Goal: Task Accomplishment & Management: Use online tool/utility

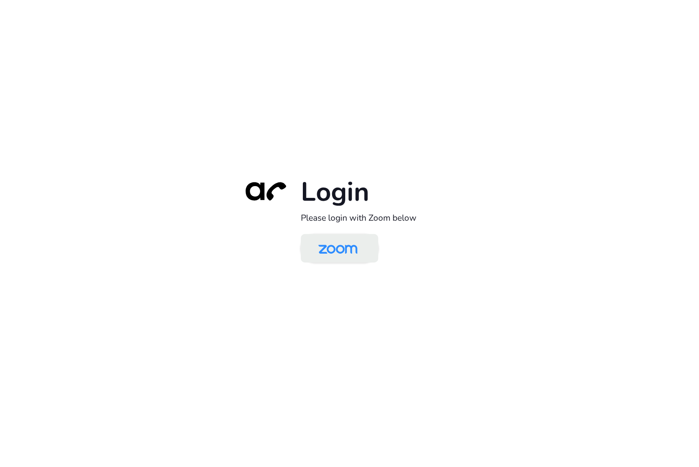
click at [355, 252] on img at bounding box center [338, 249] width 56 height 26
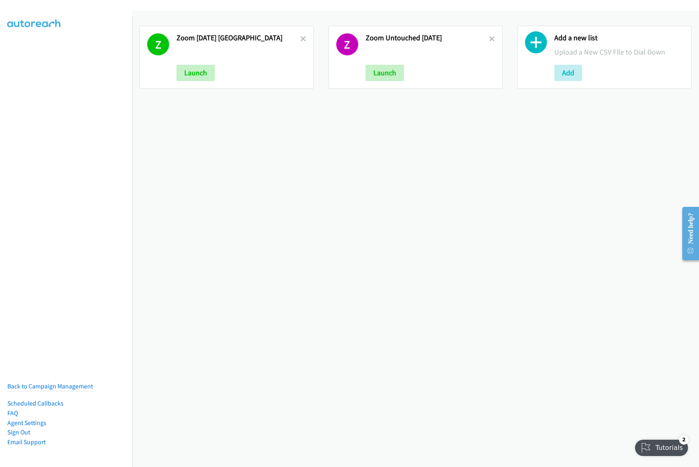
drag, startPoint x: 290, startPoint y: 268, endPoint x: 306, endPoint y: 261, distance: 17.7
click at [290, 268] on div "Z Zoom Sept11 India Launch Z Zoom Untouched Sept11 Launch Add a new list Upload…" at bounding box center [415, 239] width 567 height 456
click at [302, 37] on icon at bounding box center [303, 40] width 6 height 6
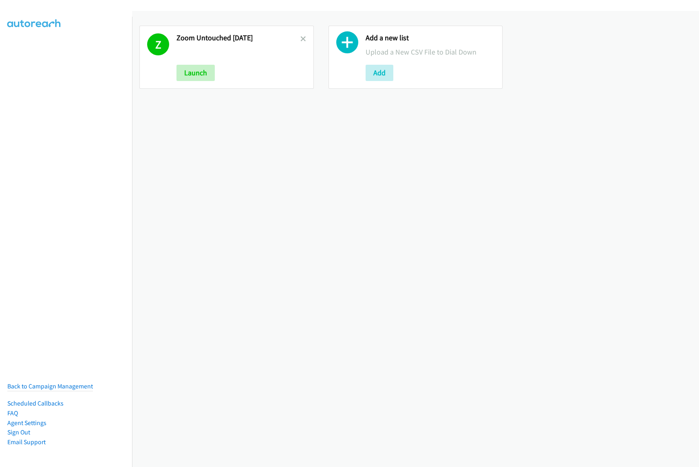
click at [301, 37] on icon at bounding box center [303, 40] width 6 height 6
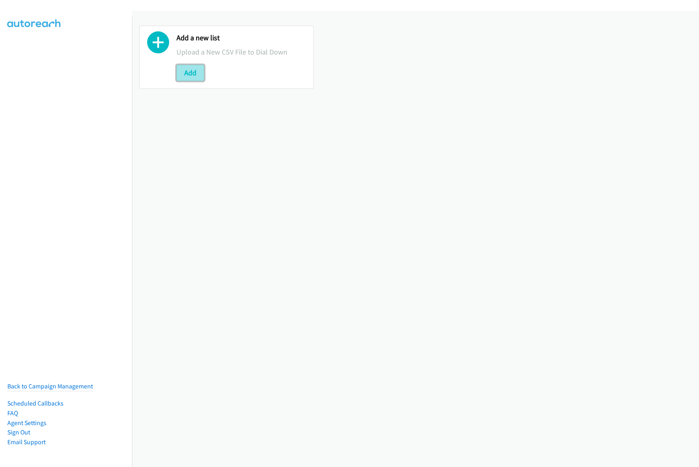
click at [194, 73] on button "Add" at bounding box center [190, 73] width 28 height 16
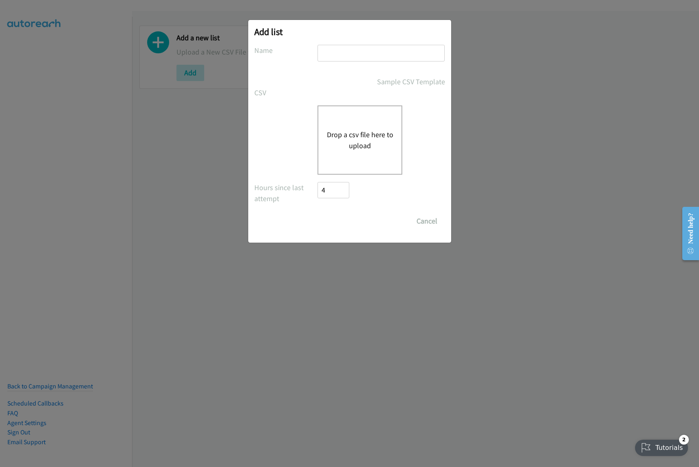
click at [354, 52] on input "text" at bounding box center [380, 53] width 127 height 17
type input "Fortinet sept12"
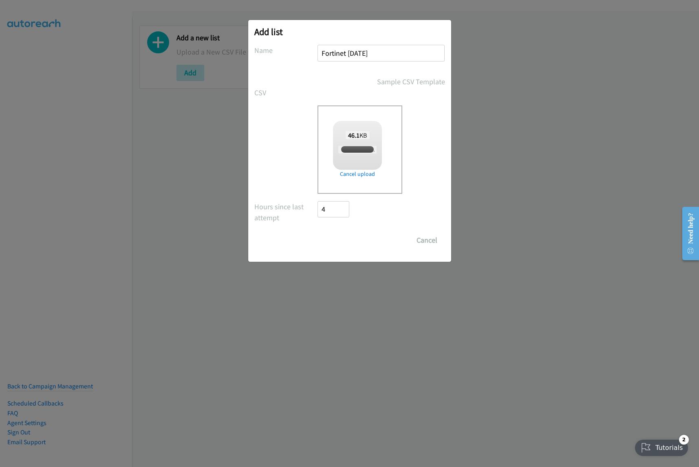
checkbox input "true"
click at [351, 242] on input "Save List" at bounding box center [339, 240] width 43 height 16
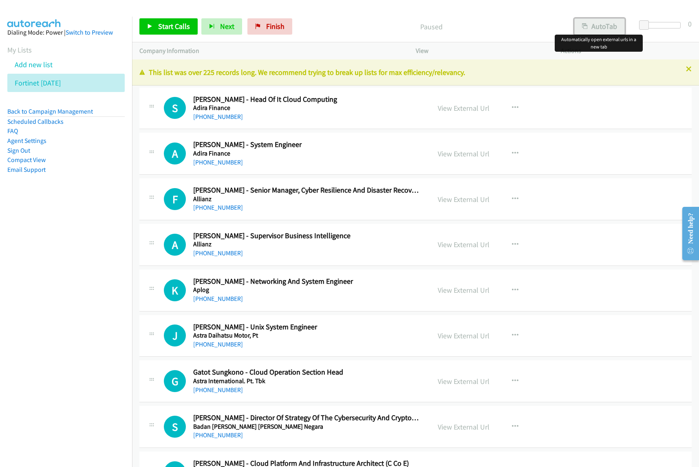
click at [598, 22] on button "AutoTab" at bounding box center [599, 26] width 51 height 16
click at [512, 110] on icon "button" at bounding box center [515, 108] width 7 height 7
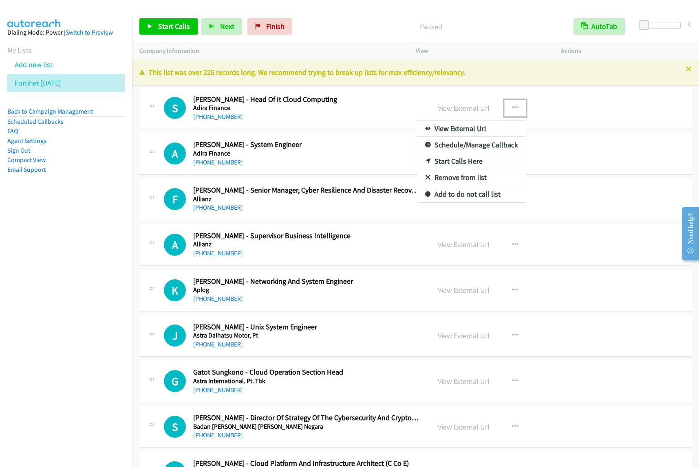
click at [471, 130] on link "View External Url" at bounding box center [471, 129] width 108 height 16
click at [92, 262] on nav "Dialing Mode: Power | Switch to Preview My Lists Add new list Fortinet Sept12 B…" at bounding box center [66, 250] width 132 height 467
click at [507, 112] on button "button" at bounding box center [515, 108] width 22 height 16
click at [461, 127] on link "View External Url" at bounding box center [471, 129] width 108 height 16
click at [512, 107] on icon "button" at bounding box center [515, 108] width 7 height 7
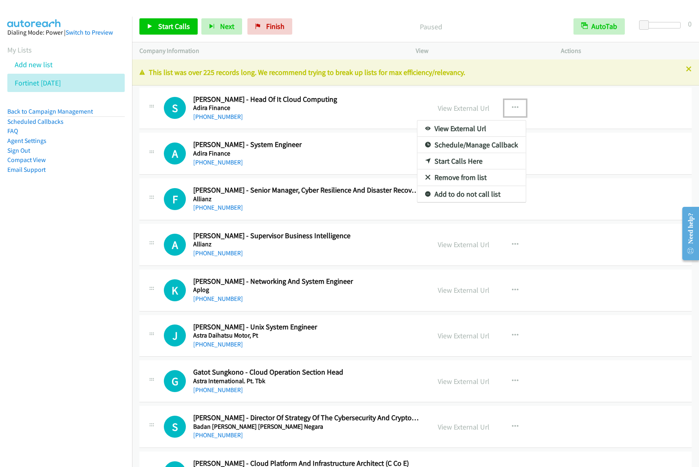
click at [481, 160] on link "Start Calls Here" at bounding box center [471, 161] width 108 height 16
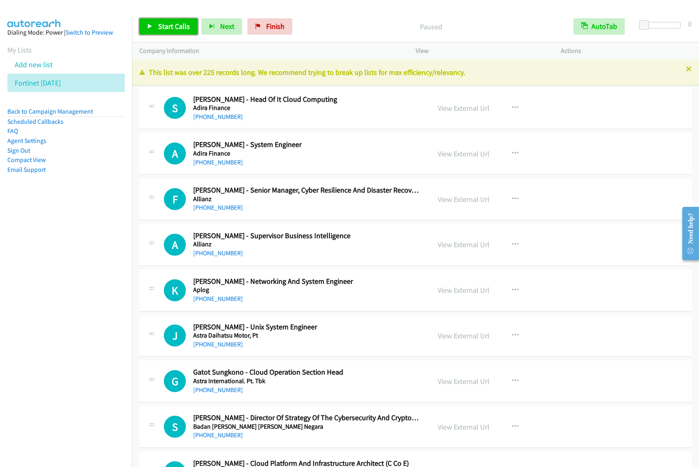
click at [169, 29] on span "Start Calls" at bounding box center [174, 26] width 32 height 9
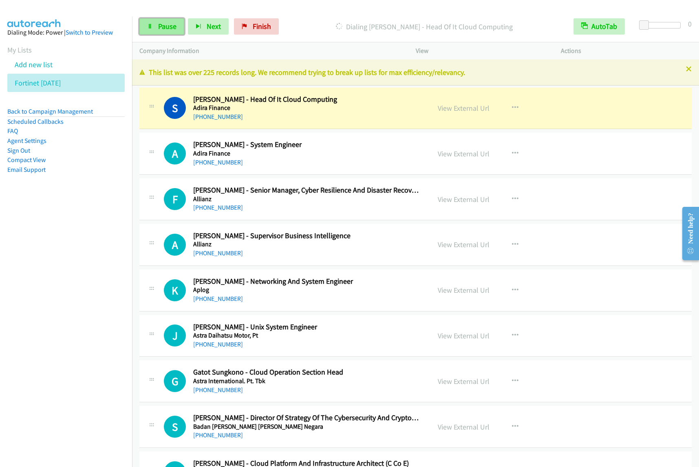
click at [166, 27] on span "Pause" at bounding box center [167, 26] width 18 height 9
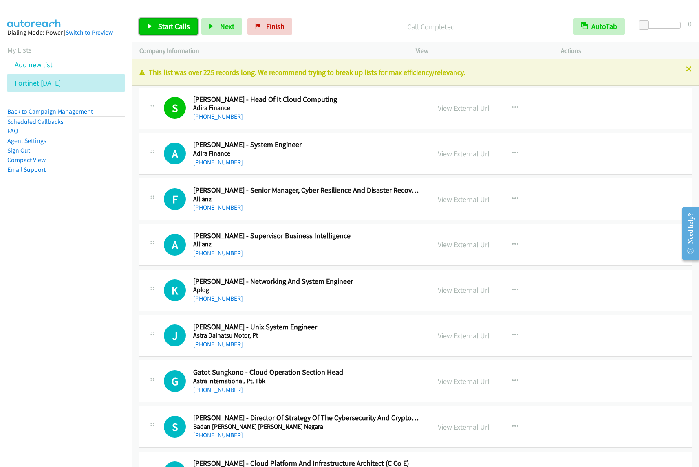
click at [166, 24] on span "Start Calls" at bounding box center [174, 26] width 32 height 9
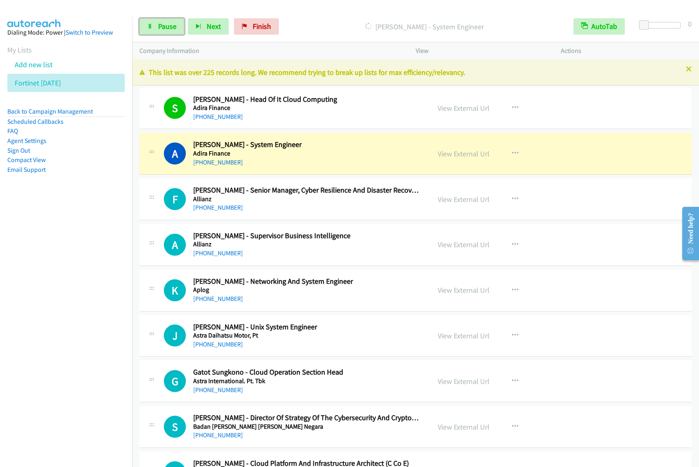
click at [163, 35] on link "Pause" at bounding box center [161, 26] width 45 height 16
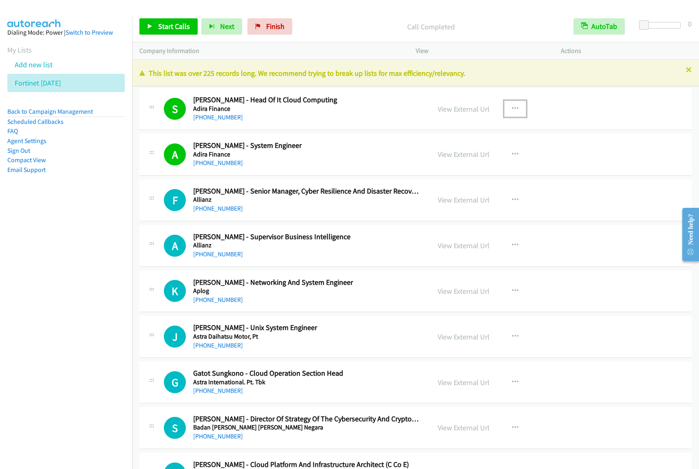
click at [512, 109] on icon "button" at bounding box center [515, 108] width 7 height 7
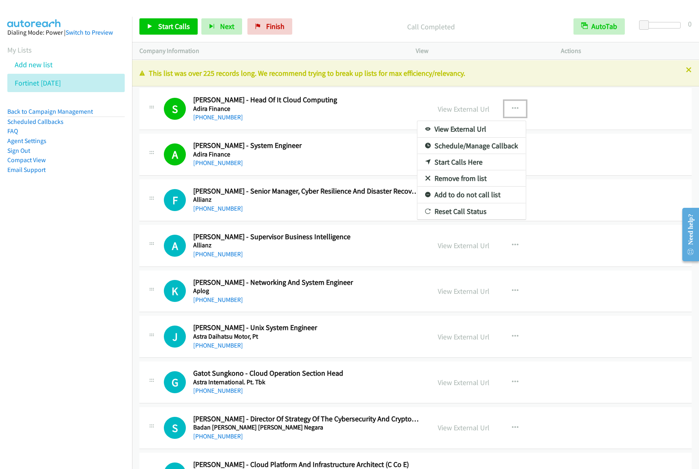
click at [490, 130] on link "View External Url" at bounding box center [471, 129] width 108 height 16
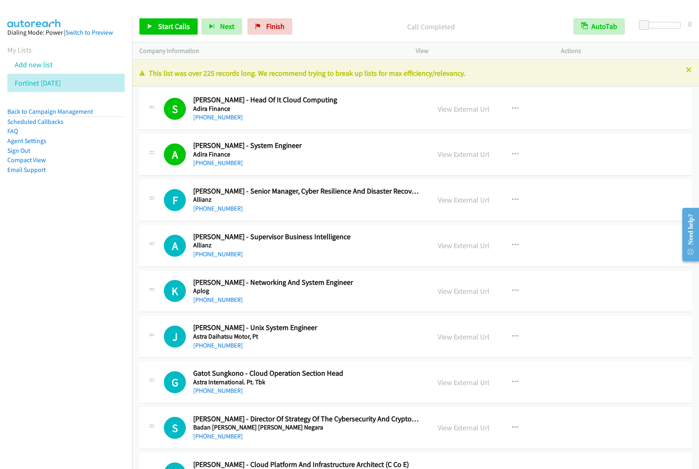
drag, startPoint x: 95, startPoint y: 219, endPoint x: 176, endPoint y: 200, distance: 82.8
click at [95, 219] on nav "Dialing Mode: Power | Switch to Preview My Lists Add new list Fortinet Sept12 B…" at bounding box center [66, 251] width 132 height 469
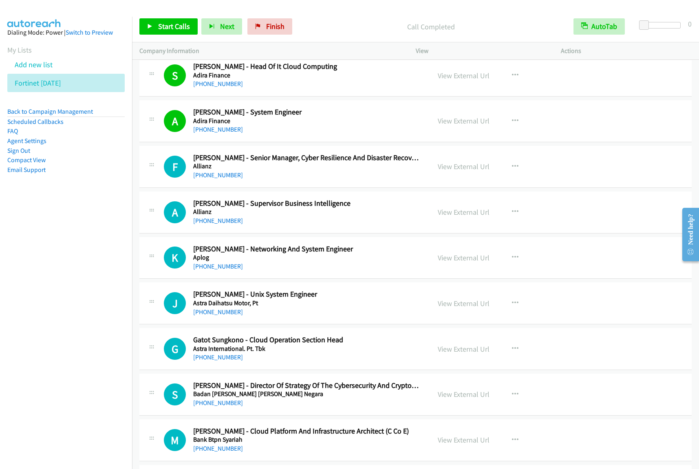
scroll to position [51, 0]
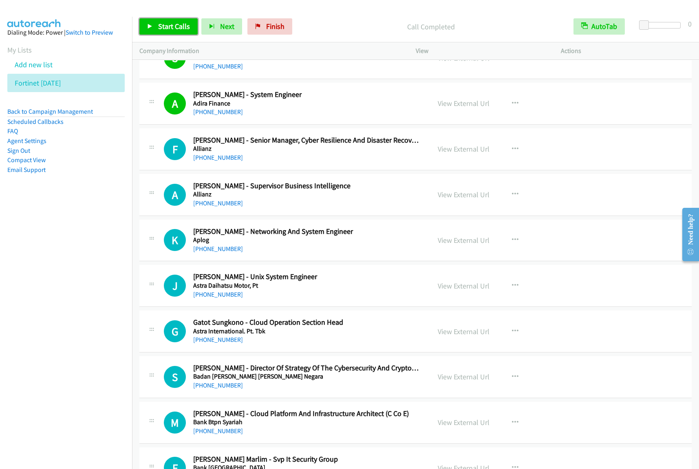
click at [157, 30] on link "Start Calls" at bounding box center [168, 26] width 58 height 16
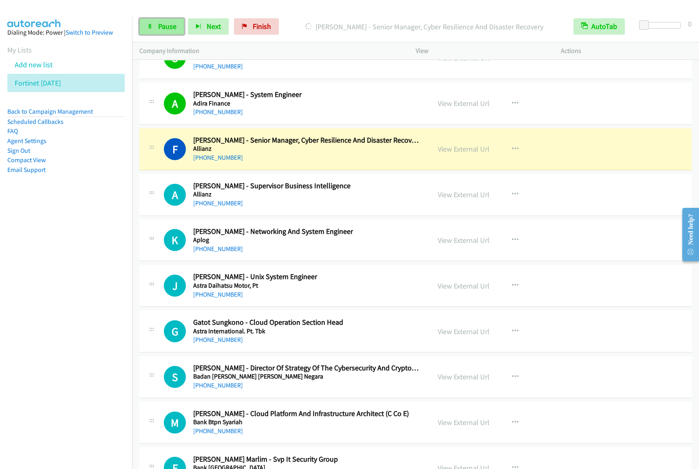
click at [178, 26] on link "Pause" at bounding box center [161, 26] width 45 height 16
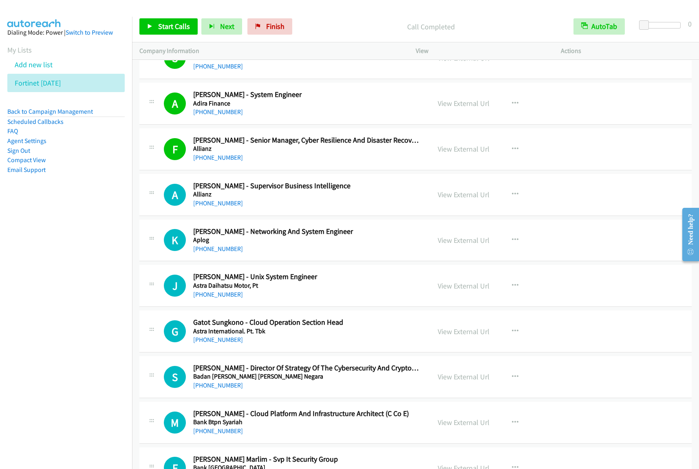
drag, startPoint x: 58, startPoint y: 318, endPoint x: 465, endPoint y: 47, distance: 489.1
click at [58, 318] on nav "Dialing Mode: Power | Switch to Preview My Lists Add new list Fortinet Sept12 B…" at bounding box center [66, 251] width 132 height 469
click at [45, 309] on nav "Dialing Mode: Power | Switch to Preview My Lists Add new list Fortinet Sept12 B…" at bounding box center [66, 251] width 132 height 469
drag, startPoint x: 178, startPoint y: 24, endPoint x: 300, endPoint y: 59, distance: 126.2
click at [178, 25] on span "Start Calls" at bounding box center [174, 26] width 32 height 9
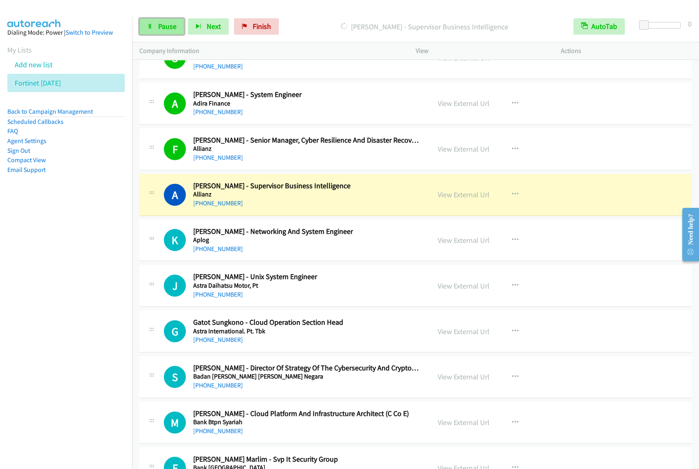
click at [166, 31] on span "Pause" at bounding box center [167, 26] width 18 height 9
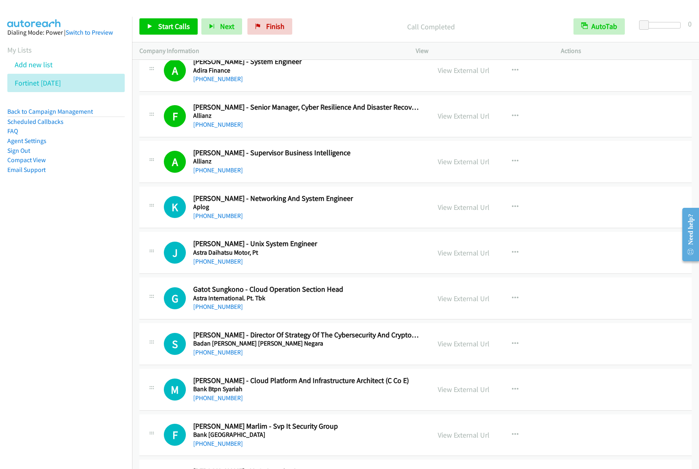
scroll to position [102, 0]
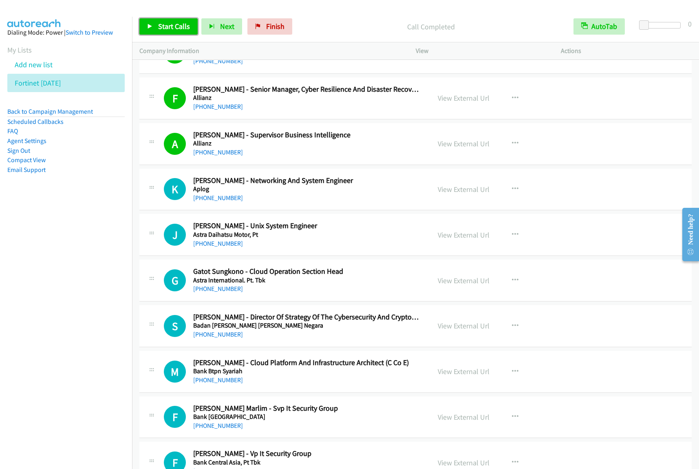
click at [163, 25] on span "Start Calls" at bounding box center [174, 26] width 32 height 9
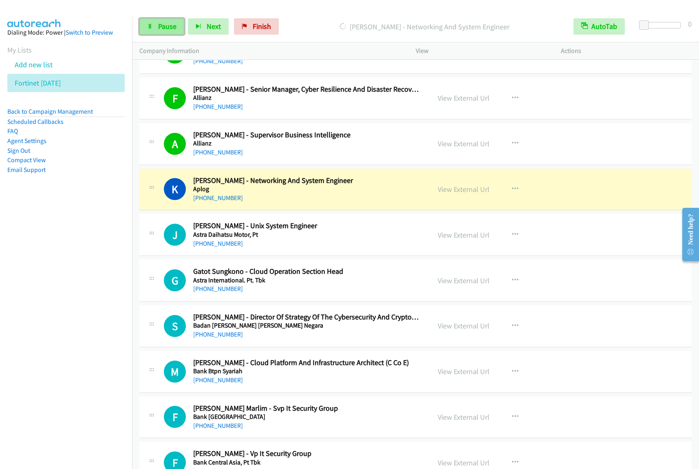
click at [165, 29] on span "Pause" at bounding box center [167, 26] width 18 height 9
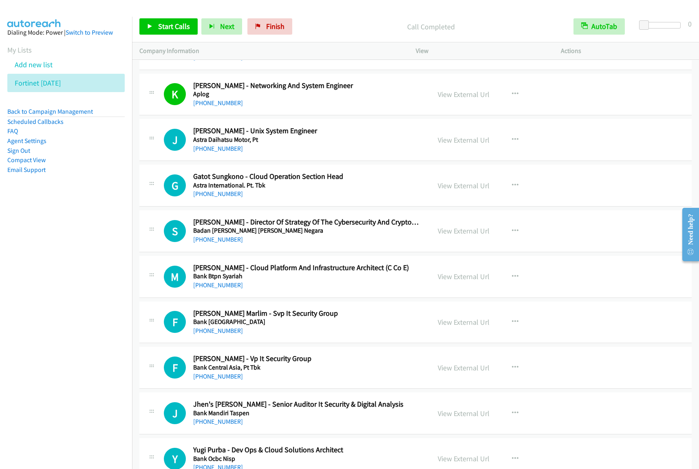
scroll to position [204, 0]
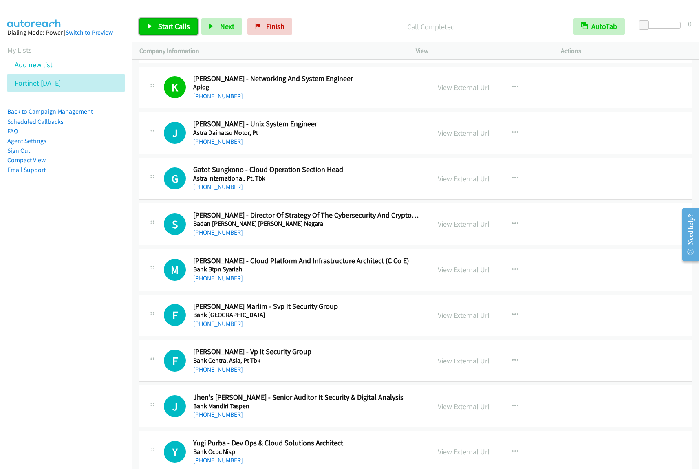
click at [178, 26] on span "Start Calls" at bounding box center [174, 26] width 32 height 9
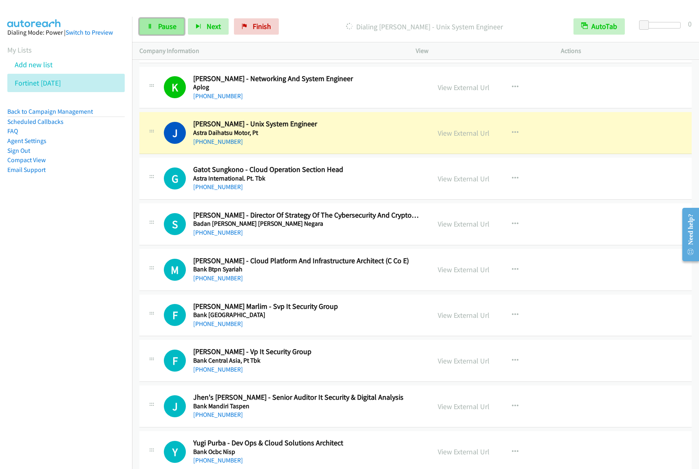
click at [169, 29] on span "Pause" at bounding box center [167, 26] width 18 height 9
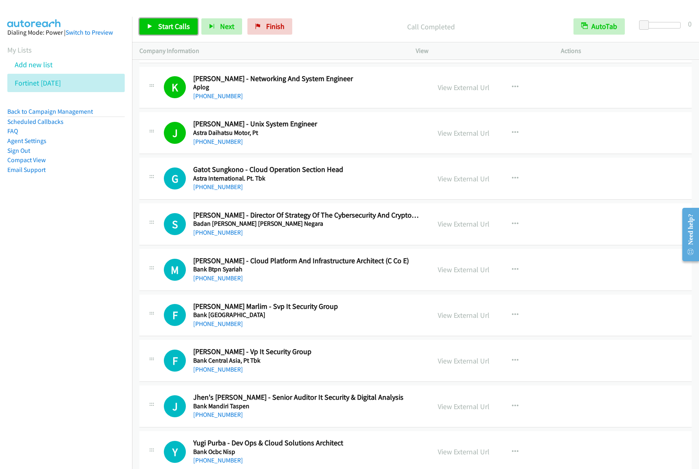
click at [179, 28] on span "Start Calls" at bounding box center [174, 26] width 32 height 9
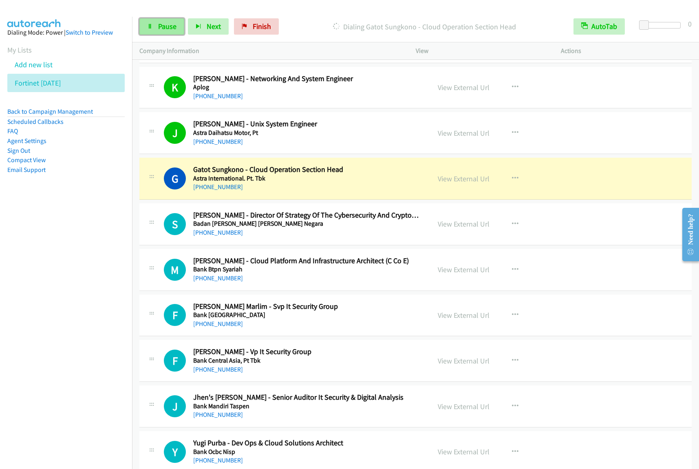
click at [152, 30] on link "Pause" at bounding box center [161, 26] width 45 height 16
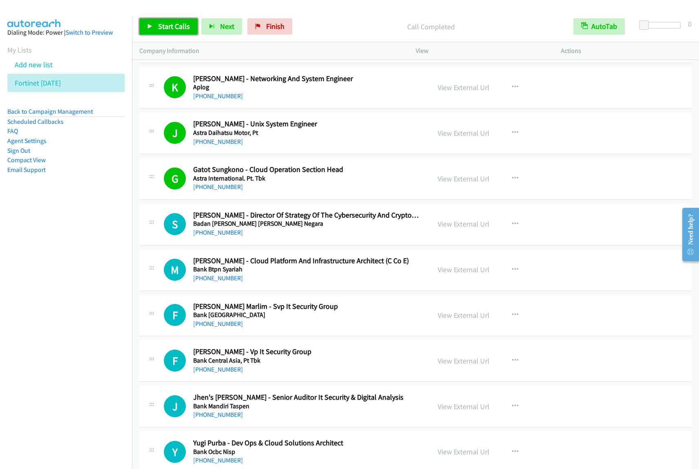
click at [190, 29] on link "Start Calls" at bounding box center [168, 26] width 58 height 16
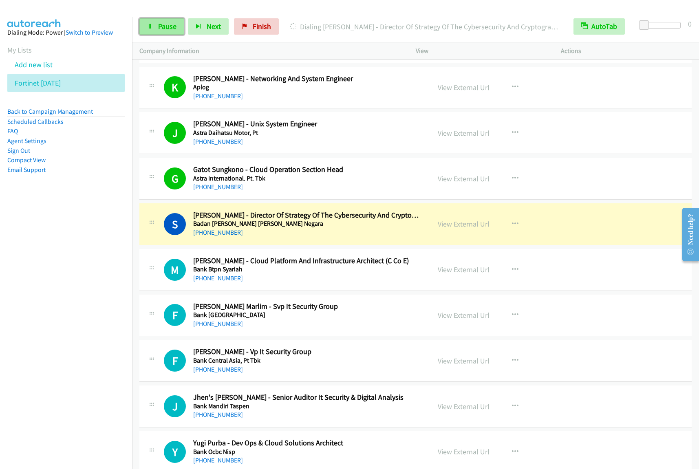
click at [158, 27] on span "Pause" at bounding box center [167, 26] width 18 height 9
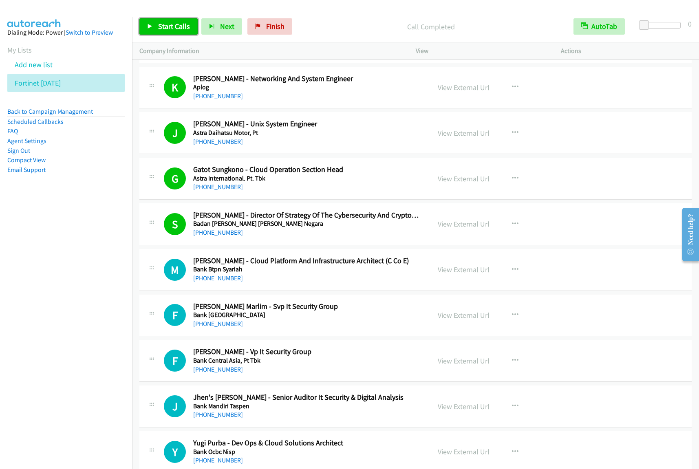
click at [167, 23] on span "Start Calls" at bounding box center [174, 26] width 32 height 9
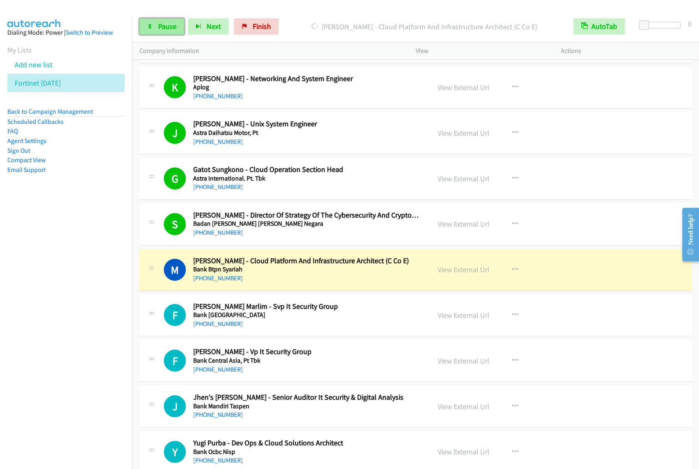
click at [167, 29] on span "Pause" at bounding box center [167, 26] width 18 height 9
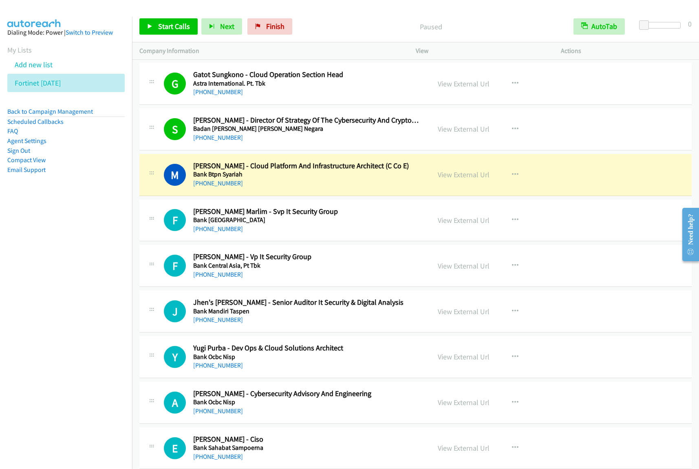
scroll to position [305, 0]
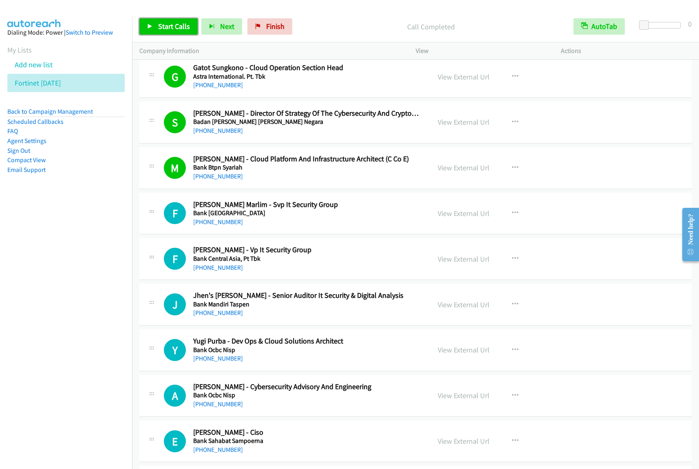
click at [171, 31] on span "Start Calls" at bounding box center [174, 26] width 32 height 9
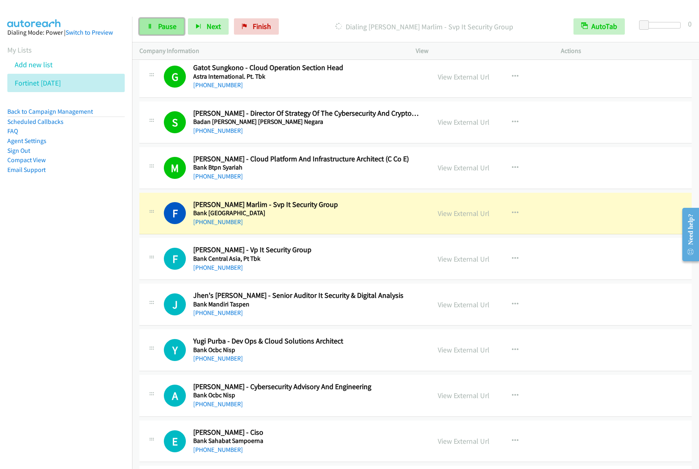
click at [158, 26] on span "Pause" at bounding box center [167, 26] width 18 height 9
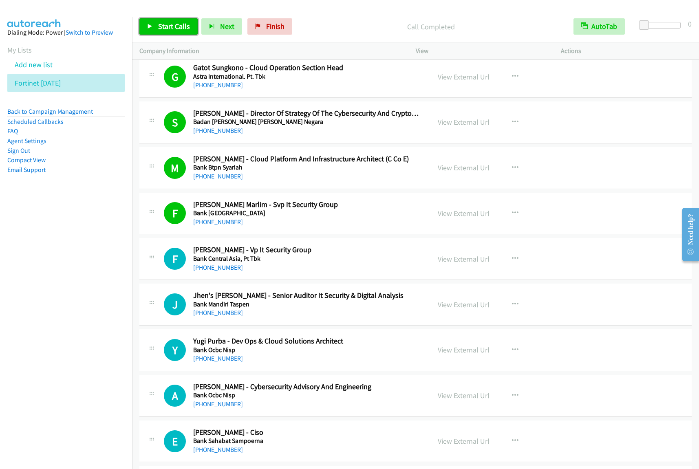
click at [159, 21] on link "Start Calls" at bounding box center [168, 26] width 58 height 16
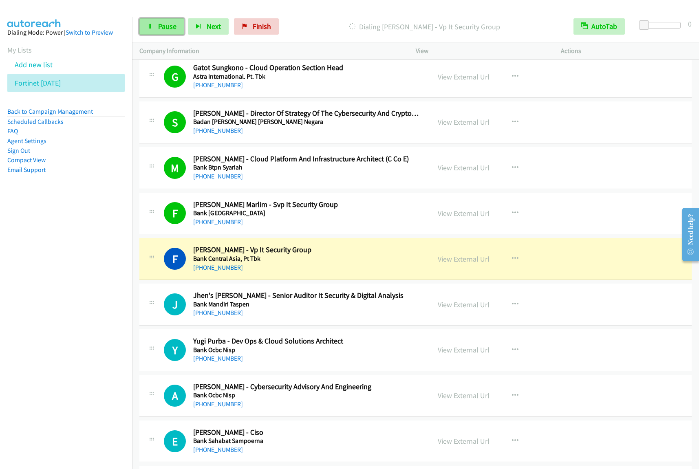
click at [168, 31] on link "Pause" at bounding box center [161, 26] width 45 height 16
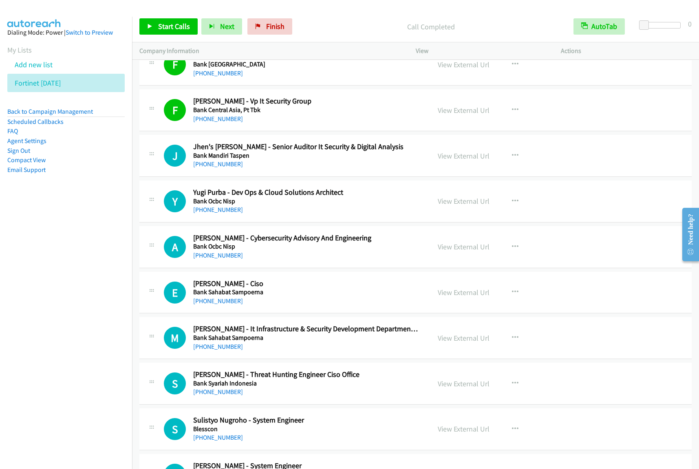
scroll to position [458, 0]
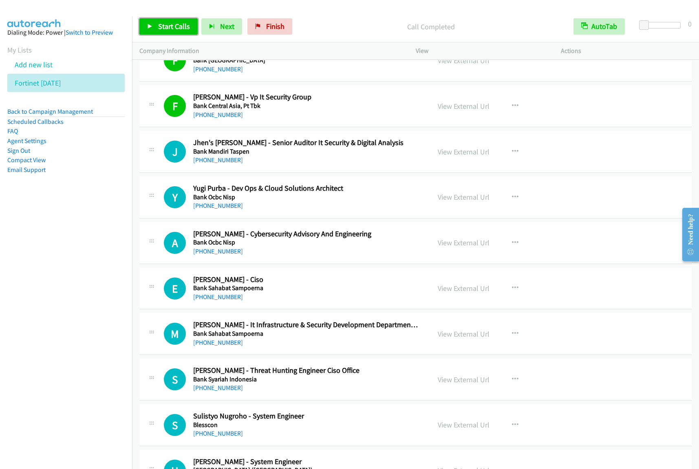
click at [174, 25] on span "Start Calls" at bounding box center [174, 26] width 32 height 9
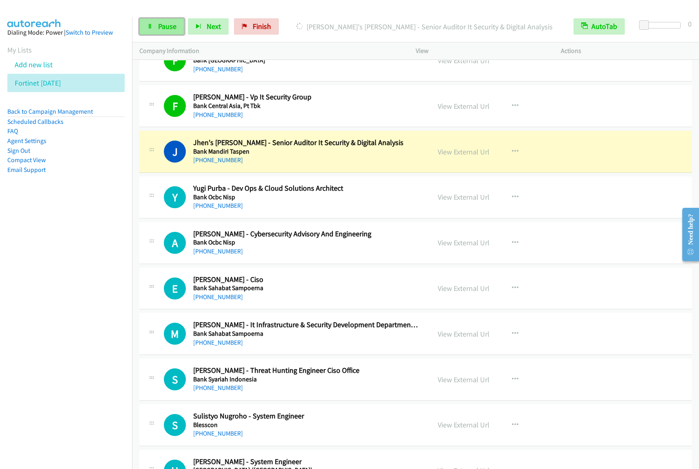
click at [172, 31] on span "Pause" at bounding box center [167, 26] width 18 height 9
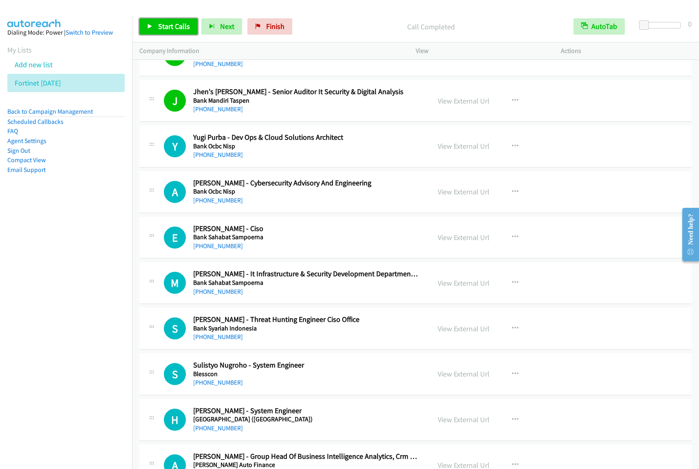
click at [155, 19] on link "Start Calls" at bounding box center [168, 26] width 58 height 16
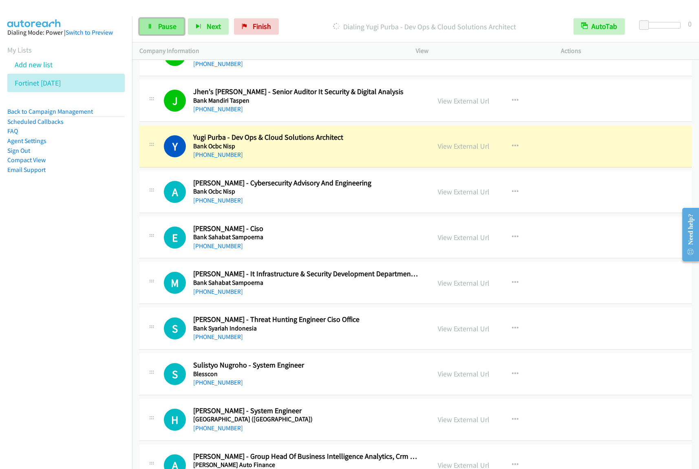
drag, startPoint x: 154, startPoint y: 26, endPoint x: 160, endPoint y: 27, distance: 6.2
click at [154, 27] on link "Pause" at bounding box center [161, 26] width 45 height 16
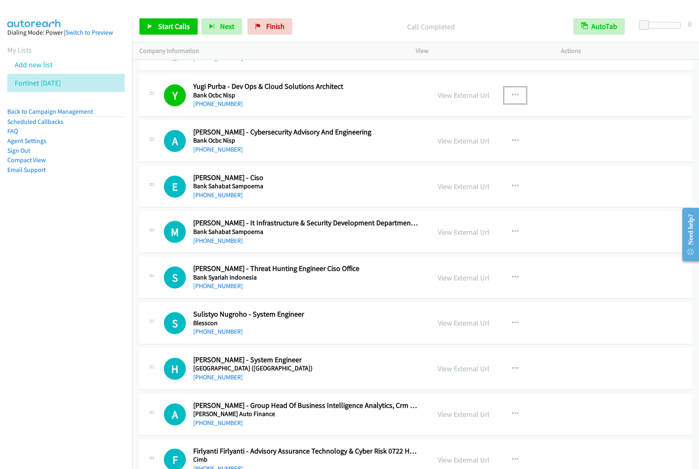
click at [512, 98] on icon "button" at bounding box center [515, 95] width 7 height 7
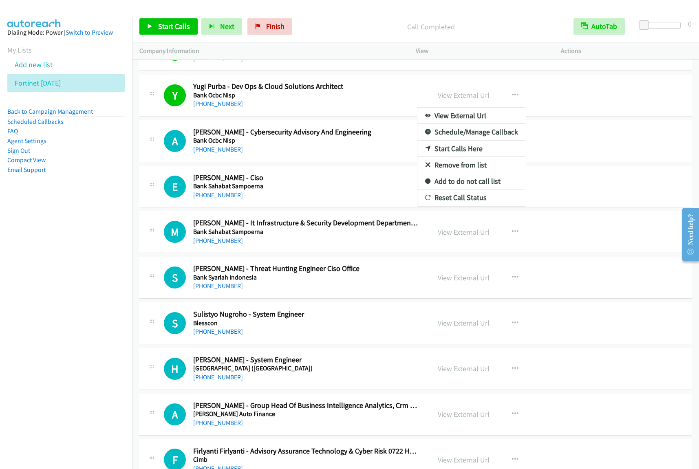
click at [479, 117] on link "View External Url" at bounding box center [471, 116] width 108 height 16
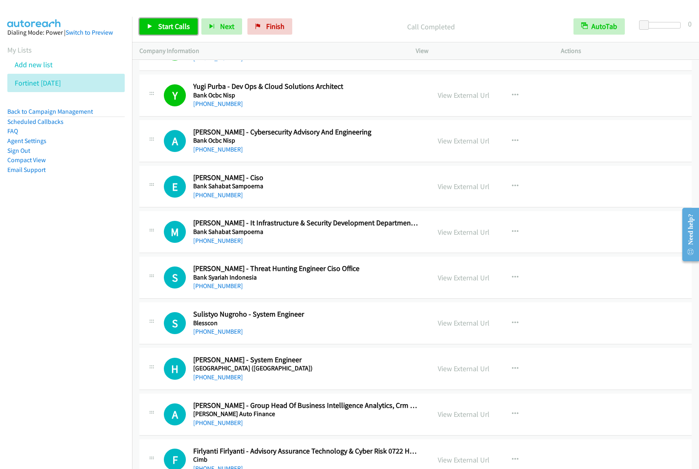
click at [182, 26] on span "Start Calls" at bounding box center [174, 26] width 32 height 9
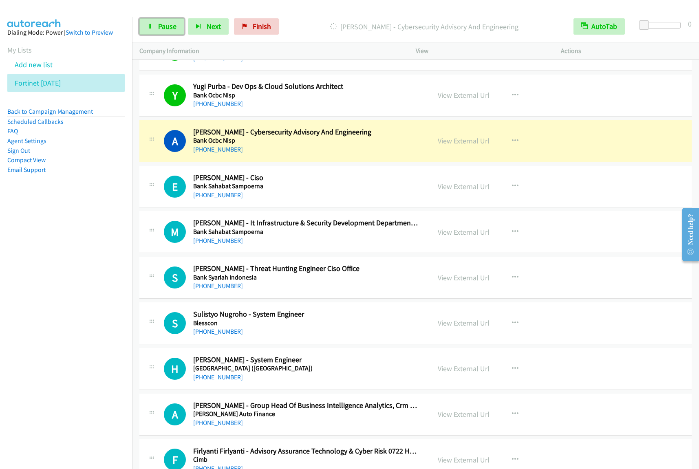
drag, startPoint x: 174, startPoint y: 31, endPoint x: 195, endPoint y: 36, distance: 22.2
click at [174, 31] on span "Pause" at bounding box center [167, 26] width 18 height 9
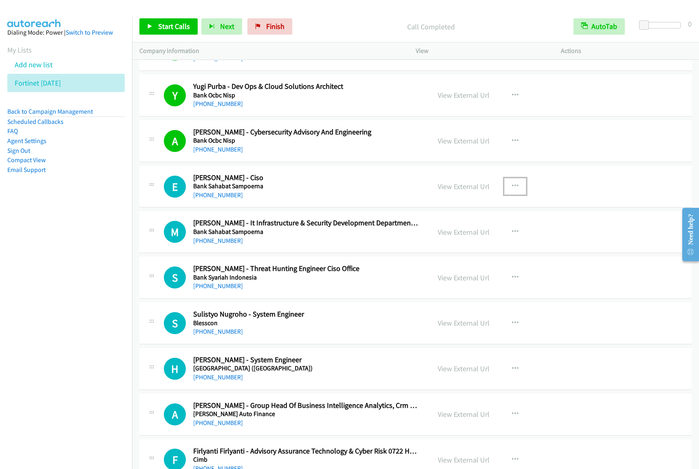
click at [513, 186] on icon "button" at bounding box center [515, 186] width 7 height 7
click at [489, 212] on link "View External Url" at bounding box center [471, 207] width 108 height 16
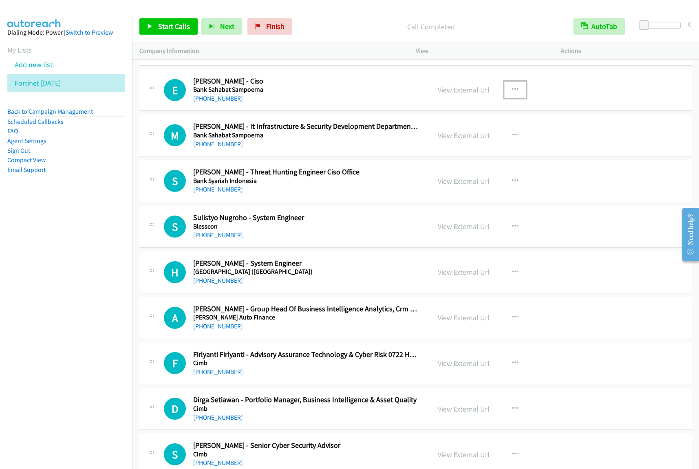
scroll to position [611, 0]
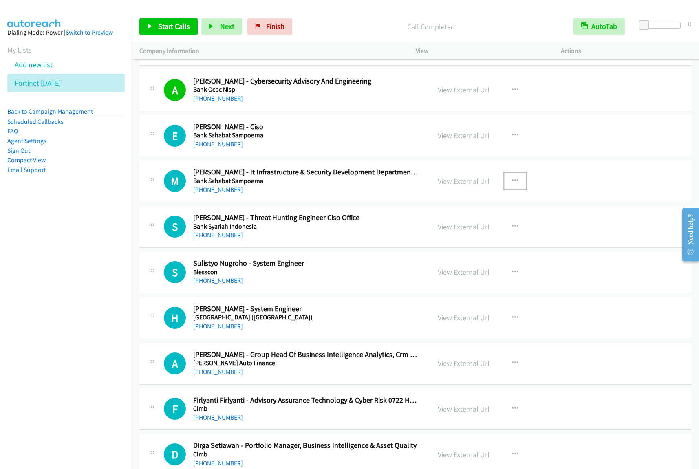
click at [512, 180] on icon "button" at bounding box center [515, 181] width 7 height 7
click at [493, 202] on link "View External Url" at bounding box center [471, 201] width 108 height 16
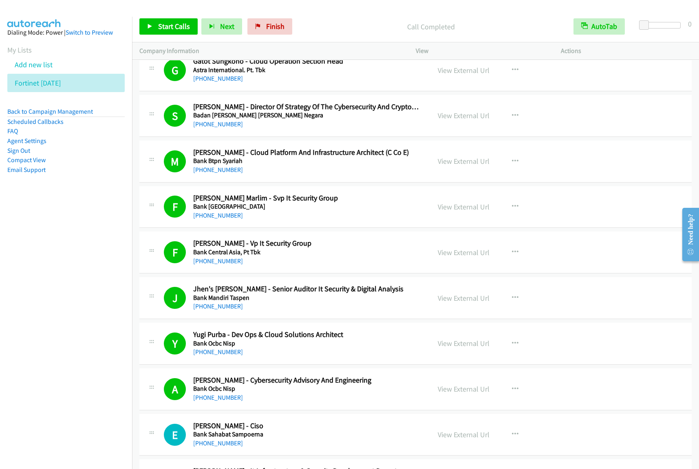
scroll to position [305, 0]
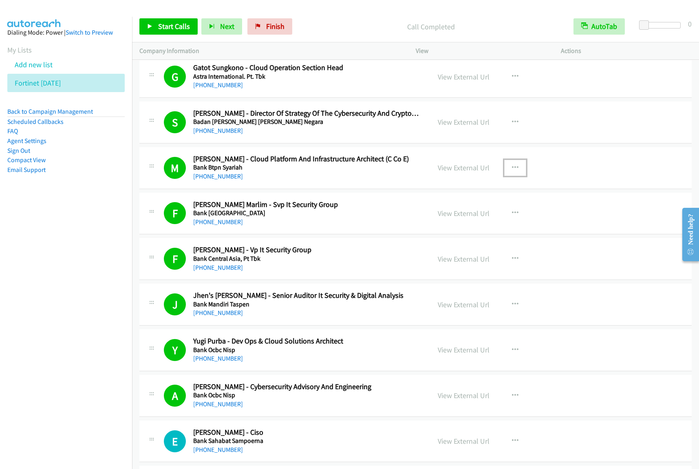
click at [512, 165] on icon "button" at bounding box center [515, 168] width 7 height 7
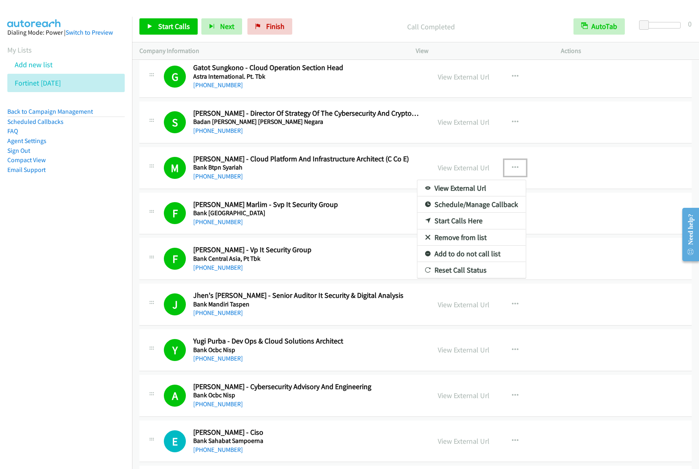
click at [475, 186] on link "View External Url" at bounding box center [471, 188] width 108 height 16
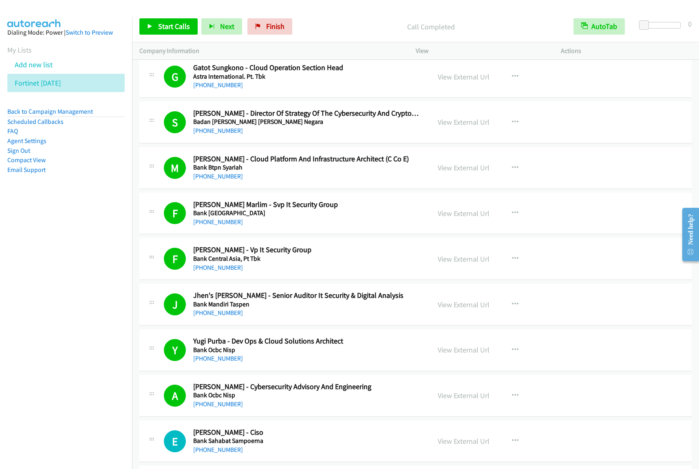
click at [70, 270] on nav "Dialing Mode: Power | Switch to Preview My Lists Add new list Fortinet Sept12 B…" at bounding box center [66, 251] width 132 height 469
click at [50, 66] on link "Add new list" at bounding box center [34, 64] width 38 height 9
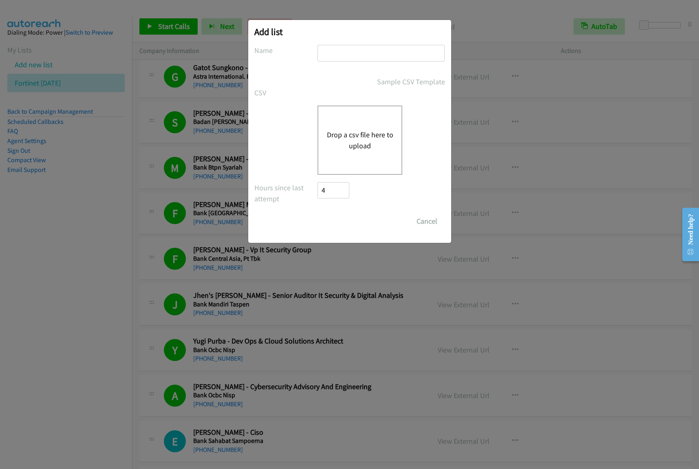
click at [365, 50] on input "text" at bounding box center [380, 53] width 127 height 17
type input "fortinet PH sept12"
click at [368, 147] on button "Drop a csv file here to upload" at bounding box center [359, 140] width 67 height 22
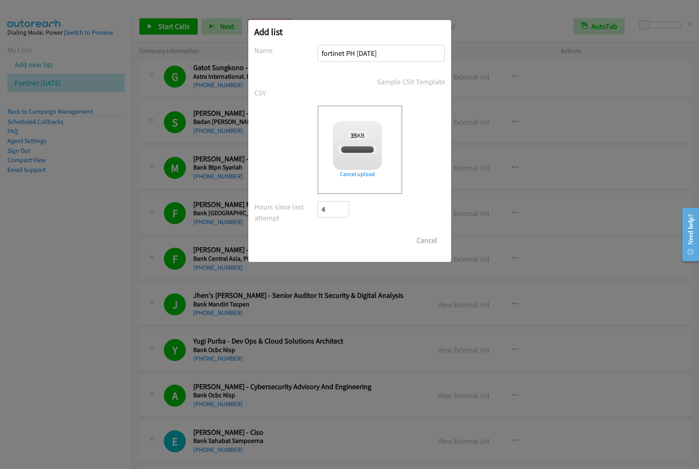
checkbox input "true"
click at [350, 240] on input "Save List" at bounding box center [339, 240] width 43 height 16
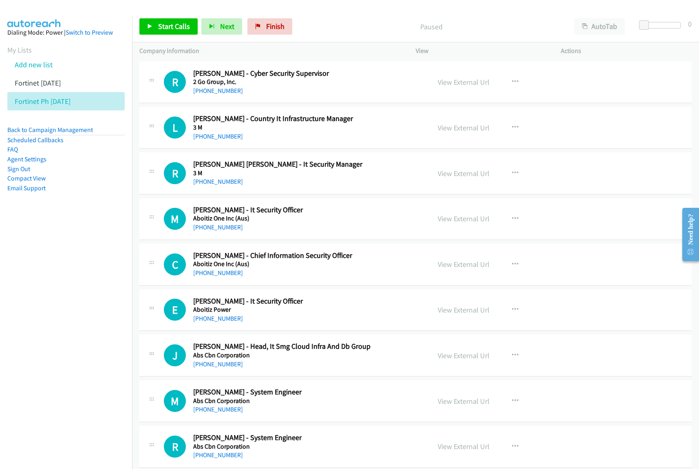
drag, startPoint x: 118, startPoint y: 298, endPoint x: 123, endPoint y: 298, distance: 5.3
click at [118, 298] on nav "Dialing Mode: Power | Switch to Preview My Lists Add new list Fortinet [DATE] F…" at bounding box center [66, 251] width 132 height 469
click at [596, 22] on button "AutoTab" at bounding box center [599, 26] width 51 height 16
click at [507, 85] on button "button" at bounding box center [515, 82] width 22 height 16
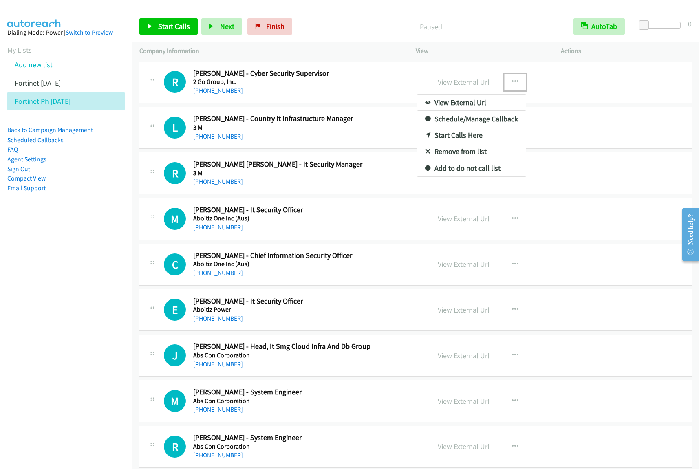
click at [475, 101] on link "View External Url" at bounding box center [471, 102] width 108 height 16
click at [504, 84] on button "button" at bounding box center [515, 82] width 22 height 16
click at [460, 105] on link "View External Url" at bounding box center [471, 102] width 108 height 16
click at [514, 76] on button "button" at bounding box center [515, 82] width 22 height 16
click at [473, 134] on link "Start Calls Here" at bounding box center [471, 135] width 108 height 16
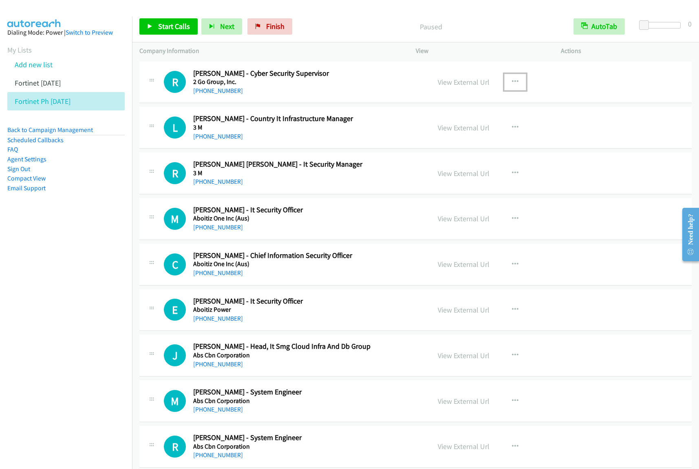
click at [512, 79] on icon "button" at bounding box center [515, 82] width 7 height 7
click at [481, 134] on link "Start Calls Here" at bounding box center [471, 135] width 108 height 16
click at [179, 31] on span "Start Calls" at bounding box center [174, 26] width 32 height 9
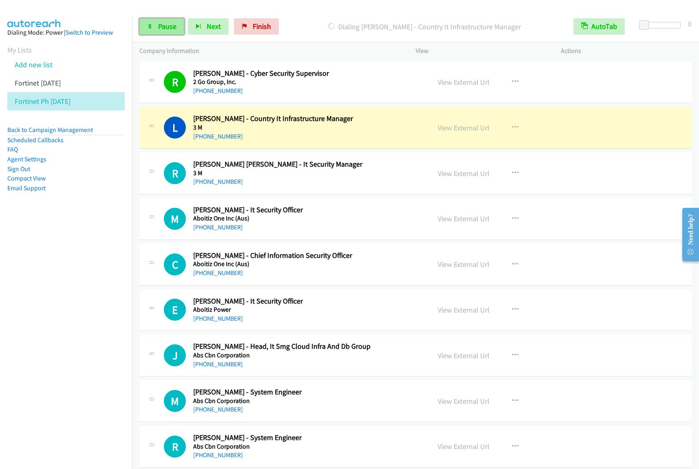
click at [173, 28] on span "Pause" at bounding box center [167, 26] width 18 height 9
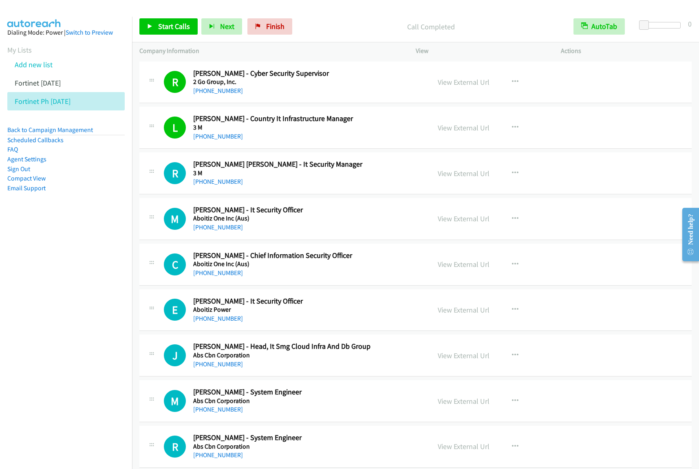
click at [92, 310] on nav "Dialing Mode: Power | Switch to Preview My Lists Add new list Fortinet [DATE] F…" at bounding box center [66, 251] width 132 height 469
click at [515, 81] on button "button" at bounding box center [515, 82] width 22 height 16
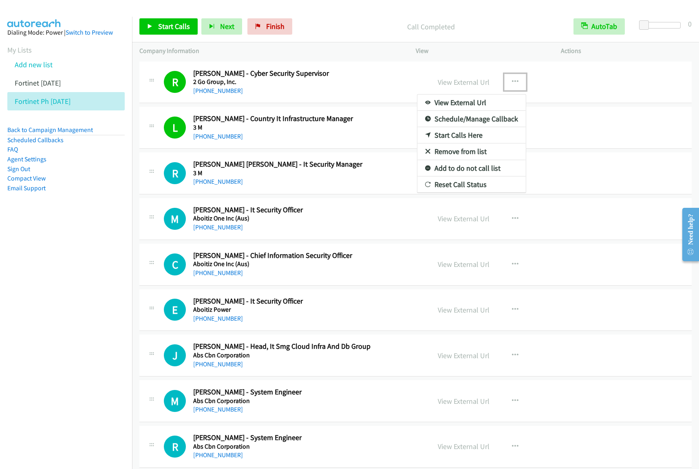
click at [488, 102] on link "View External Url" at bounding box center [471, 102] width 108 height 16
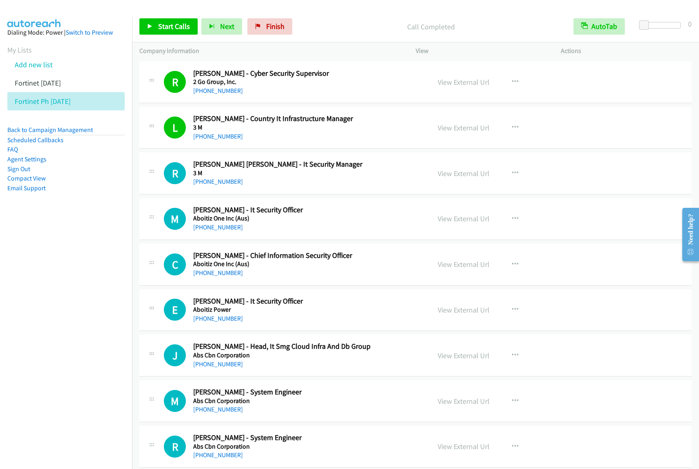
click at [59, 253] on nav "Dialing Mode: Power | Switch to Preview My Lists Add new list Fortinet [DATE] F…" at bounding box center [66, 251] width 132 height 469
click at [176, 30] on span "Start Calls" at bounding box center [174, 26] width 32 height 9
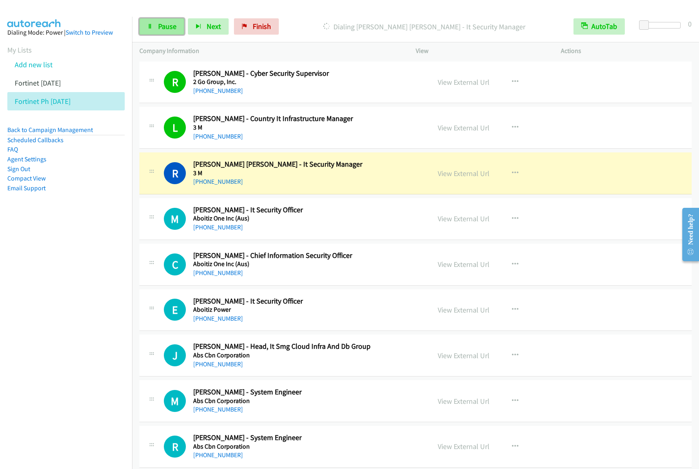
click at [178, 24] on link "Pause" at bounding box center [161, 26] width 45 height 16
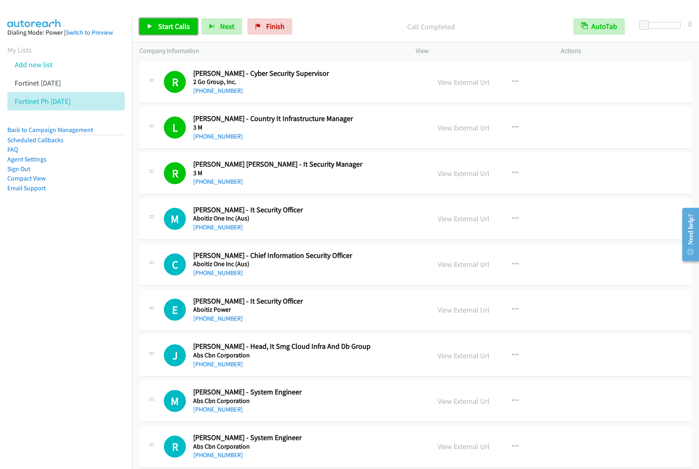
click at [179, 24] on span "Start Calls" at bounding box center [174, 26] width 32 height 9
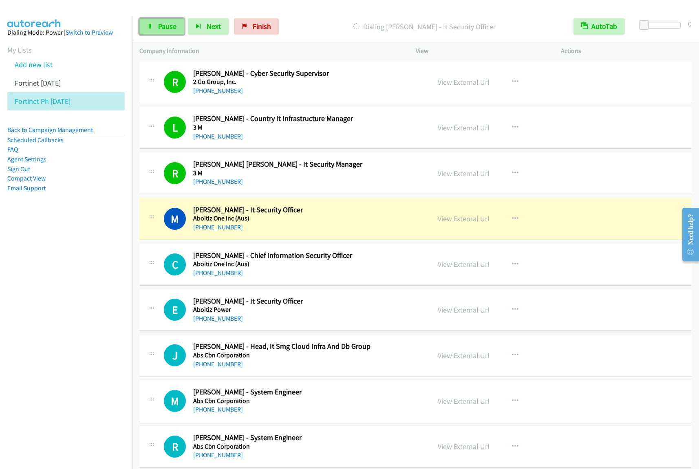
drag, startPoint x: 164, startPoint y: 29, endPoint x: 181, endPoint y: 30, distance: 17.1
click at [164, 29] on span "Pause" at bounding box center [167, 26] width 18 height 9
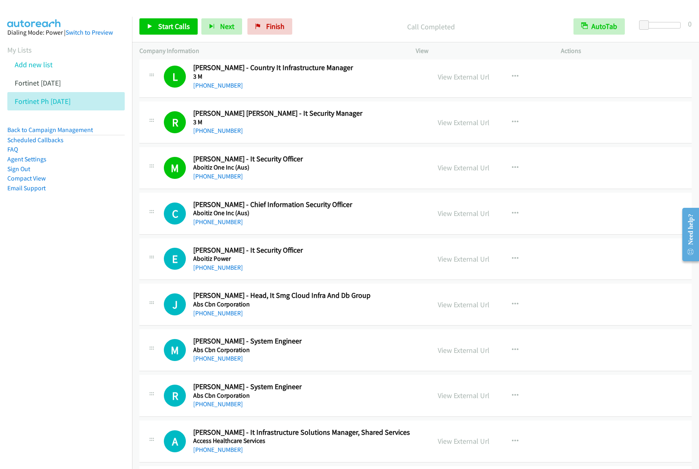
scroll to position [153, 0]
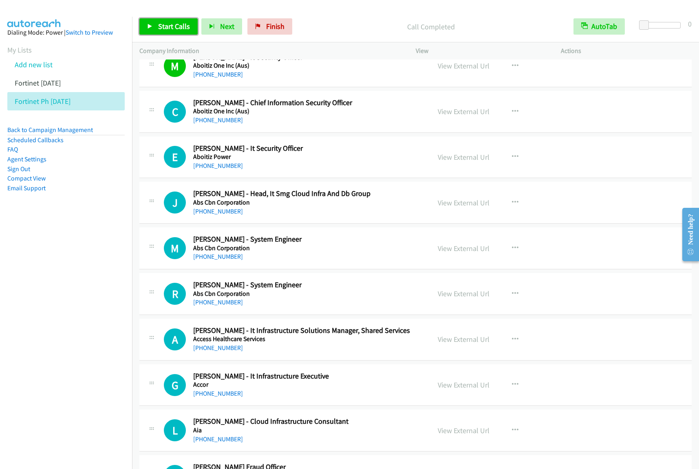
click at [187, 18] on link "Start Calls" at bounding box center [168, 26] width 58 height 16
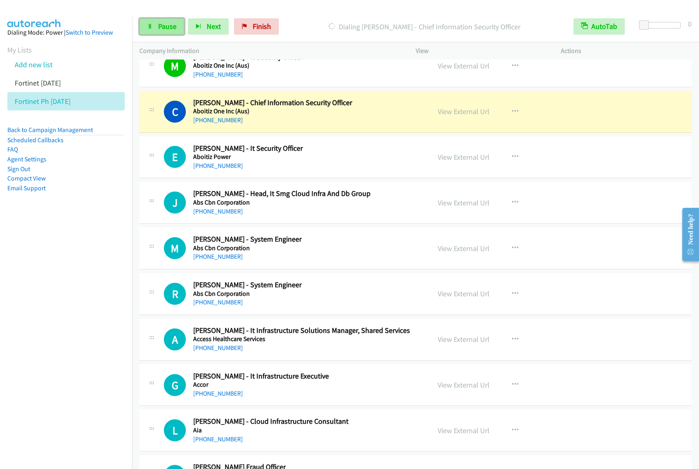
click at [177, 29] on link "Pause" at bounding box center [161, 26] width 45 height 16
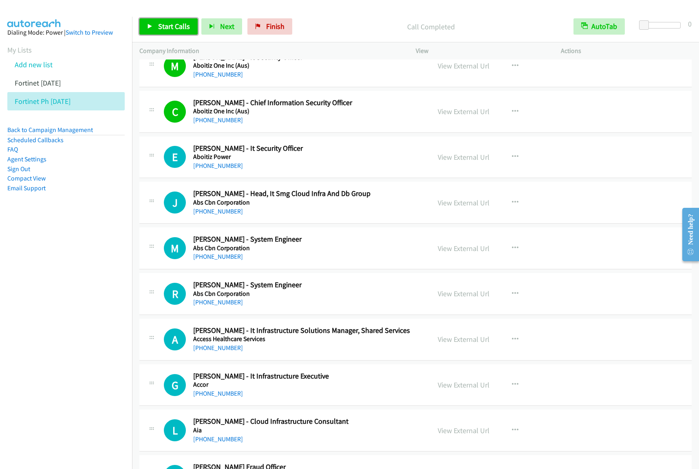
click at [179, 25] on span "Start Calls" at bounding box center [174, 26] width 32 height 9
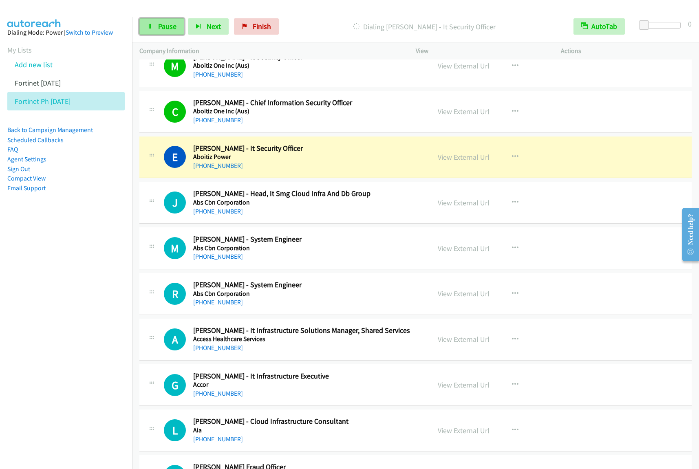
click at [166, 31] on span "Pause" at bounding box center [167, 26] width 18 height 9
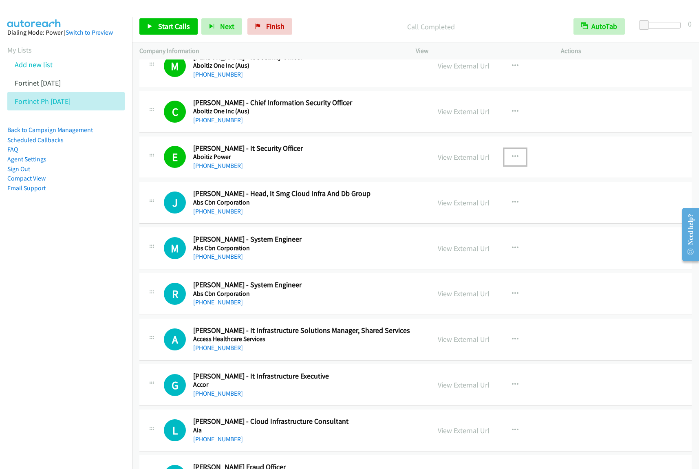
click at [506, 159] on button "button" at bounding box center [515, 157] width 22 height 16
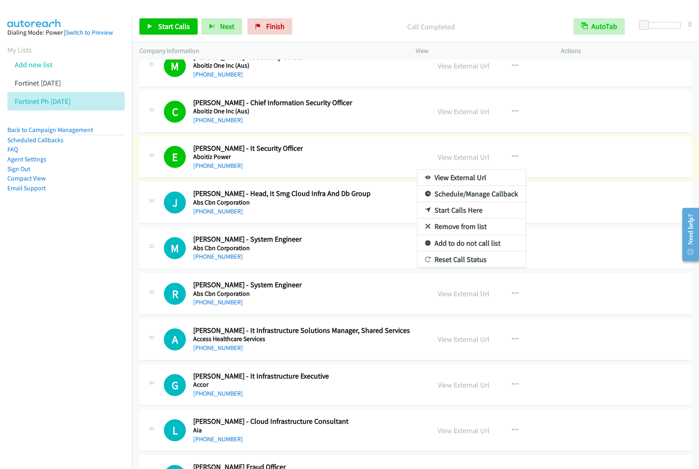
click at [470, 180] on link "View External Url" at bounding box center [471, 177] width 108 height 16
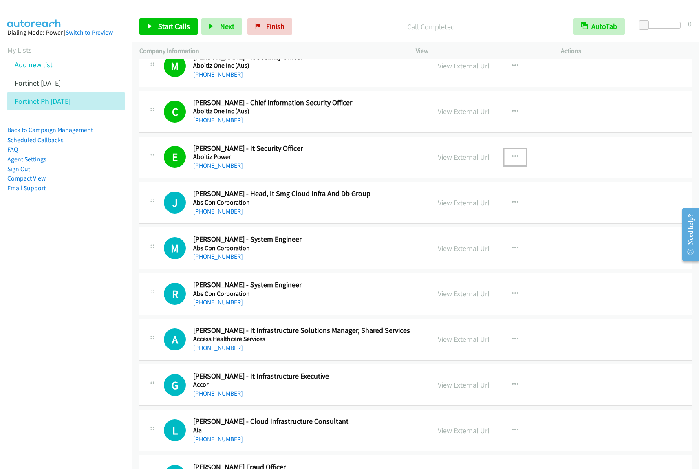
click at [515, 157] on button "button" at bounding box center [515, 157] width 22 height 16
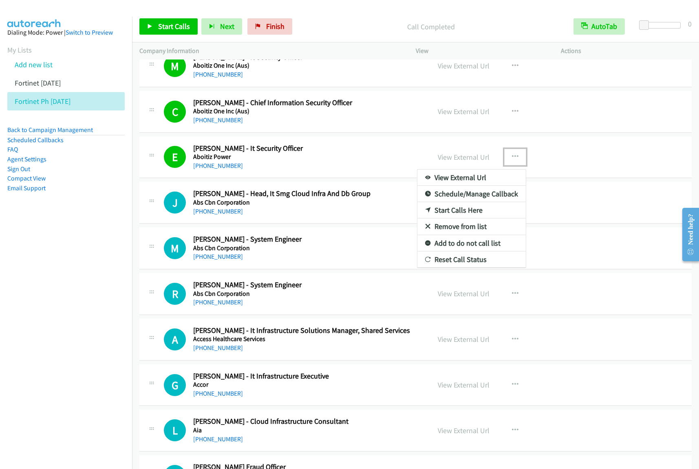
click at [459, 180] on link "View External Url" at bounding box center [471, 177] width 108 height 16
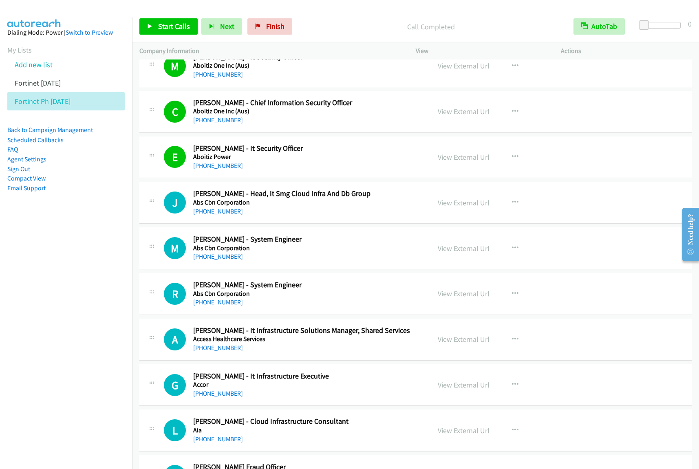
drag, startPoint x: 88, startPoint y: 248, endPoint x: 92, endPoint y: 247, distance: 4.3
click at [88, 248] on nav "Dialing Mode: Power | Switch to Preview My Lists Add new list Fortinet [DATE] F…" at bounding box center [66, 251] width 132 height 469
click at [172, 25] on span "Start Calls" at bounding box center [174, 26] width 32 height 9
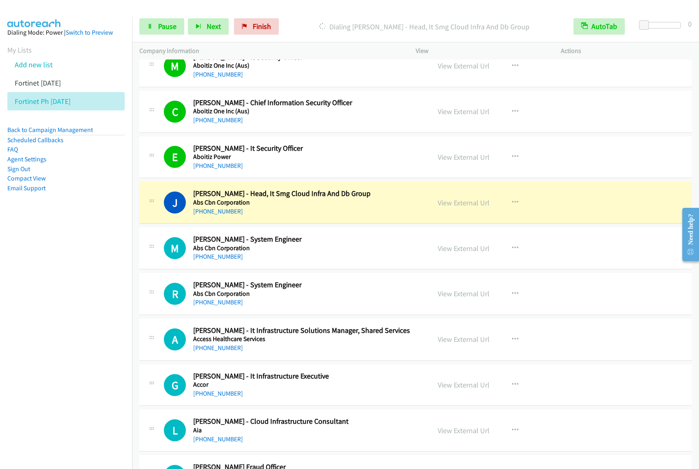
click at [169, 35] on div "Start Calls Pause Next Finish Dialing Jason Belmonte - Head, It Smg Cloud Infra…" at bounding box center [415, 26] width 567 height 31
click at [170, 33] on link "Pause" at bounding box center [161, 26] width 45 height 16
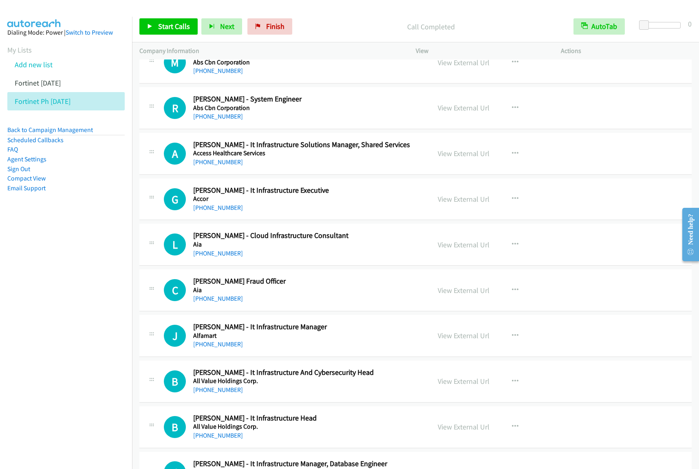
scroll to position [356, 0]
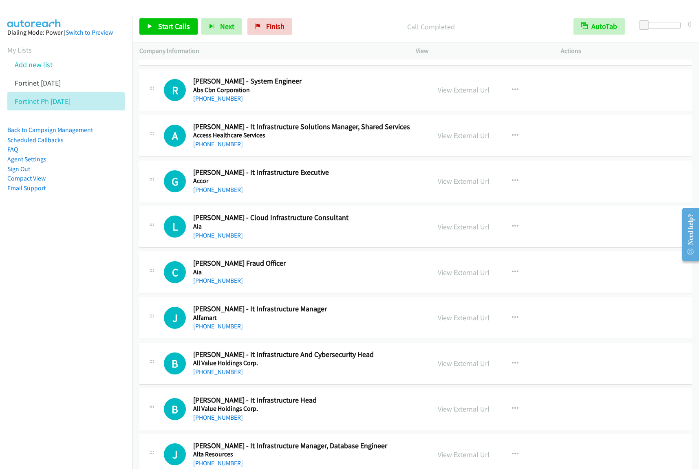
click at [362, 172] on h2 "[PERSON_NAME] - It Infrastructure Executive" at bounding box center [306, 172] width 226 height 9
click at [512, 184] on icon "button" at bounding box center [515, 181] width 7 height 7
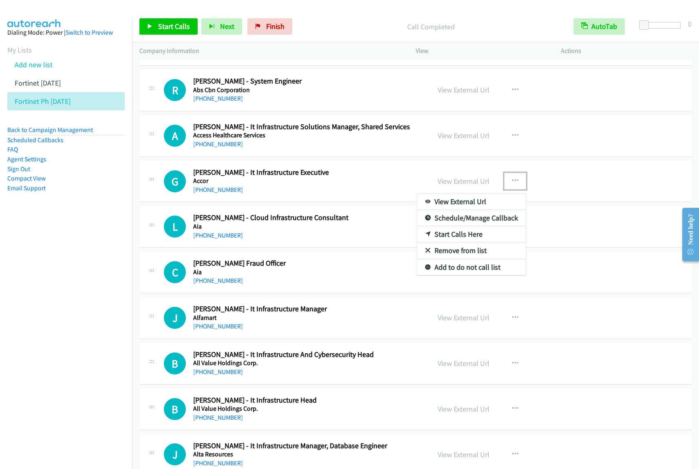
click at [488, 230] on link "Start Calls Here" at bounding box center [471, 234] width 108 height 16
click at [516, 182] on button "button" at bounding box center [515, 181] width 22 height 16
click at [483, 239] on link "Start Calls Here" at bounding box center [471, 234] width 108 height 16
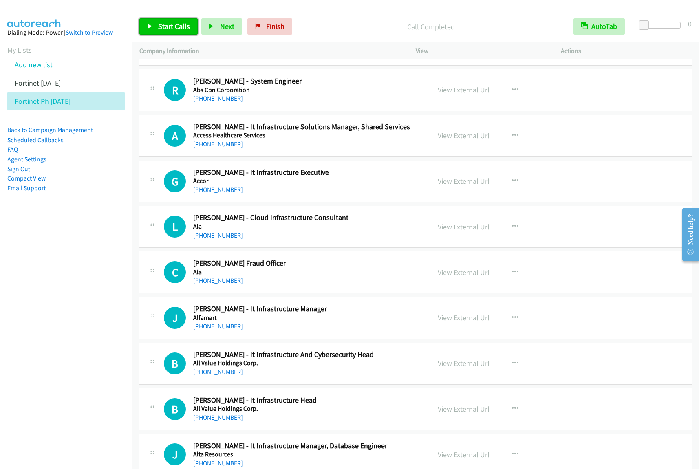
click at [180, 31] on link "Start Calls" at bounding box center [168, 26] width 58 height 16
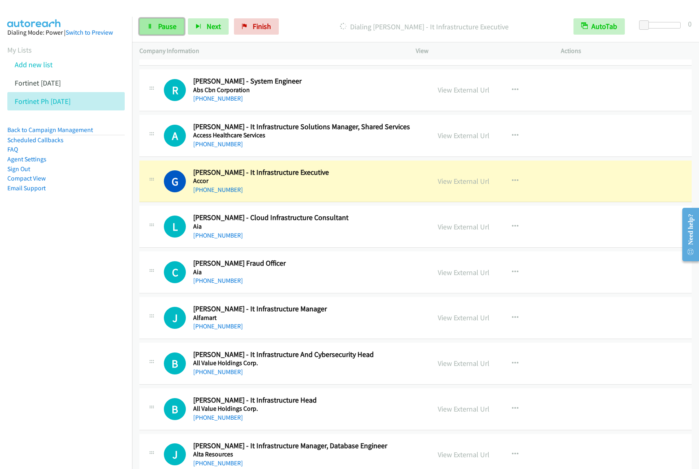
click at [169, 25] on span "Pause" at bounding box center [167, 26] width 18 height 9
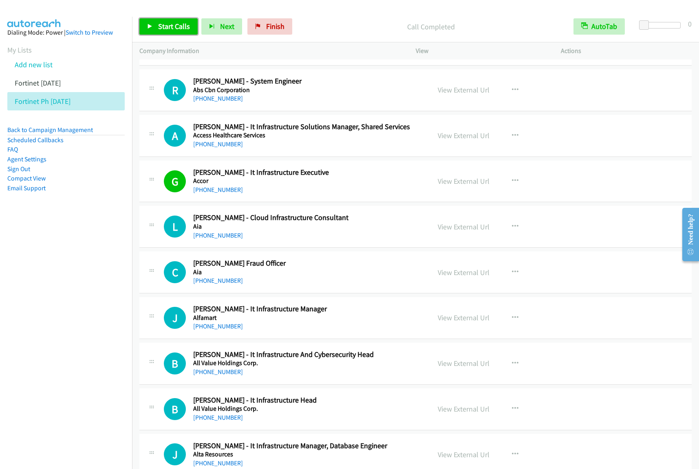
click at [181, 20] on link "Start Calls" at bounding box center [168, 26] width 58 height 16
drag, startPoint x: 174, startPoint y: 29, endPoint x: 305, endPoint y: 85, distance: 142.7
click at [174, 29] on span "Pause" at bounding box center [167, 26] width 18 height 9
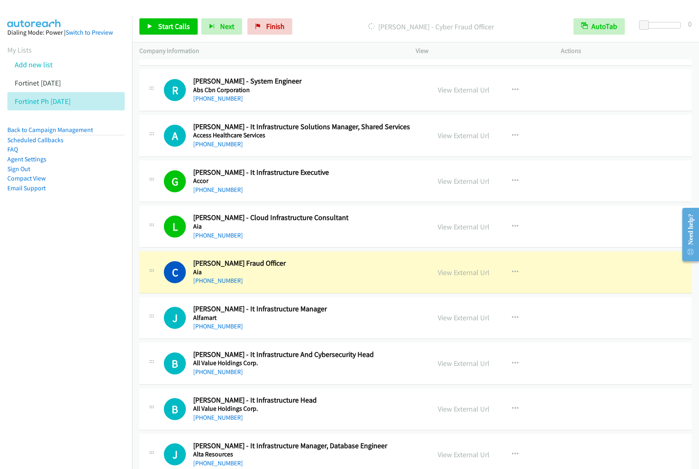
click at [64, 294] on nav "Dialing Mode: Power | Switch to Preview My Lists Add new list Fortinet [DATE] F…" at bounding box center [66, 251] width 132 height 469
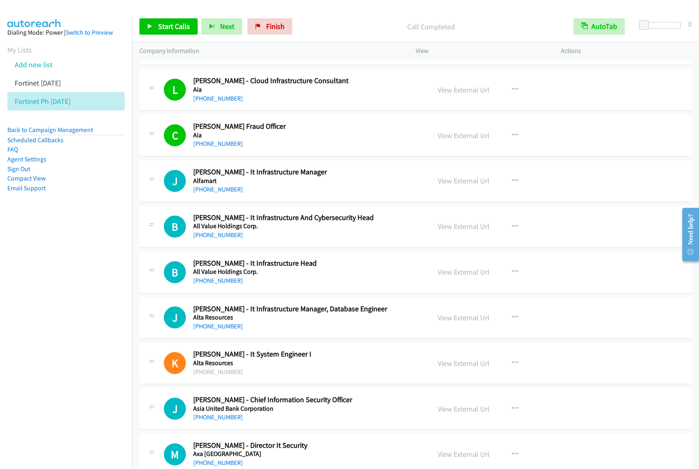
scroll to position [509, 0]
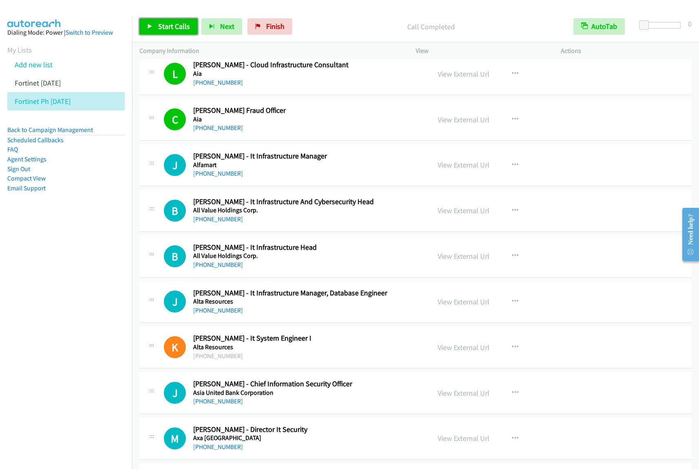
click at [156, 31] on link "Start Calls" at bounding box center [168, 26] width 58 height 16
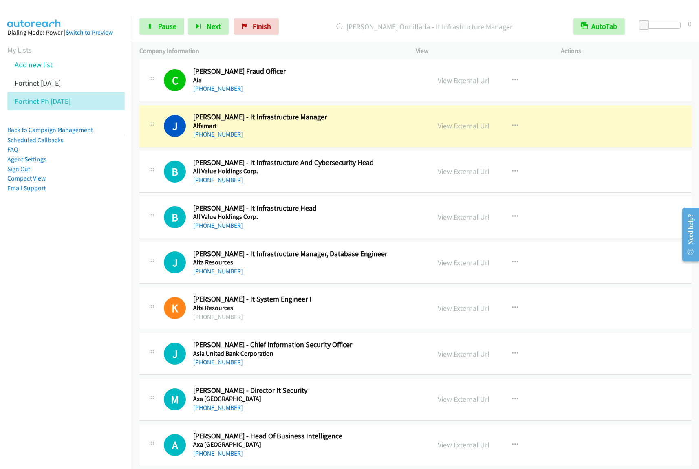
scroll to position [560, 0]
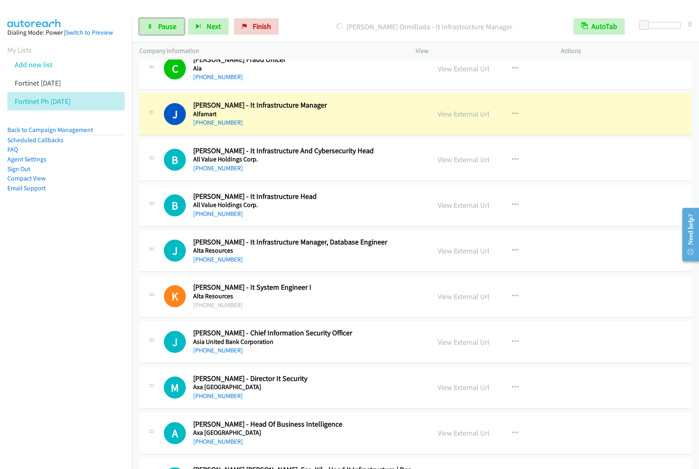
drag, startPoint x: 165, startPoint y: 29, endPoint x: 177, endPoint y: 35, distance: 13.7
click at [165, 29] on span "Pause" at bounding box center [167, 26] width 18 height 9
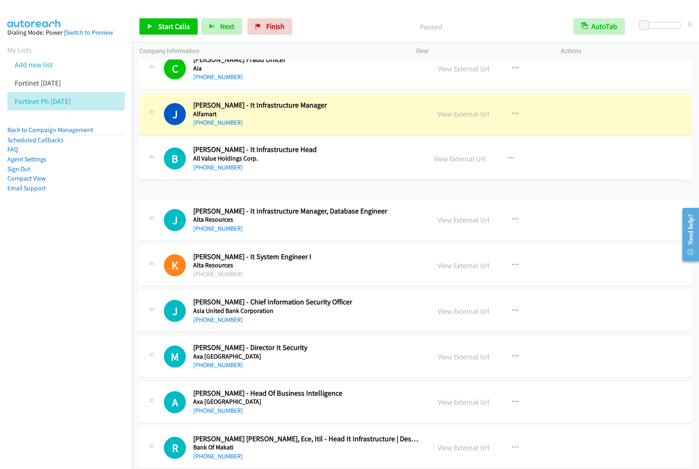
drag, startPoint x: 324, startPoint y: 211, endPoint x: 346, endPoint y: 163, distance: 52.9
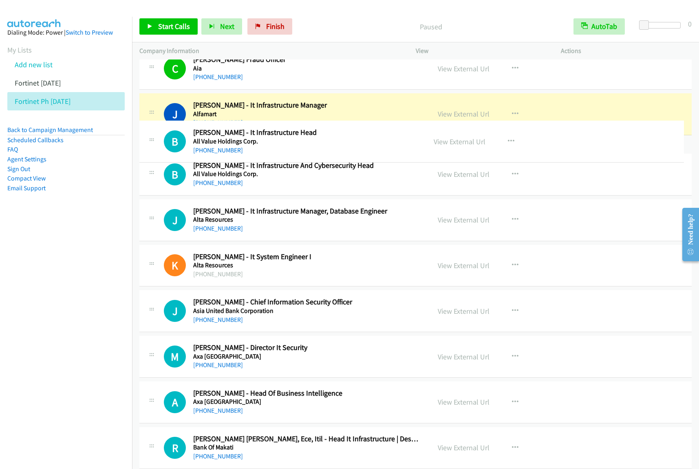
drag, startPoint x: 351, startPoint y: 209, endPoint x: 362, endPoint y: 144, distance: 65.7
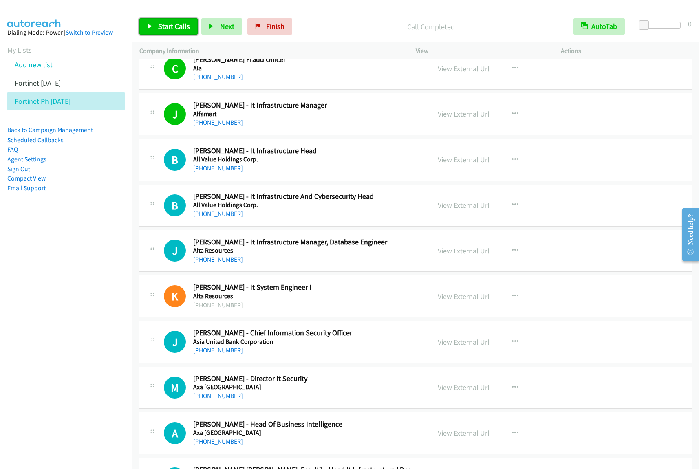
click at [180, 27] on span "Start Calls" at bounding box center [174, 26] width 32 height 9
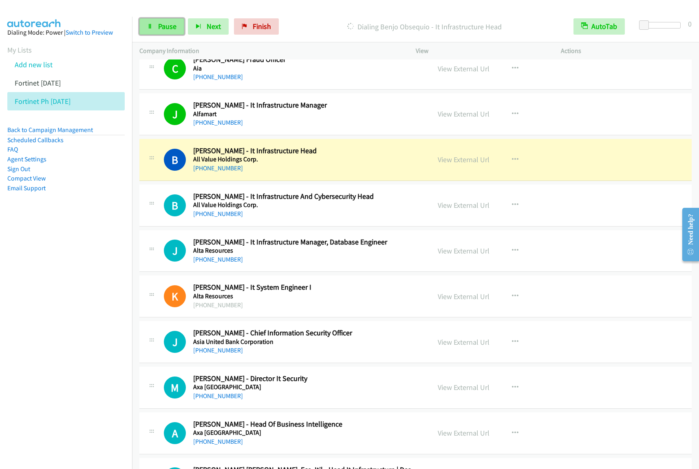
click at [160, 27] on span "Pause" at bounding box center [167, 26] width 18 height 9
click at [64, 240] on nav "Dialing Mode: Power | Switch to Preview My Lists Add new list Fortinet [DATE] F…" at bounding box center [66, 251] width 132 height 469
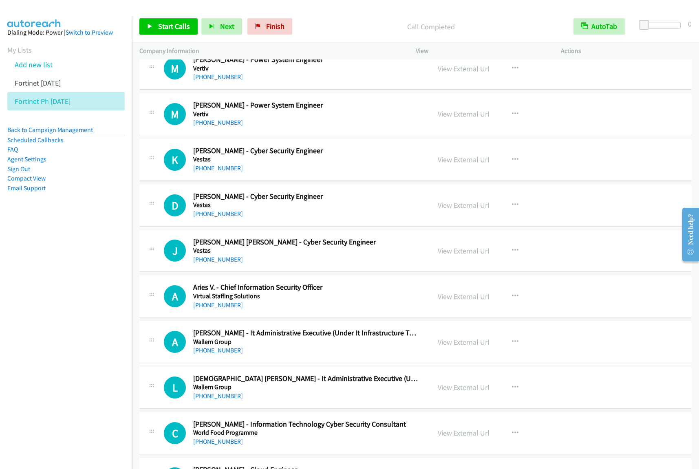
scroll to position [7067, 0]
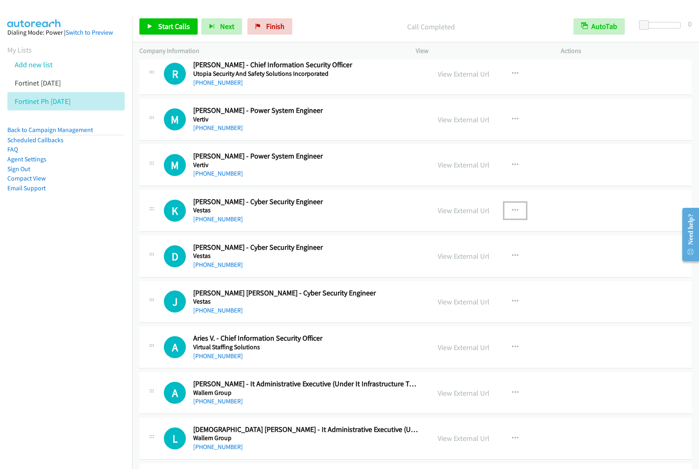
click at [521, 218] on button "button" at bounding box center [515, 210] width 22 height 16
click at [484, 272] on link "Start Calls Here" at bounding box center [471, 263] width 108 height 16
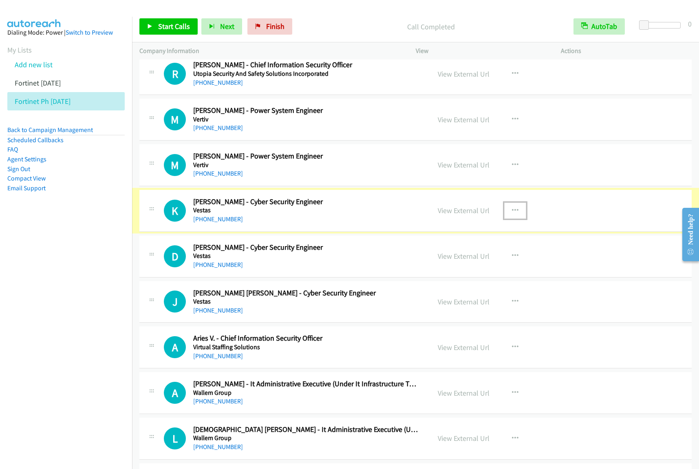
click at [512, 214] on icon "button" at bounding box center [515, 210] width 7 height 7
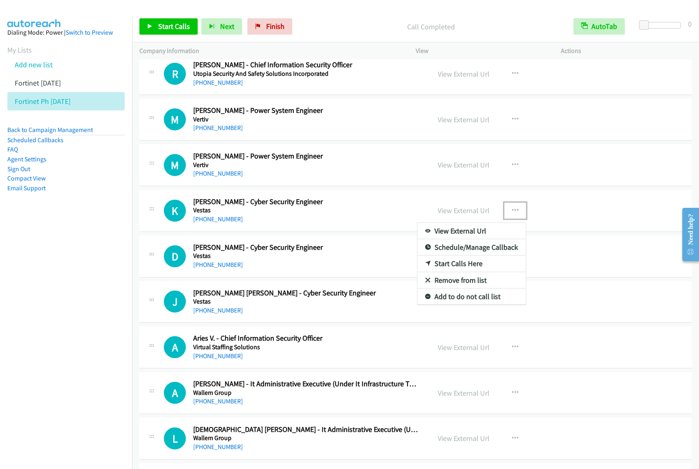
click at [468, 272] on link "Start Calls Here" at bounding box center [471, 263] width 108 height 16
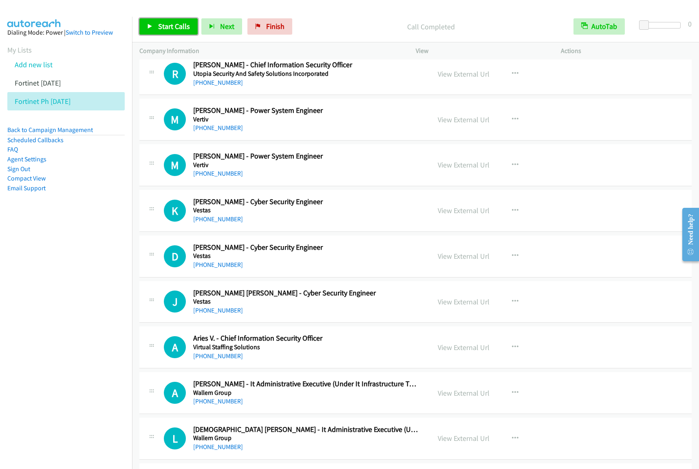
click at [169, 21] on link "Start Calls" at bounding box center [168, 26] width 58 height 16
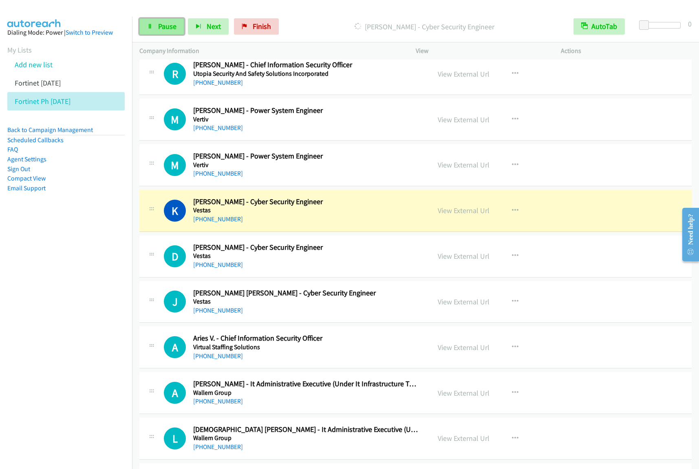
click at [173, 27] on span "Pause" at bounding box center [167, 26] width 18 height 9
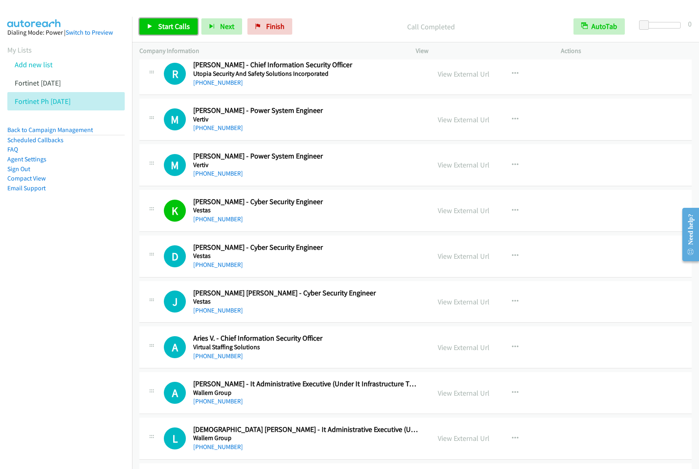
click at [165, 29] on span "Start Calls" at bounding box center [174, 26] width 32 height 9
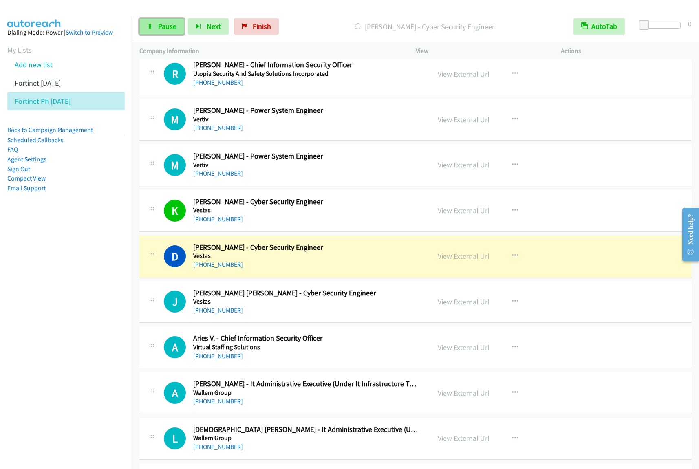
click at [161, 31] on span "Pause" at bounding box center [167, 26] width 18 height 9
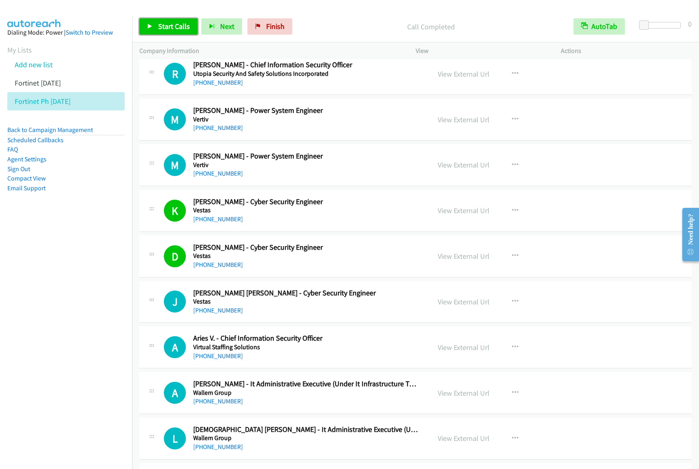
click at [170, 24] on span "Start Calls" at bounding box center [174, 26] width 32 height 9
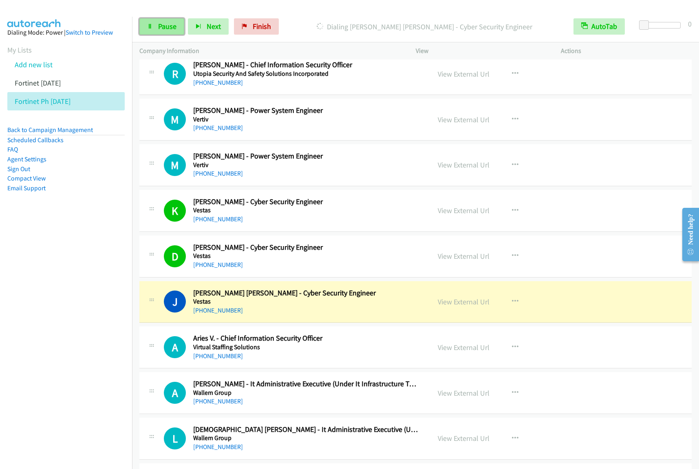
click at [173, 33] on link "Pause" at bounding box center [161, 26] width 45 height 16
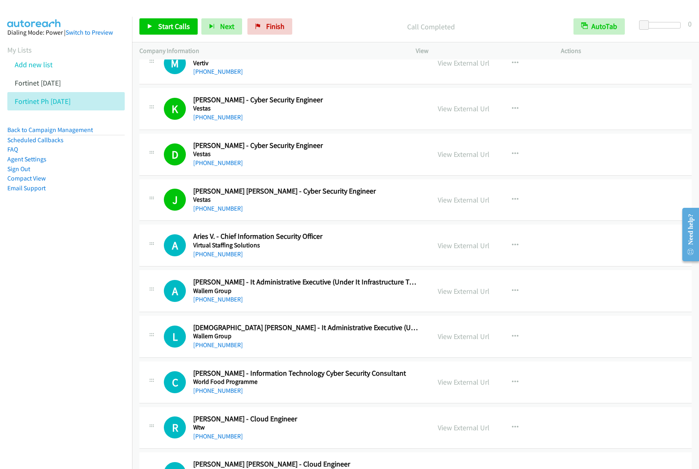
scroll to position [7220, 0]
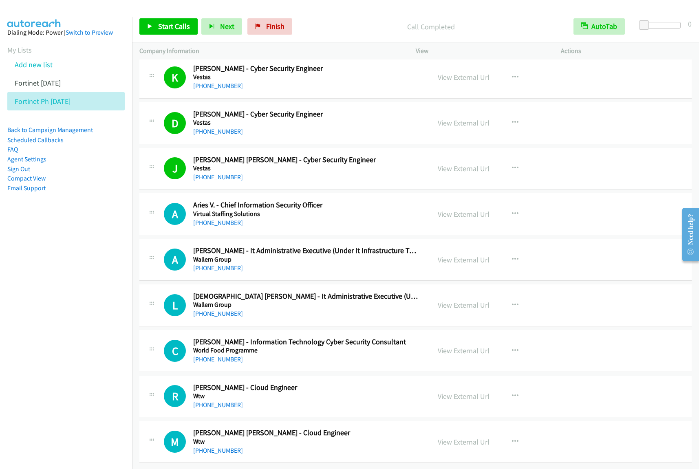
click at [382, 392] on h5 "Wtw" at bounding box center [306, 396] width 226 height 8
click at [372, 356] on div "[PHONE_NUMBER]" at bounding box center [306, 359] width 226 height 10
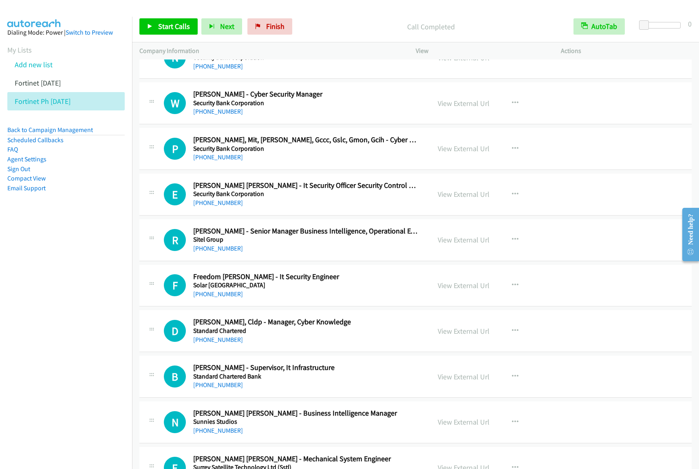
scroll to position [5641, 0]
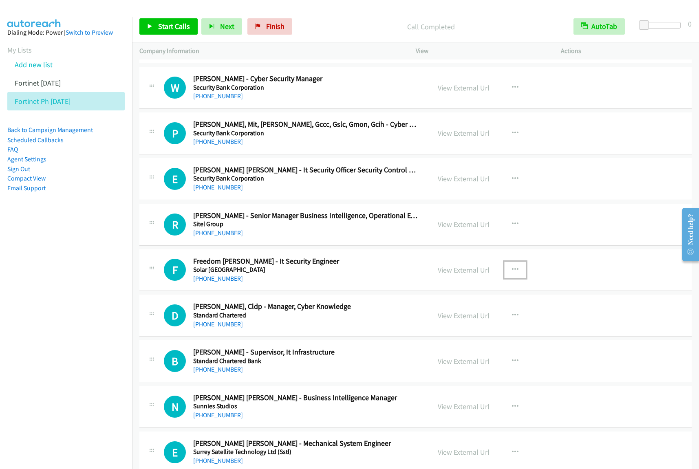
click at [514, 273] on icon "button" at bounding box center [515, 269] width 7 height 7
click at [477, 330] on link "Start Calls Here" at bounding box center [471, 323] width 108 height 16
click at [510, 278] on button "button" at bounding box center [515, 269] width 22 height 16
click at [475, 331] on link "Start Calls Here" at bounding box center [471, 323] width 108 height 16
click at [172, 25] on span "Start Calls" at bounding box center [174, 26] width 32 height 9
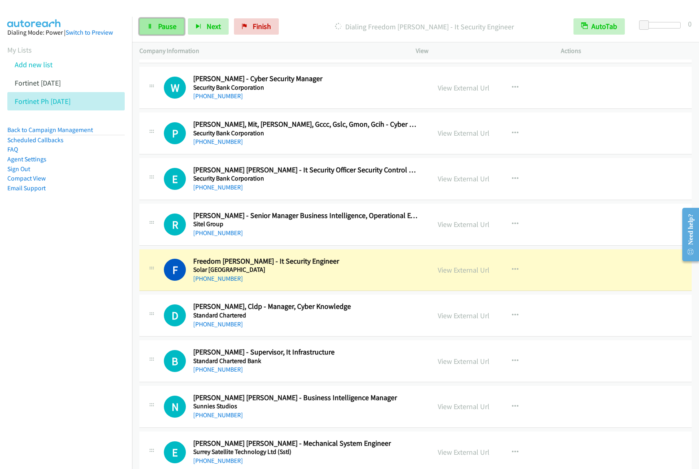
click at [165, 27] on span "Pause" at bounding box center [167, 26] width 18 height 9
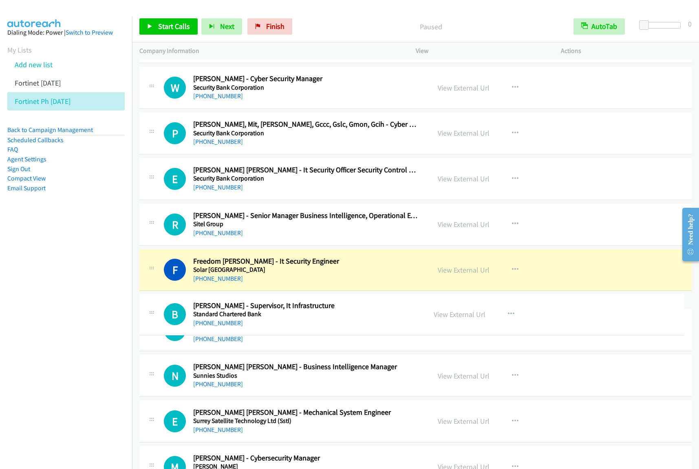
drag, startPoint x: 345, startPoint y: 372, endPoint x: 347, endPoint y: 316, distance: 56.3
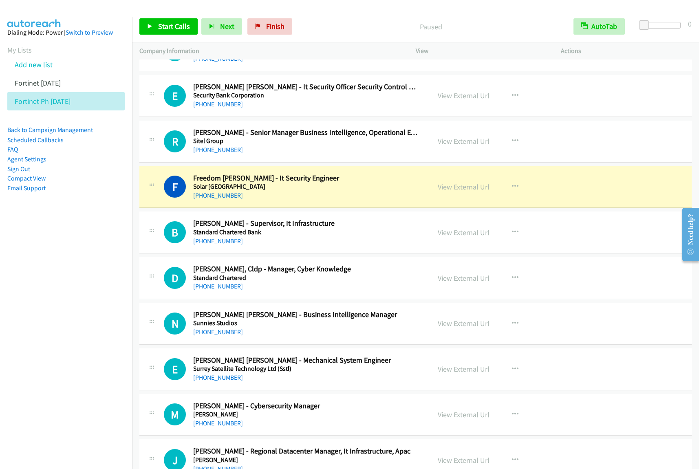
scroll to position [5743, 0]
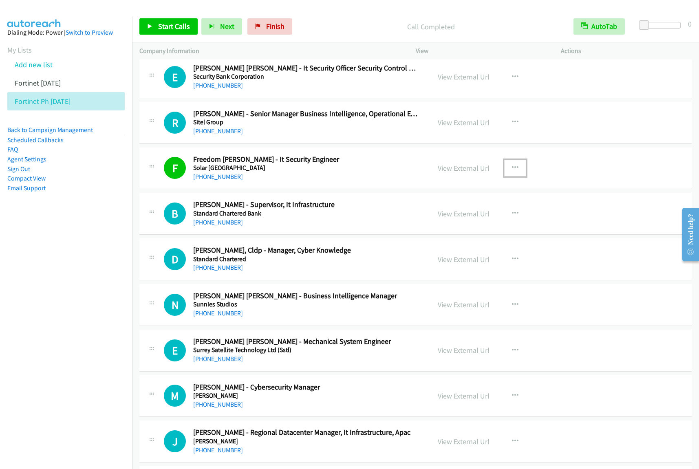
click at [518, 176] on button "button" at bounding box center [515, 168] width 22 height 16
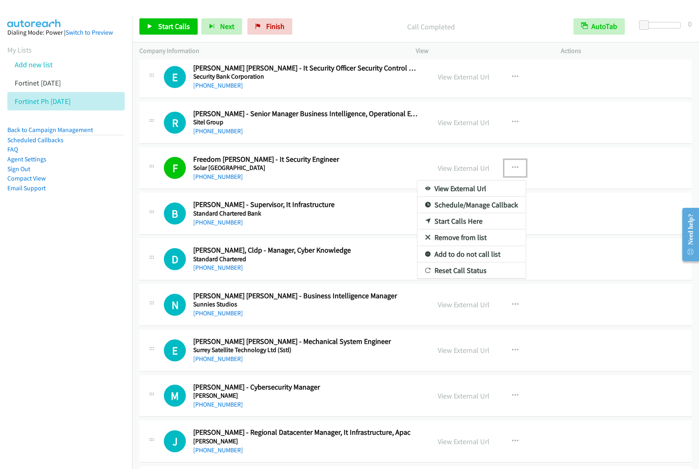
click at [485, 197] on link "View External Url" at bounding box center [471, 188] width 108 height 16
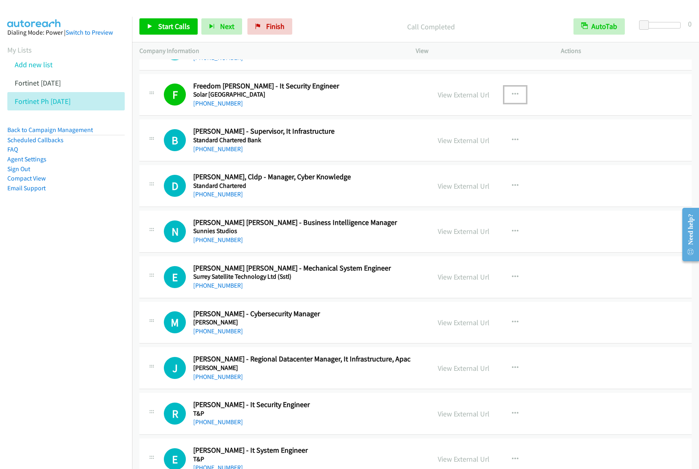
scroll to position [5794, 0]
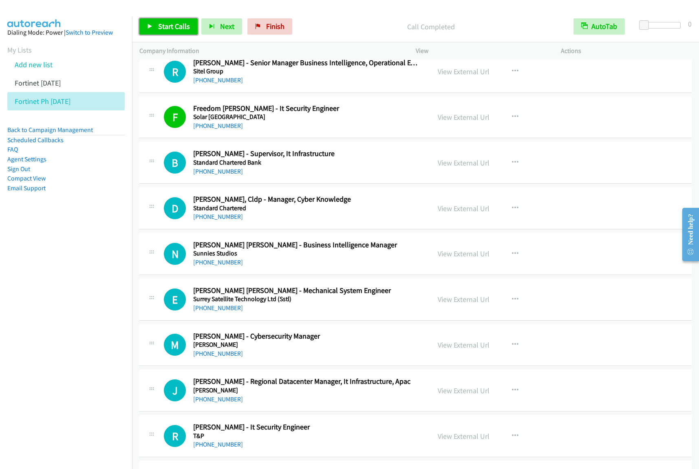
click at [163, 26] on span "Start Calls" at bounding box center [174, 26] width 32 height 9
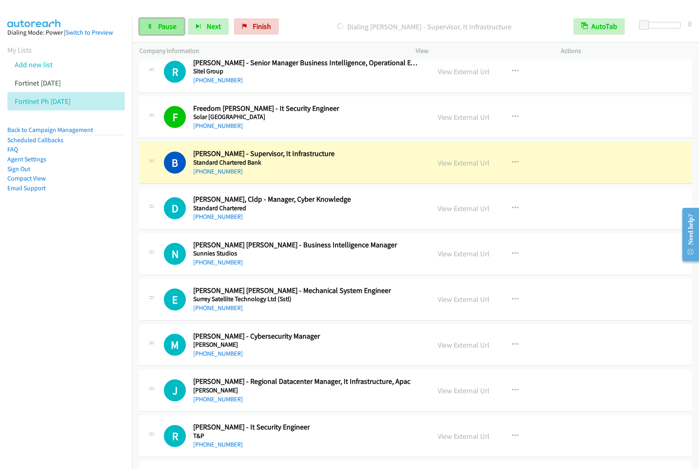
click at [149, 29] on link "Pause" at bounding box center [161, 26] width 45 height 16
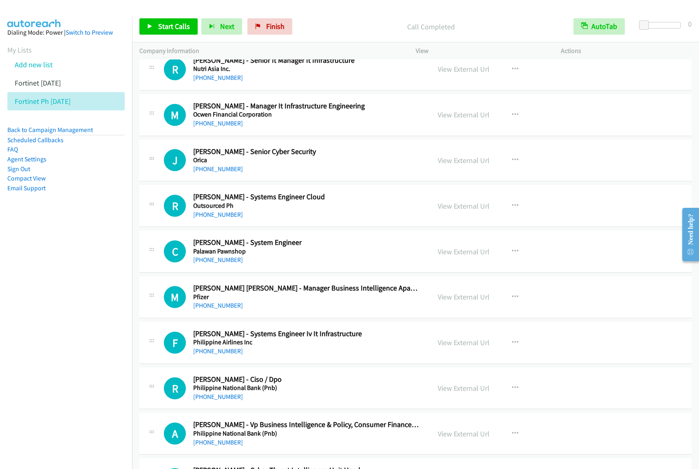
scroll to position [4470, 0]
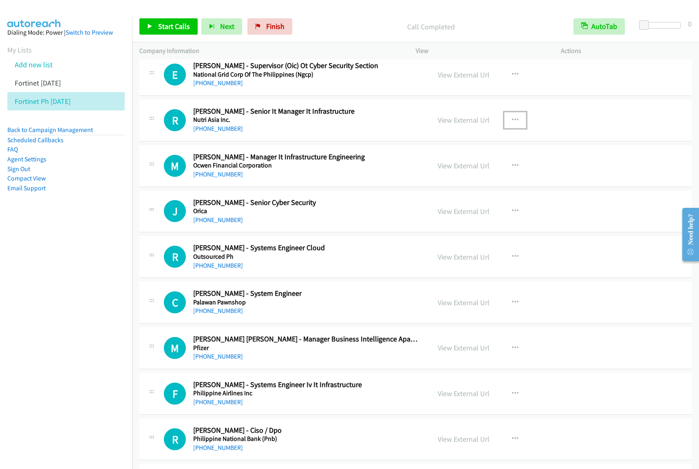
click at [512, 123] on icon "button" at bounding box center [515, 120] width 7 height 7
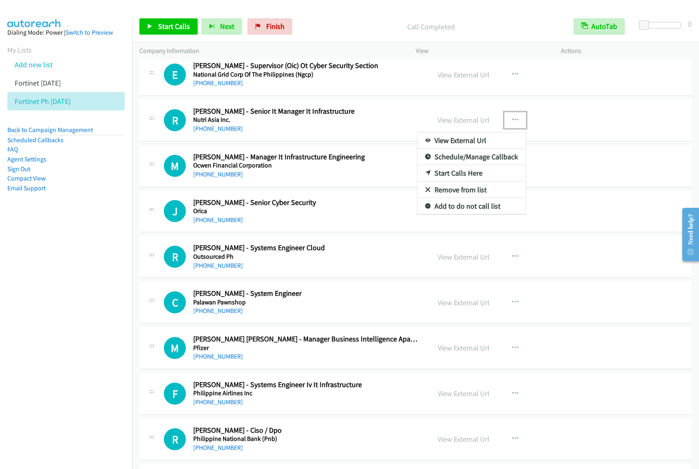
click at [466, 177] on link "Start Calls Here" at bounding box center [471, 173] width 108 height 16
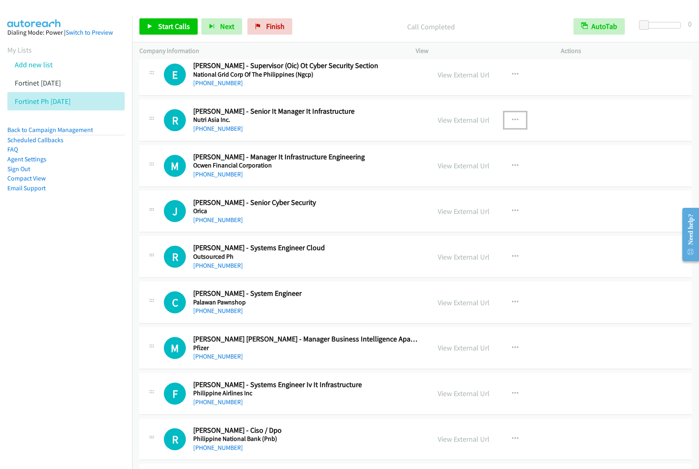
click at [518, 127] on button "button" at bounding box center [515, 120] width 22 height 16
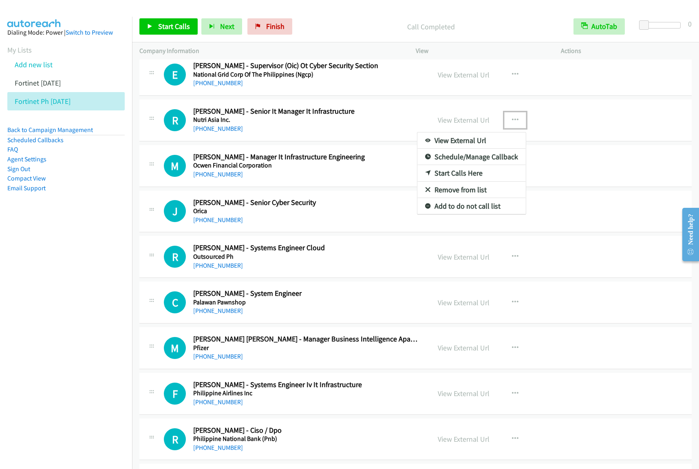
click at [468, 180] on link "Start Calls Here" at bounding box center [471, 173] width 108 height 16
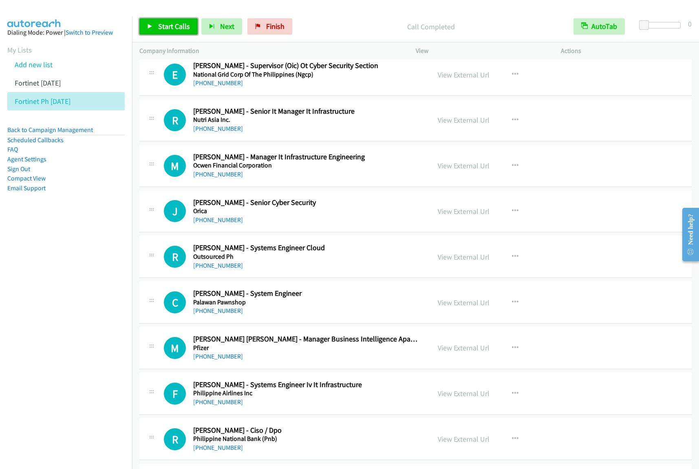
click at [163, 21] on link "Start Calls" at bounding box center [168, 26] width 58 height 16
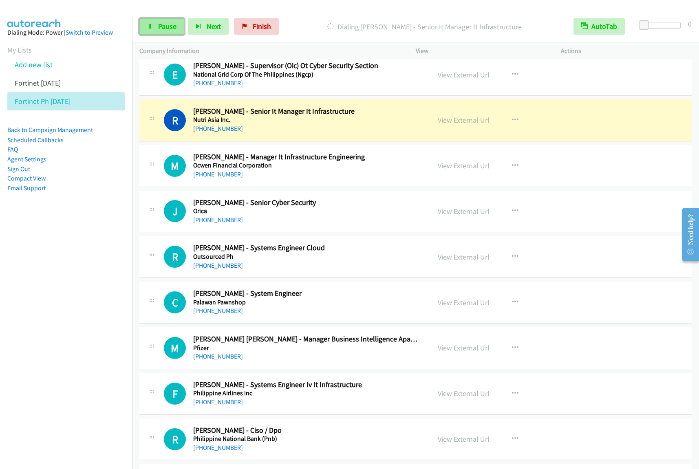
click at [145, 28] on link "Pause" at bounding box center [161, 26] width 45 height 16
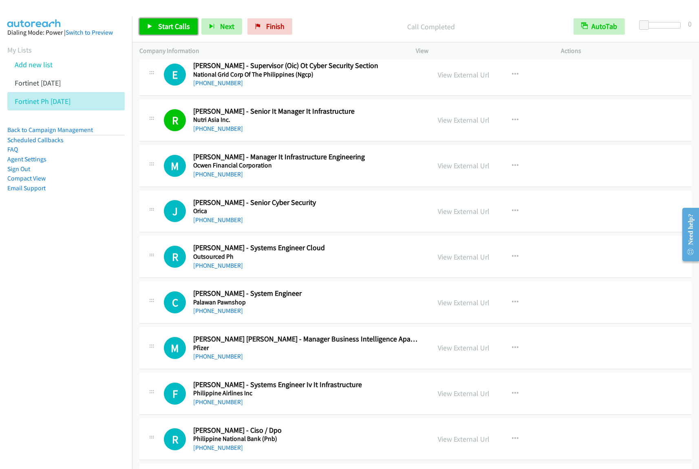
click at [170, 24] on span "Start Calls" at bounding box center [174, 26] width 32 height 9
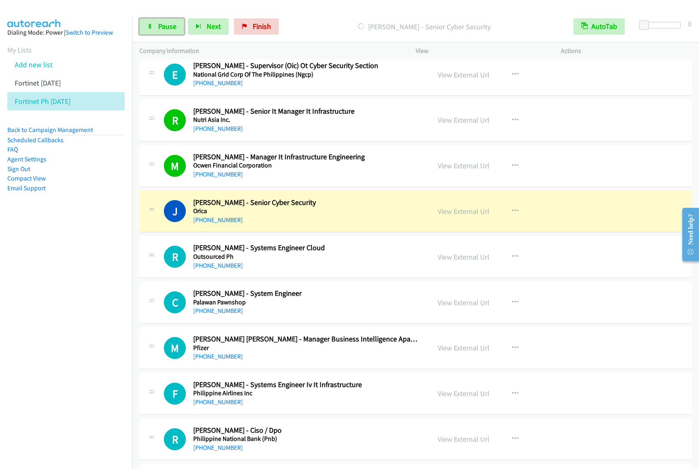
drag, startPoint x: 164, startPoint y: 25, endPoint x: 266, endPoint y: 47, distance: 104.1
click at [164, 25] on span "Pause" at bounding box center [167, 26] width 18 height 9
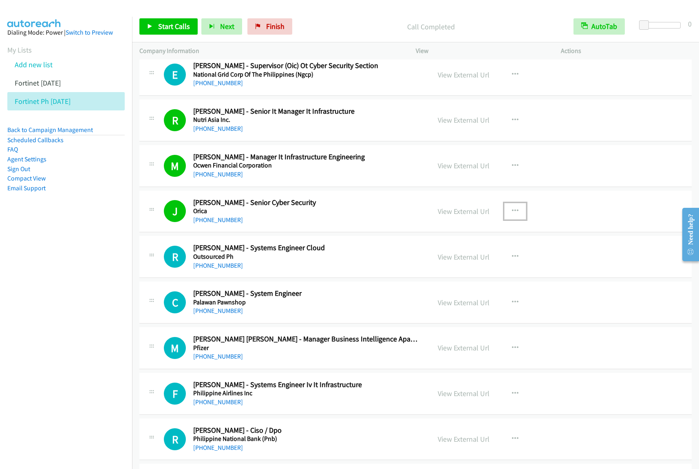
click at [512, 214] on icon "button" at bounding box center [515, 211] width 7 height 7
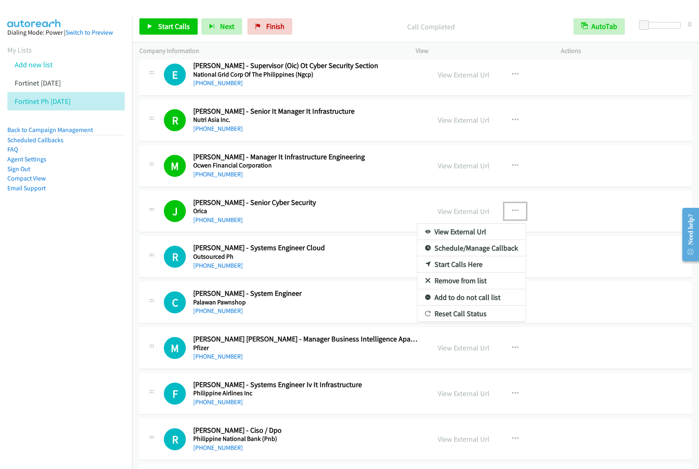
click at [480, 237] on link "View External Url" at bounding box center [471, 232] width 108 height 16
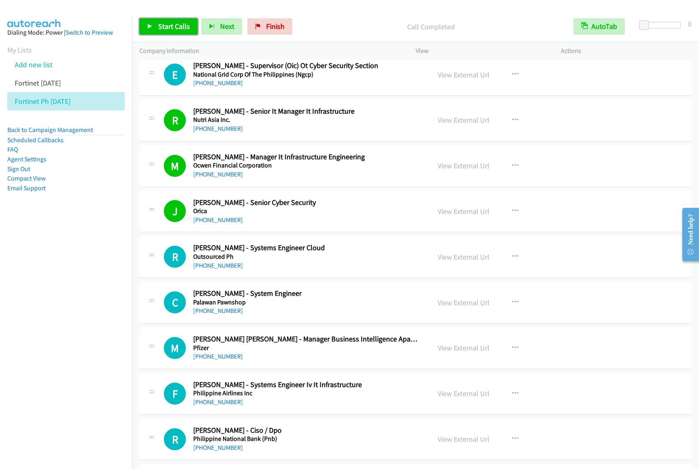
click at [173, 31] on span "Start Calls" at bounding box center [174, 26] width 32 height 9
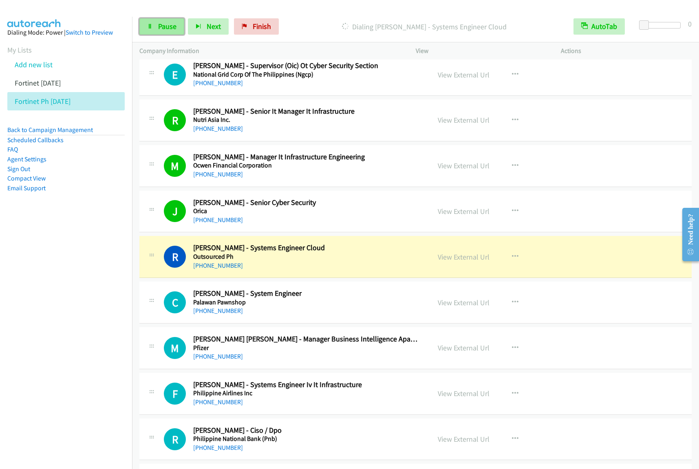
click at [175, 28] on span "Pause" at bounding box center [167, 26] width 18 height 9
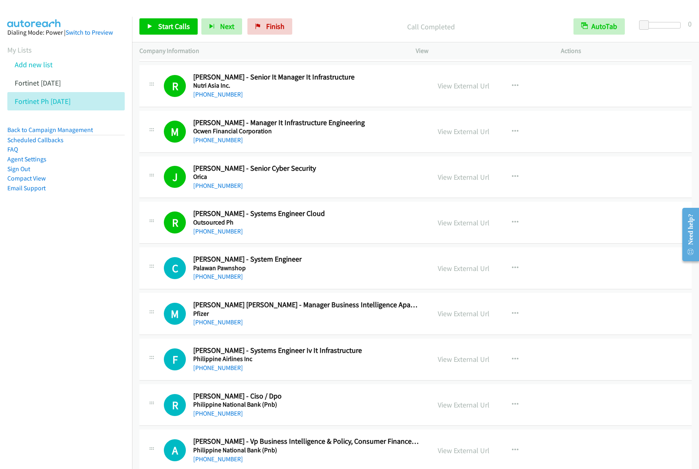
scroll to position [4521, 0]
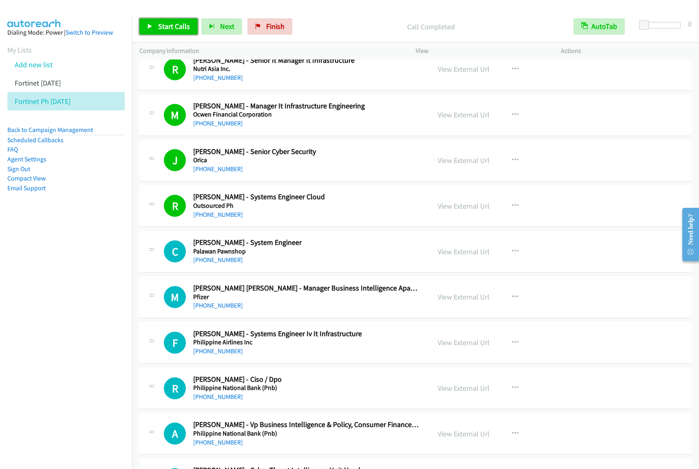
click at [180, 31] on span "Start Calls" at bounding box center [174, 26] width 32 height 9
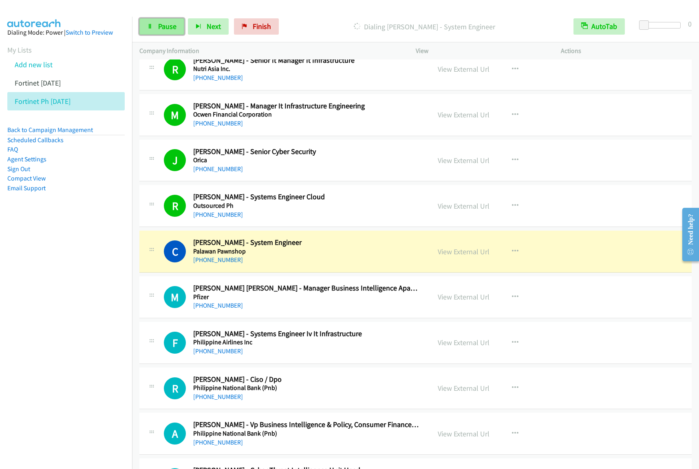
click at [161, 28] on span "Pause" at bounding box center [167, 26] width 18 height 9
drag, startPoint x: 71, startPoint y: 282, endPoint x: 244, endPoint y: 182, distance: 199.6
click at [71, 282] on nav "Dialing Mode: Power | Switch to Preview My Lists Add new list Fortinet [DATE] F…" at bounding box center [66, 251] width 132 height 469
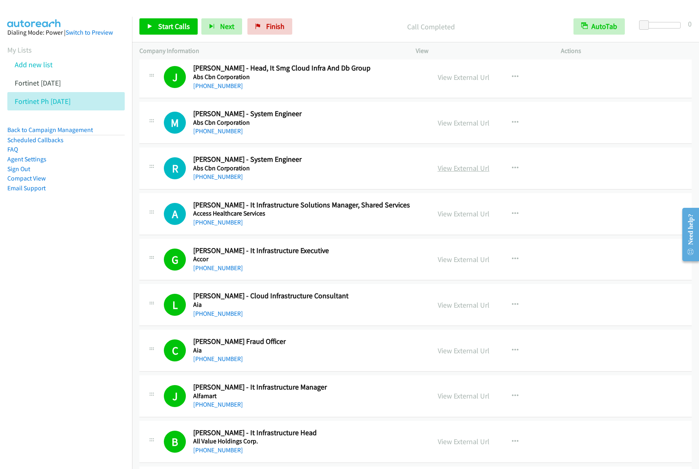
scroll to position [305, 0]
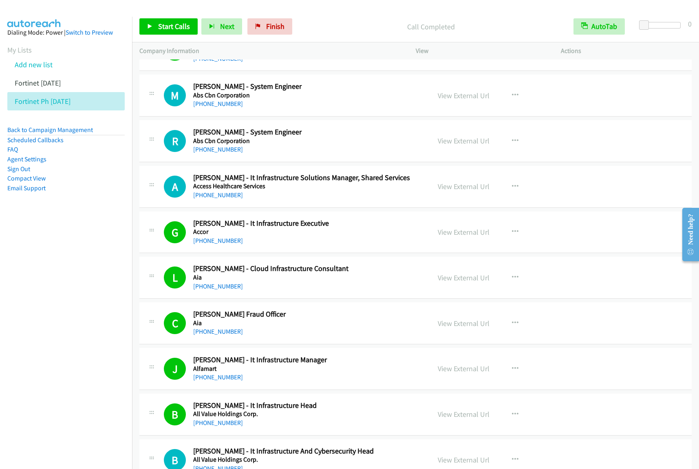
click at [353, 234] on h5 "Accor" at bounding box center [306, 232] width 226 height 8
click at [512, 231] on icon "button" at bounding box center [515, 231] width 7 height 7
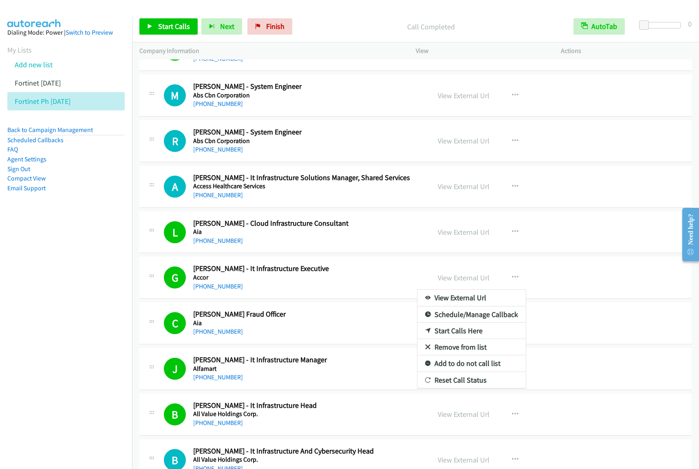
click at [386, 233] on div at bounding box center [349, 234] width 699 height 469
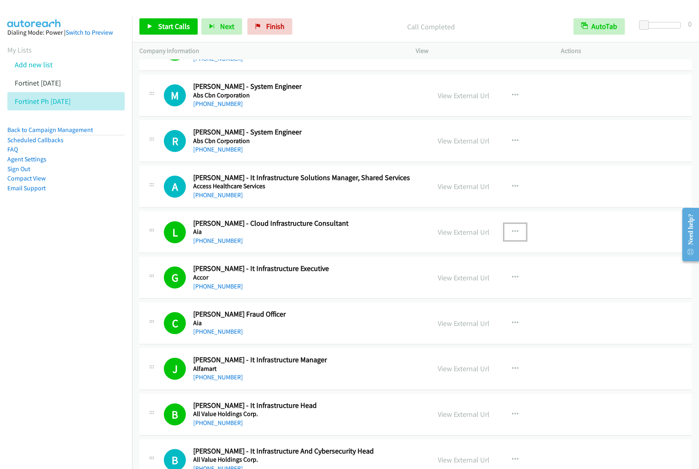
click at [504, 232] on button "button" at bounding box center [515, 232] width 22 height 16
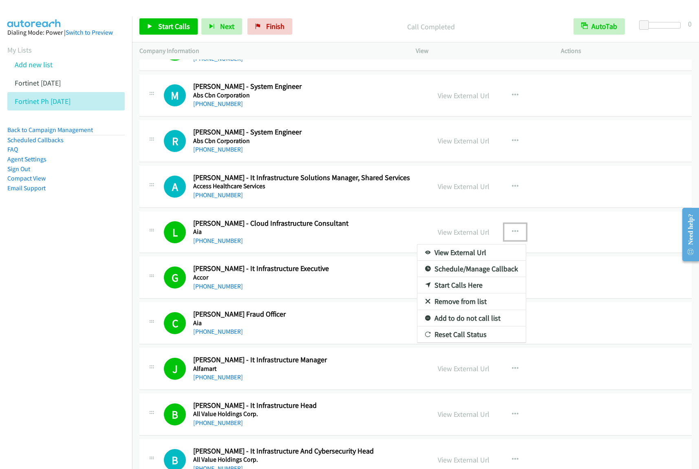
click at [463, 287] on link "Start Calls Here" at bounding box center [471, 285] width 108 height 16
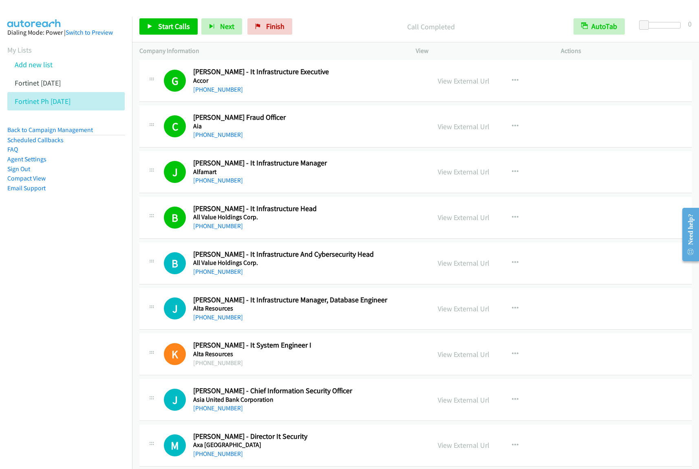
scroll to position [509, 0]
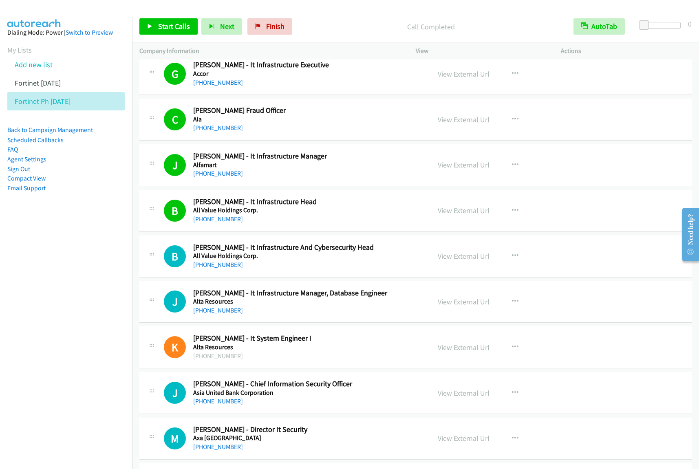
click at [298, 318] on div "J Callback Scheduled Jerry Manalo - It Infrastructure Manager, Database Enginee…" at bounding box center [415, 302] width 552 height 42
click at [512, 304] on icon "button" at bounding box center [515, 301] width 7 height 7
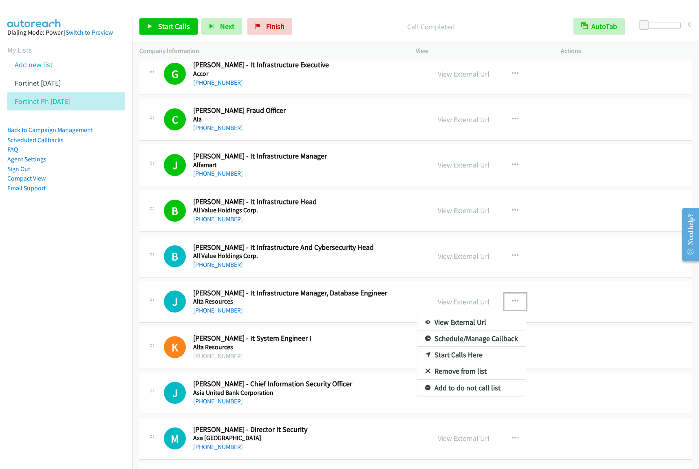
click at [465, 355] on link "Start Calls Here" at bounding box center [471, 355] width 108 height 16
click at [506, 303] on button "button" at bounding box center [515, 301] width 22 height 16
click at [465, 354] on link "Start Calls Here" at bounding box center [471, 355] width 108 height 16
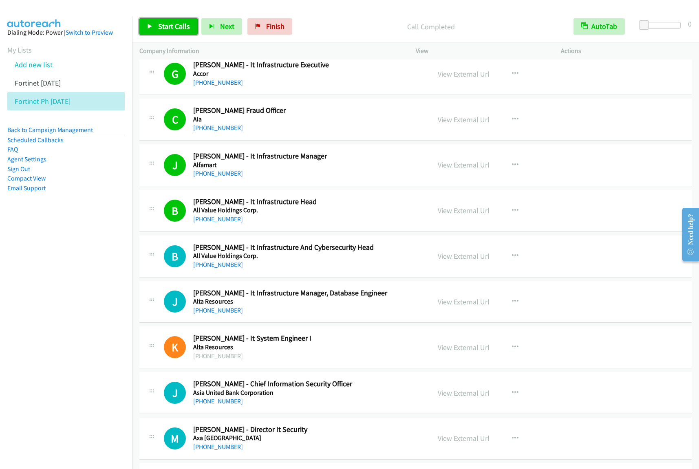
click at [189, 23] on link "Start Calls" at bounding box center [168, 26] width 58 height 16
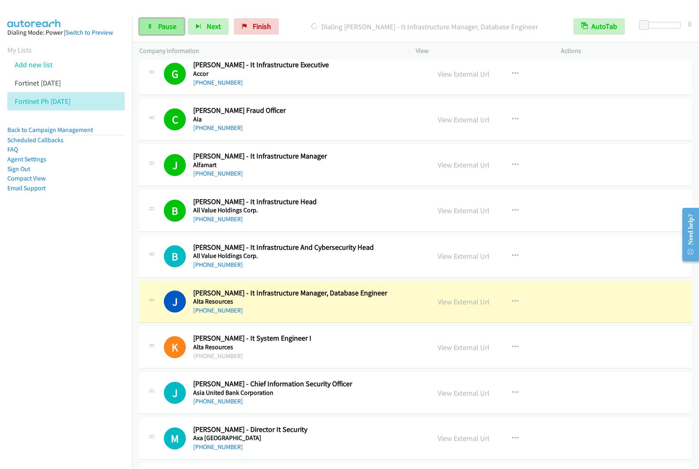
click at [162, 28] on span "Pause" at bounding box center [167, 26] width 18 height 9
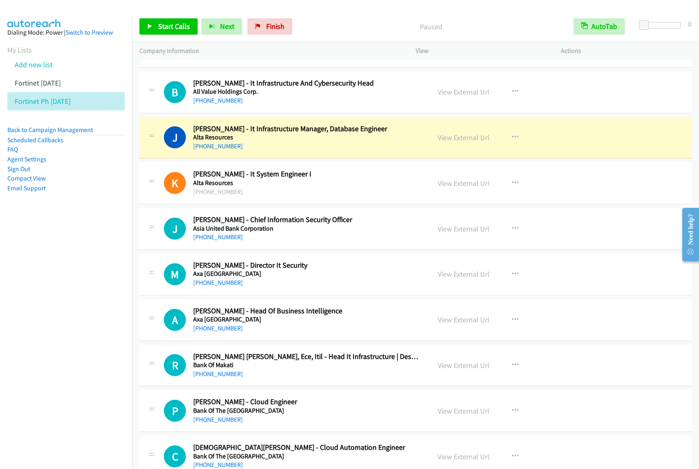
scroll to position [662, 0]
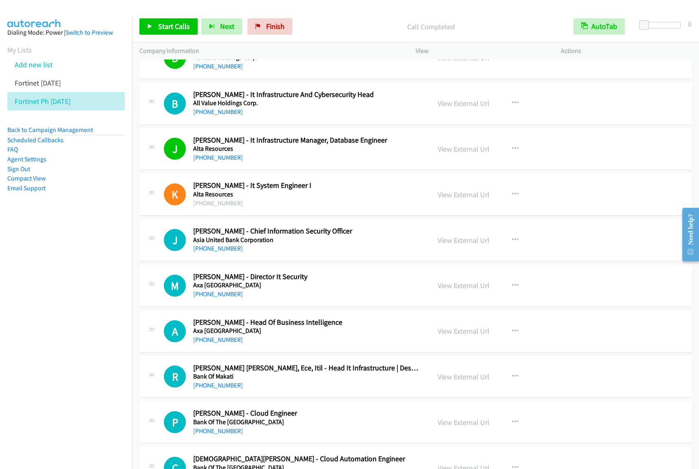
click at [123, 299] on nav "Dialing Mode: Power | Switch to Preview My Lists Add new list Fortinet [DATE] F…" at bounding box center [66, 251] width 132 height 469
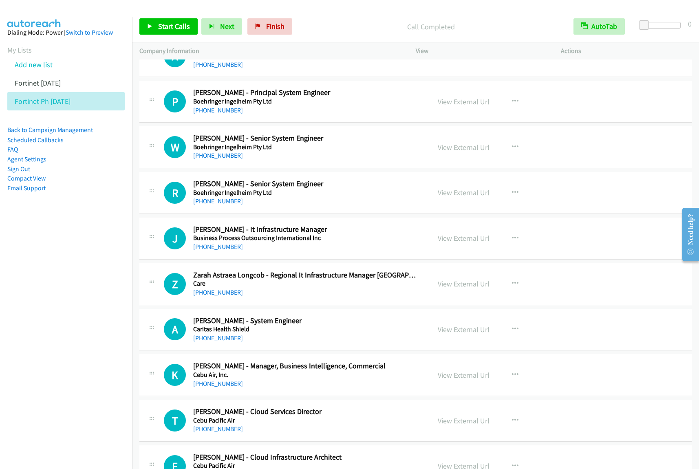
scroll to position [1222, 0]
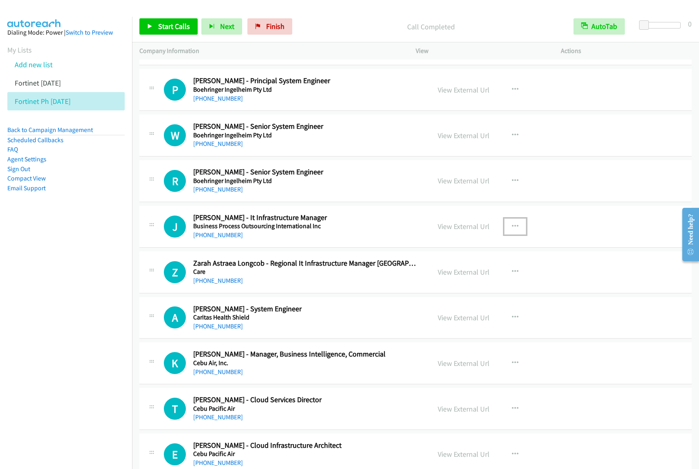
click at [510, 231] on button "button" at bounding box center [515, 226] width 22 height 16
click at [489, 282] on link "Start Calls Here" at bounding box center [471, 279] width 108 height 16
click at [512, 227] on icon "button" at bounding box center [515, 226] width 7 height 7
click at [487, 286] on link "Start Calls Here" at bounding box center [471, 279] width 108 height 16
click at [159, 26] on span "Start Calls" at bounding box center [174, 26] width 32 height 9
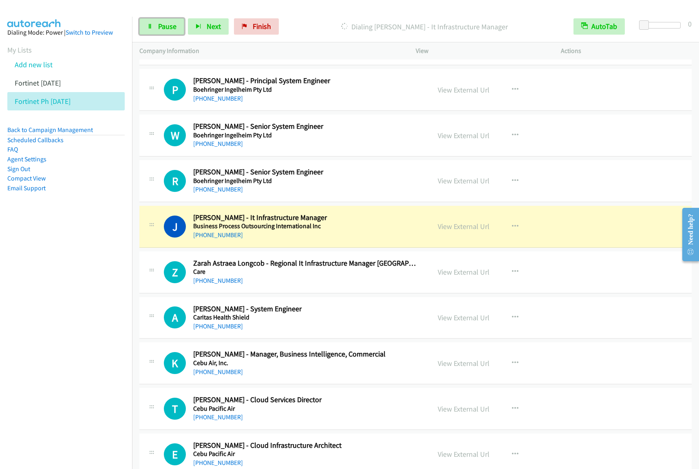
click at [170, 27] on span "Pause" at bounding box center [167, 26] width 18 height 9
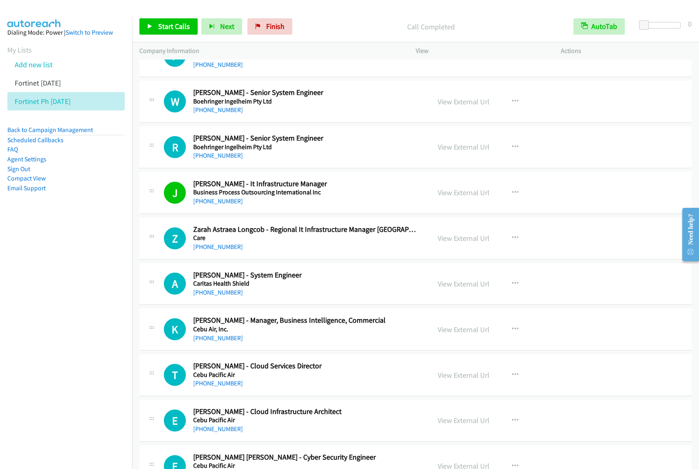
scroll to position [1273, 0]
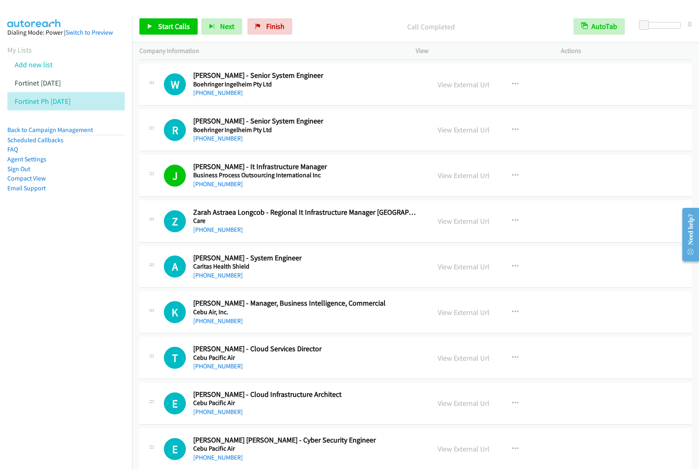
click at [173, 17] on div "Start Calls Pause Next Finish Call Completed AutoTab AutoTab 0" at bounding box center [415, 26] width 567 height 31
click at [175, 26] on span "Start Calls" at bounding box center [174, 26] width 32 height 9
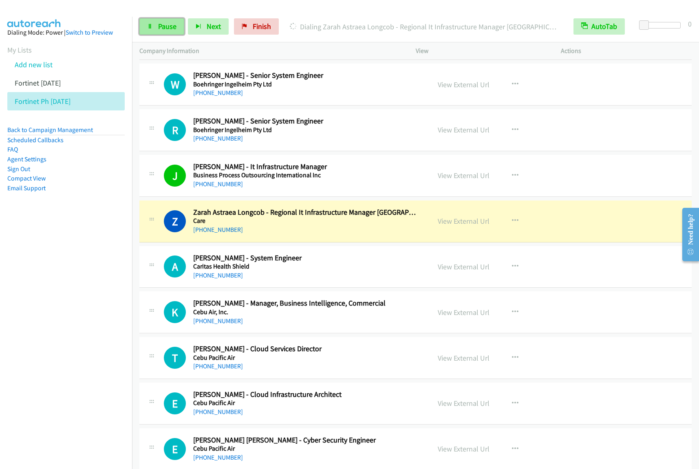
click at [170, 29] on span "Pause" at bounding box center [167, 26] width 18 height 9
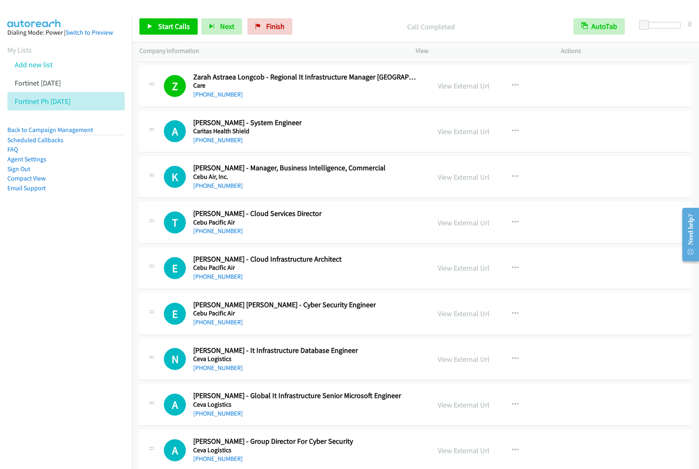
scroll to position [1426, 0]
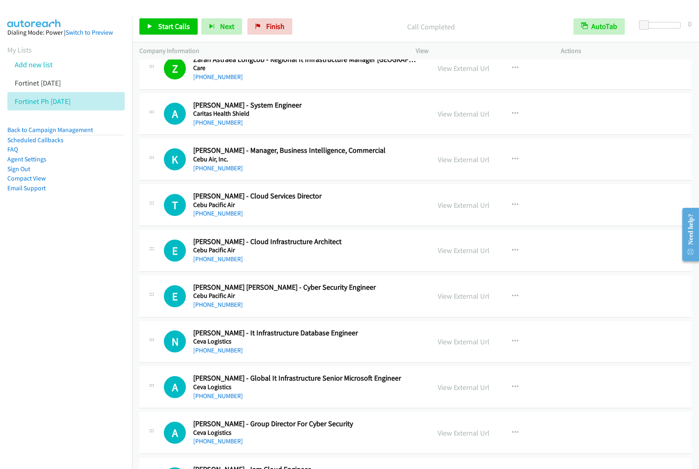
click at [359, 209] on h5 "Cebu Pacific Air" at bounding box center [306, 205] width 226 height 8
click at [360, 254] on h5 "Cebu Pacific Air" at bounding box center [306, 250] width 226 height 8
click at [514, 254] on icon "button" at bounding box center [515, 250] width 7 height 7
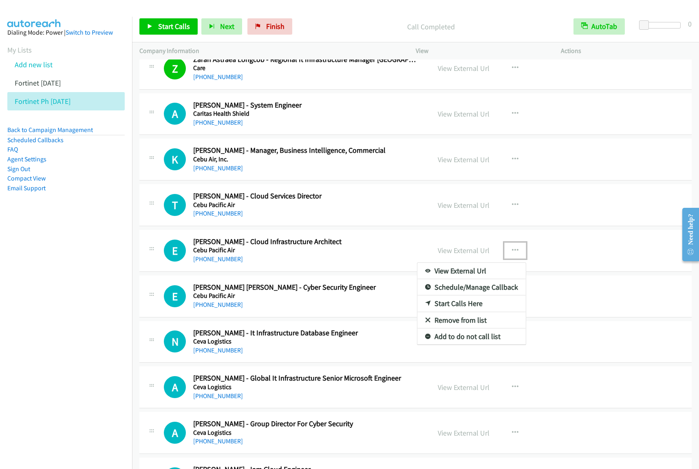
click at [479, 307] on link "Start Calls Here" at bounding box center [471, 303] width 108 height 16
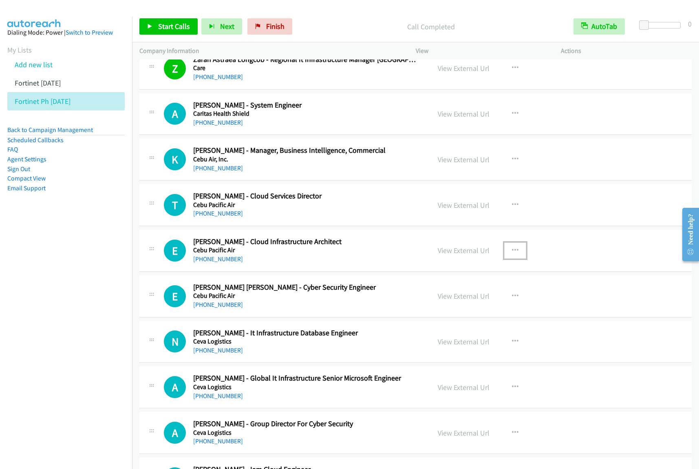
click at [512, 259] on button "button" at bounding box center [515, 250] width 22 height 16
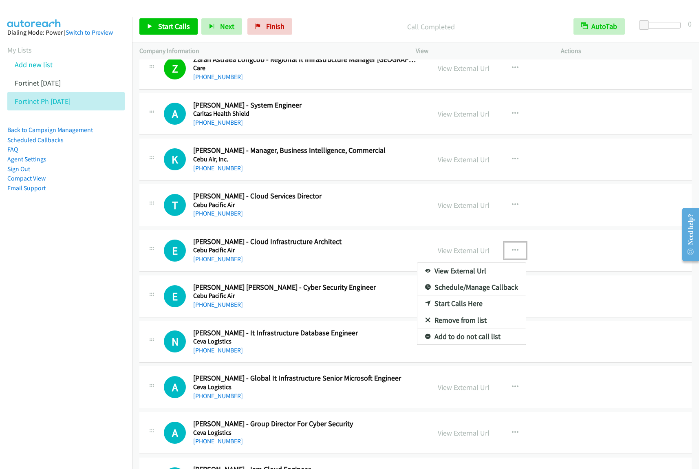
click at [477, 306] on link "Start Calls Here" at bounding box center [471, 303] width 108 height 16
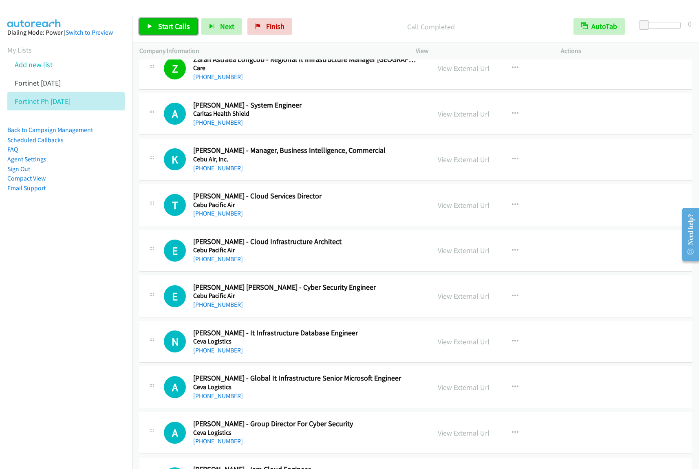
click at [182, 31] on span "Start Calls" at bounding box center [174, 26] width 32 height 9
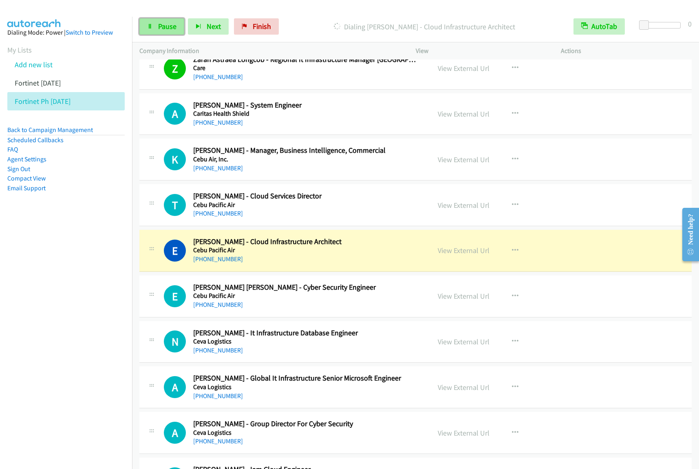
click at [160, 31] on span "Pause" at bounding box center [167, 26] width 18 height 9
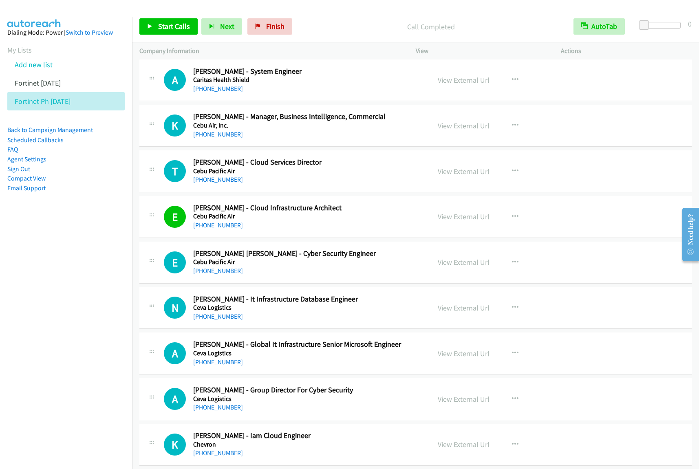
scroll to position [1476, 0]
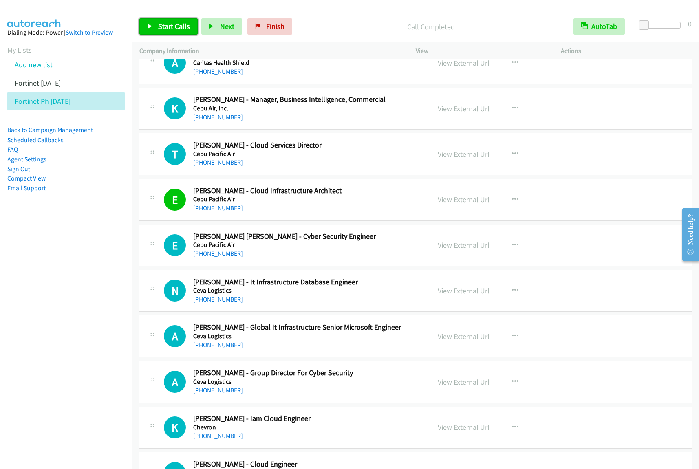
click at [172, 31] on link "Start Calls" at bounding box center [168, 26] width 58 height 16
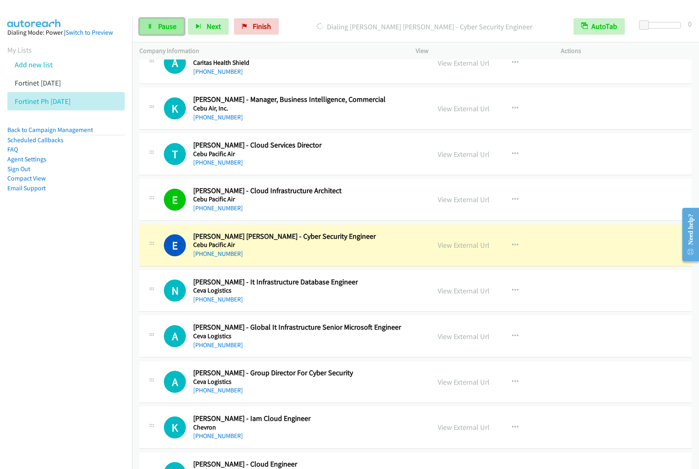
click at [165, 23] on span "Pause" at bounding box center [167, 26] width 18 height 9
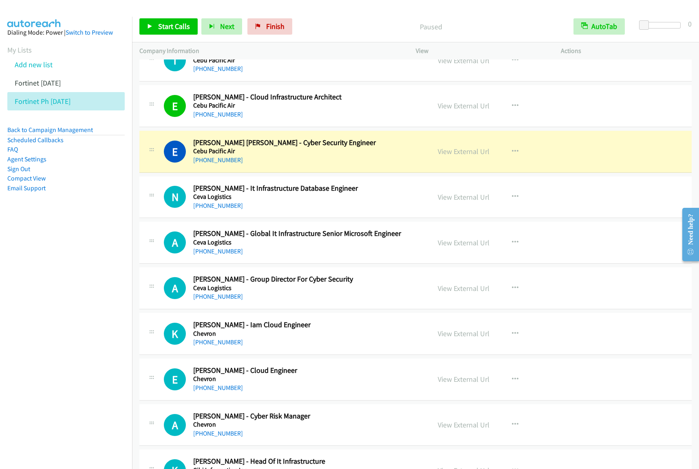
scroll to position [1578, 0]
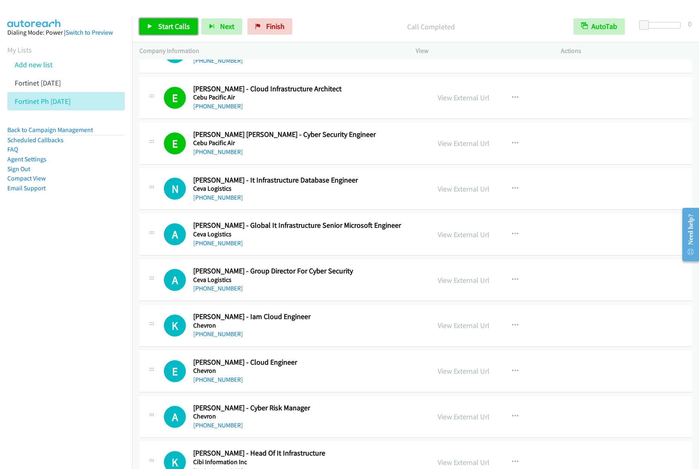
click at [184, 26] on span "Start Calls" at bounding box center [174, 26] width 32 height 9
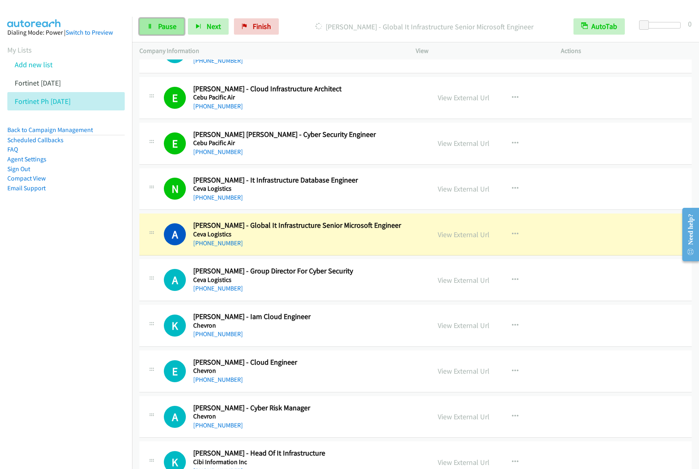
click at [173, 27] on span "Pause" at bounding box center [167, 26] width 18 height 9
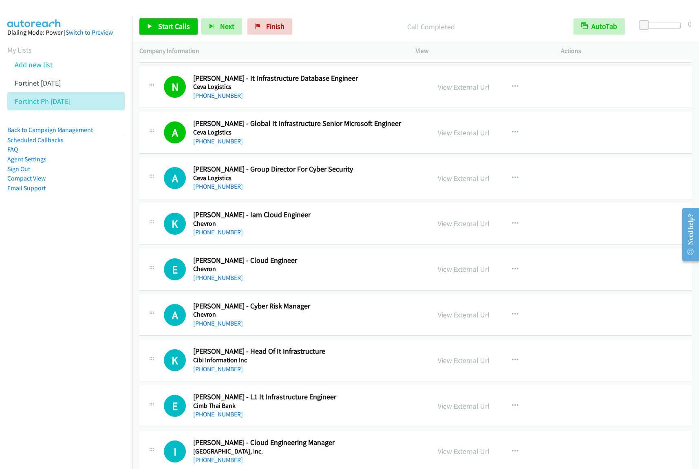
scroll to position [1731, 0]
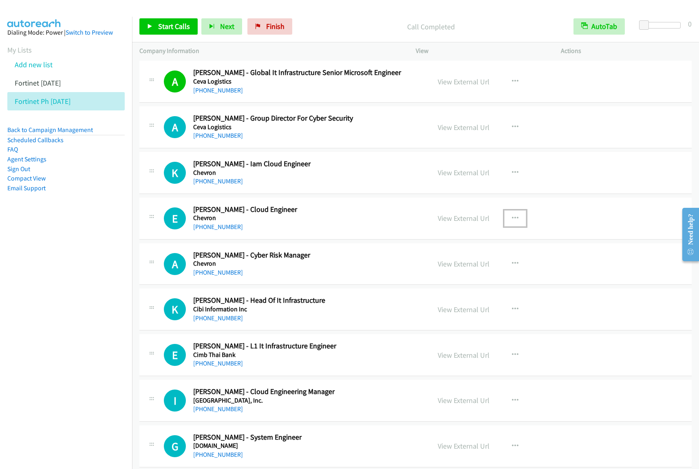
click at [512, 218] on icon "button" at bounding box center [515, 218] width 7 height 7
click at [479, 273] on link "Start Calls Here" at bounding box center [471, 271] width 108 height 16
click at [509, 226] on button "button" at bounding box center [515, 218] width 22 height 16
click at [483, 275] on link "Start Calls Here" at bounding box center [471, 271] width 108 height 16
click at [162, 23] on span "Start Calls" at bounding box center [174, 26] width 32 height 9
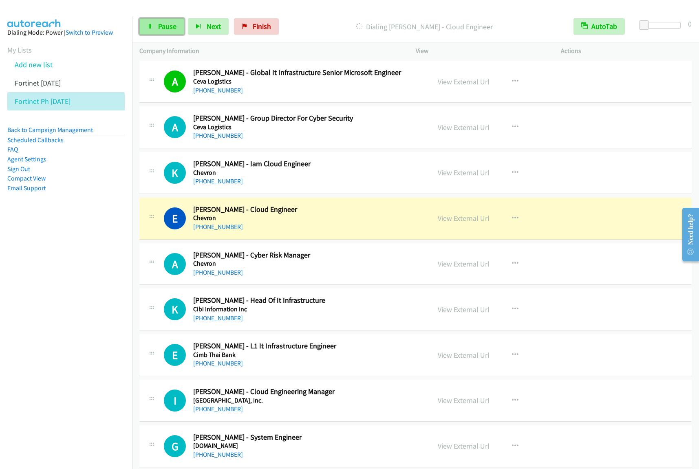
click at [160, 32] on link "Pause" at bounding box center [161, 26] width 45 height 16
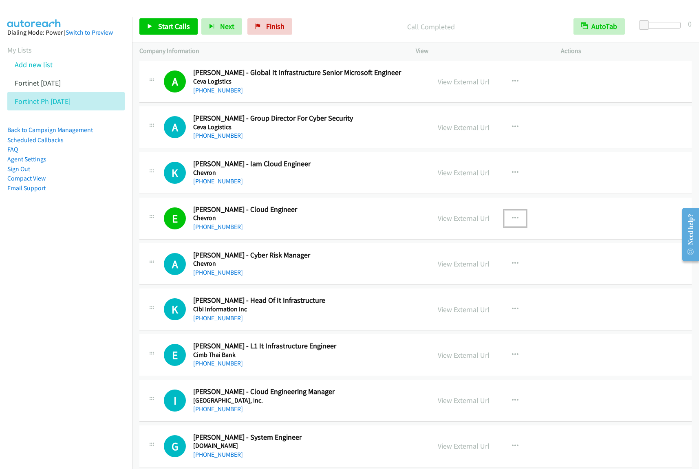
click at [512, 220] on icon "button" at bounding box center [515, 218] width 7 height 7
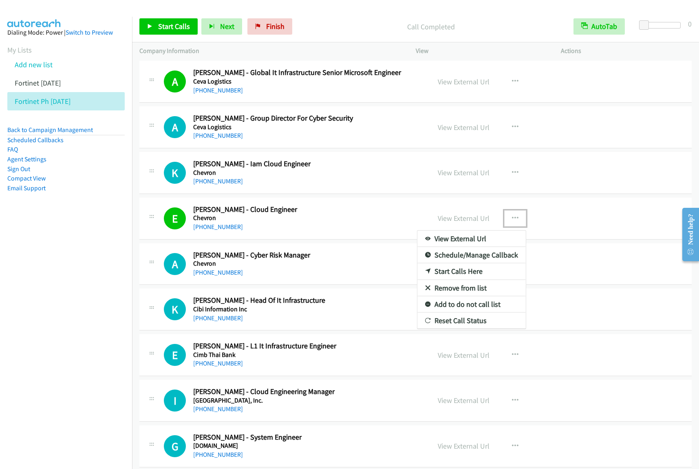
click at [463, 243] on link "View External Url" at bounding box center [471, 239] width 108 height 16
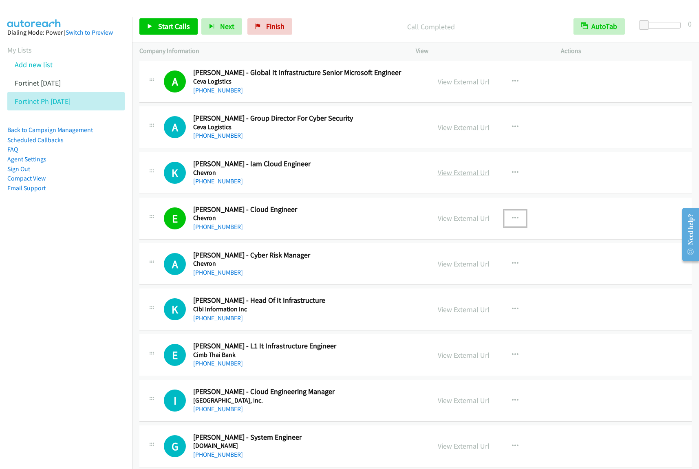
scroll to position [1782, 0]
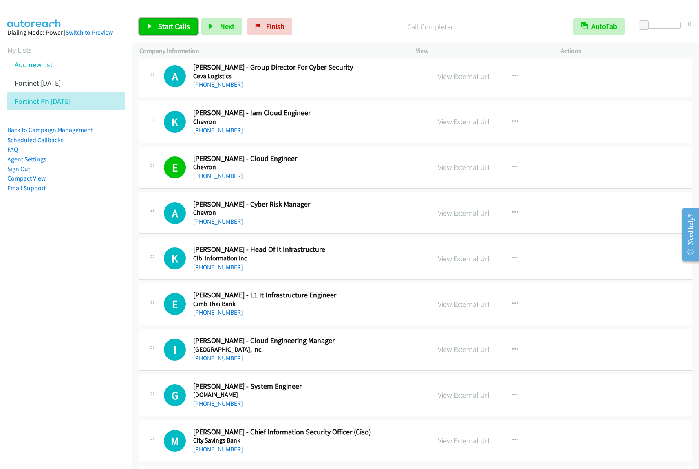
click at [178, 29] on span "Start Calls" at bounding box center [174, 26] width 32 height 9
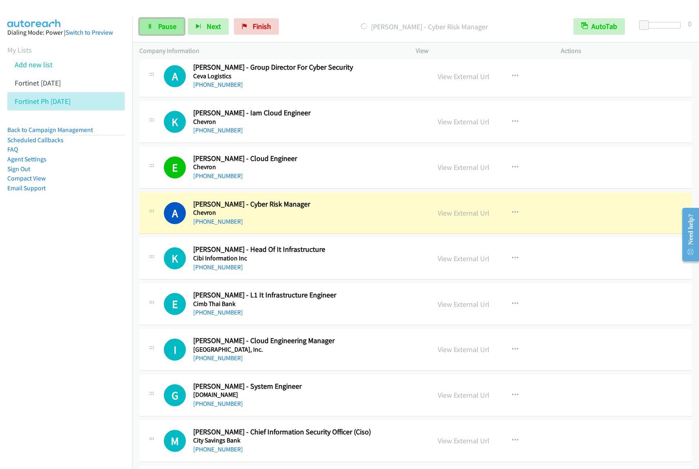
click at [177, 27] on link "Pause" at bounding box center [161, 26] width 45 height 16
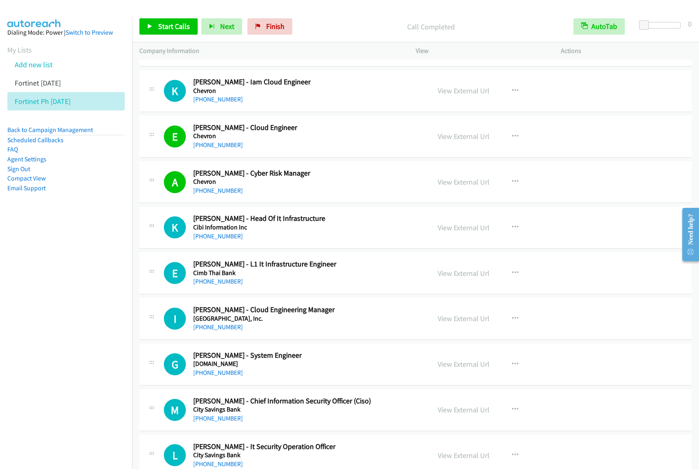
scroll to position [1884, 0]
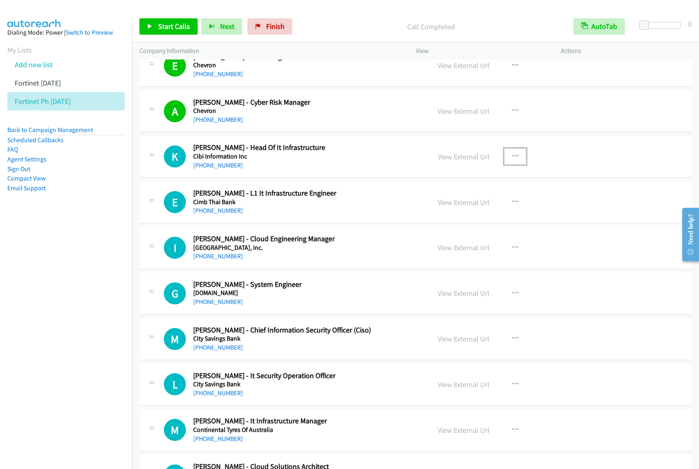
click at [506, 159] on button "button" at bounding box center [515, 156] width 22 height 16
click at [462, 180] on link "View External Url" at bounding box center [471, 177] width 108 height 16
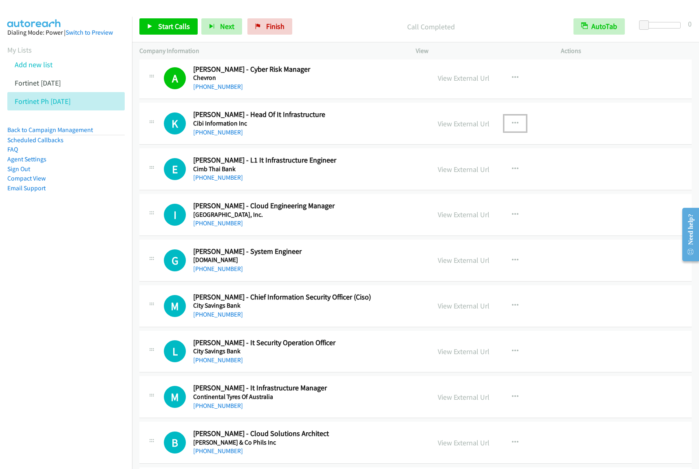
scroll to position [1935, 0]
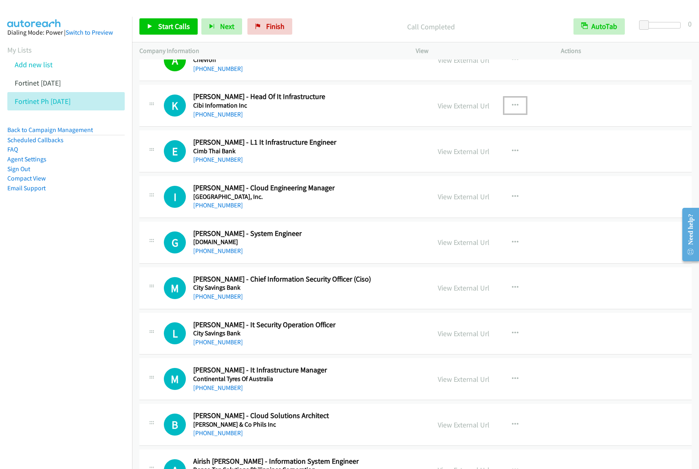
click at [379, 208] on div "[PHONE_NUMBER]" at bounding box center [306, 205] width 226 height 10
click at [512, 198] on icon "button" at bounding box center [515, 196] width 7 height 7
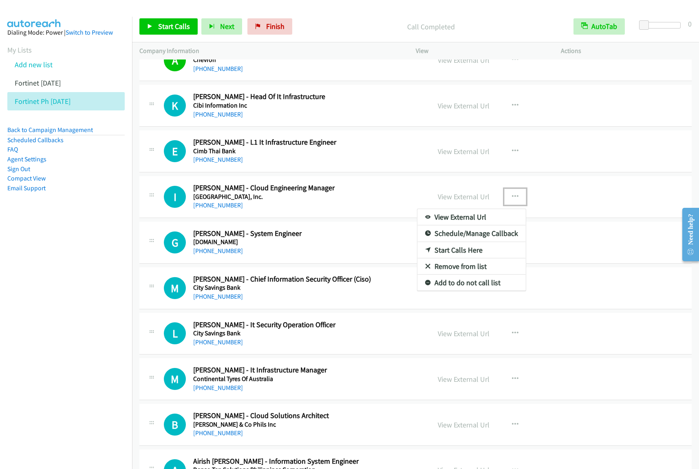
click at [445, 253] on link "Start Calls Here" at bounding box center [471, 250] width 108 height 16
click at [512, 198] on icon "button" at bounding box center [515, 196] width 7 height 7
click at [349, 109] on div at bounding box center [349, 234] width 699 height 469
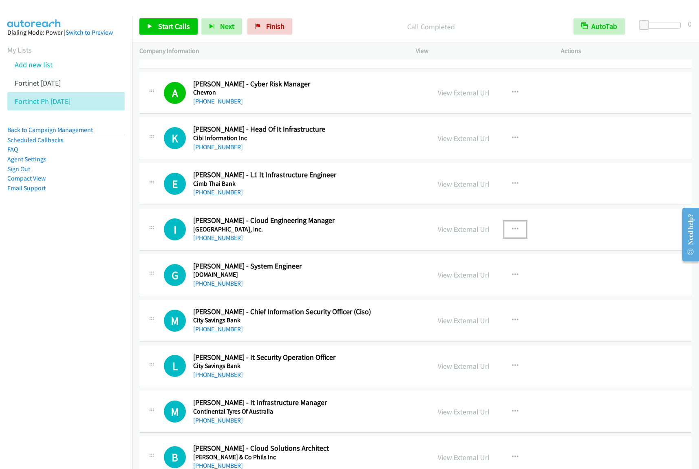
scroll to position [1884, 0]
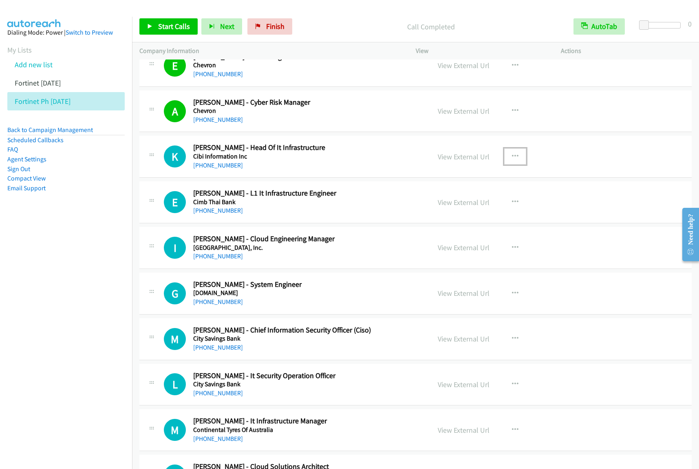
click at [512, 158] on icon "button" at bounding box center [515, 156] width 7 height 7
click at [472, 213] on link "Start Calls Here" at bounding box center [471, 210] width 108 height 16
click at [510, 163] on button "button" at bounding box center [515, 156] width 22 height 16
click at [485, 216] on link "Start Calls Here" at bounding box center [471, 210] width 108 height 16
click at [184, 31] on span "Start Calls" at bounding box center [174, 26] width 32 height 9
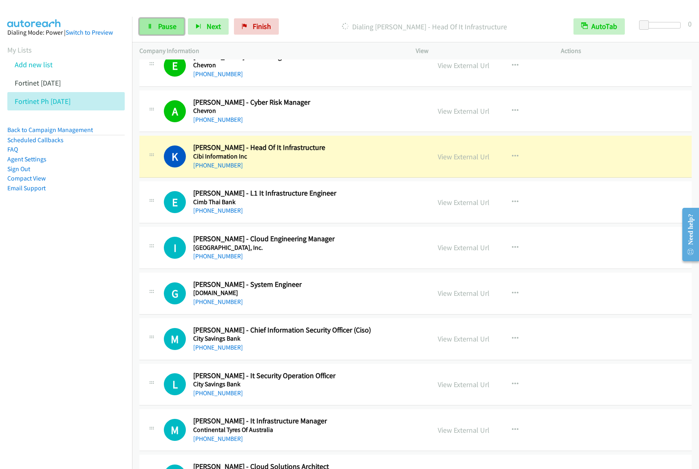
click at [159, 24] on span "Pause" at bounding box center [167, 26] width 18 height 9
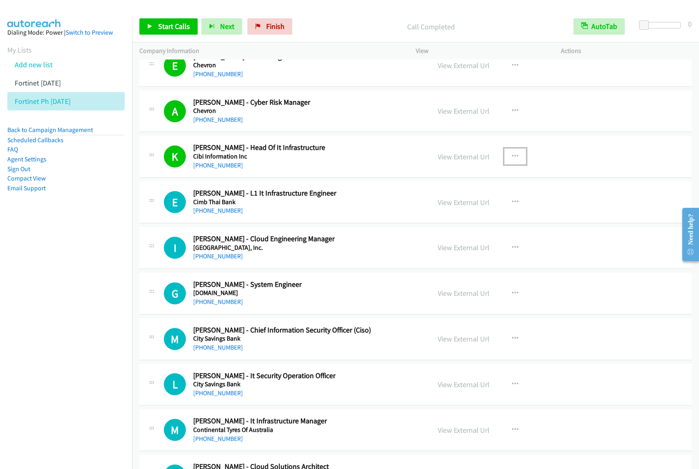
click at [512, 159] on icon "button" at bounding box center [515, 156] width 7 height 7
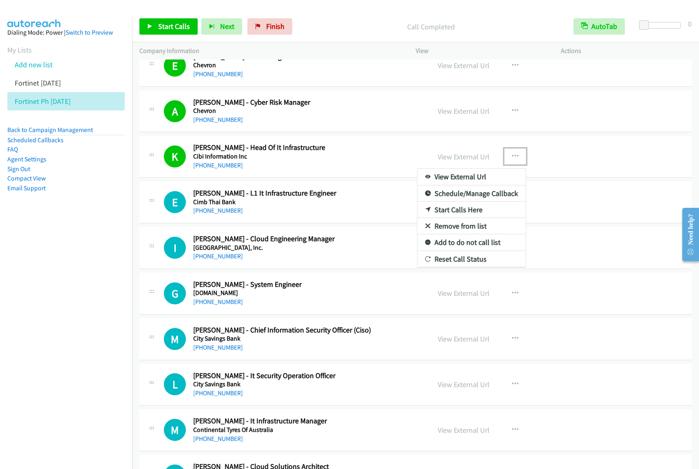
click at [479, 179] on link "View External Url" at bounding box center [471, 177] width 108 height 16
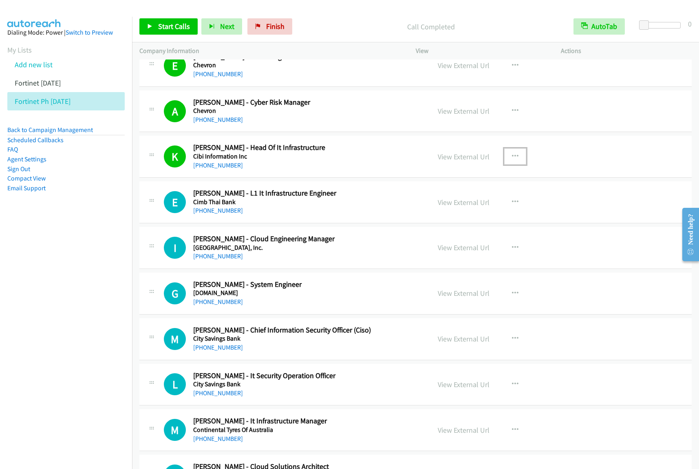
scroll to position [1935, 0]
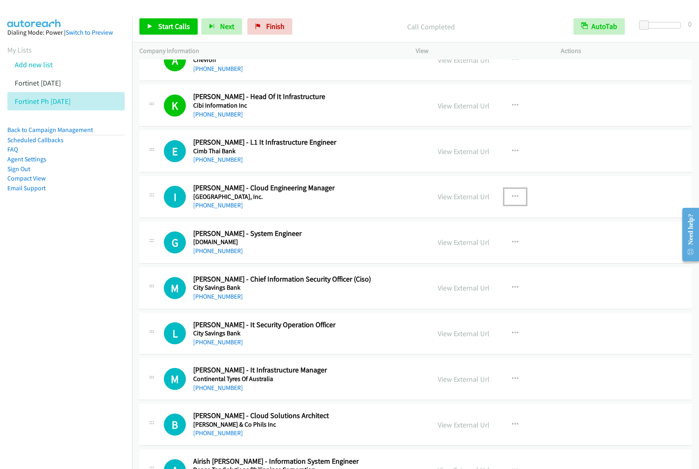
click at [512, 200] on icon "button" at bounding box center [515, 196] width 7 height 7
click at [473, 254] on link "Start Calls Here" at bounding box center [471, 250] width 108 height 16
click at [513, 200] on icon "button" at bounding box center [515, 196] width 7 height 7
click at [483, 251] on link "Start Calls Here" at bounding box center [471, 250] width 108 height 16
click at [506, 202] on button "button" at bounding box center [515, 197] width 22 height 16
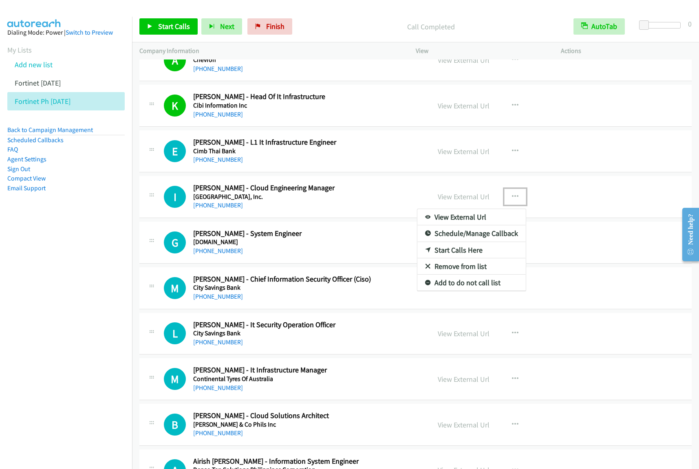
click at [475, 248] on link "Start Calls Here" at bounding box center [471, 250] width 108 height 16
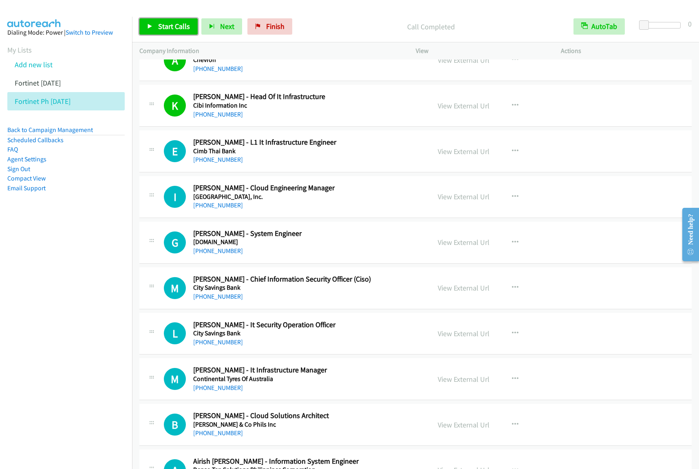
click at [157, 26] on link "Start Calls" at bounding box center [168, 26] width 58 height 16
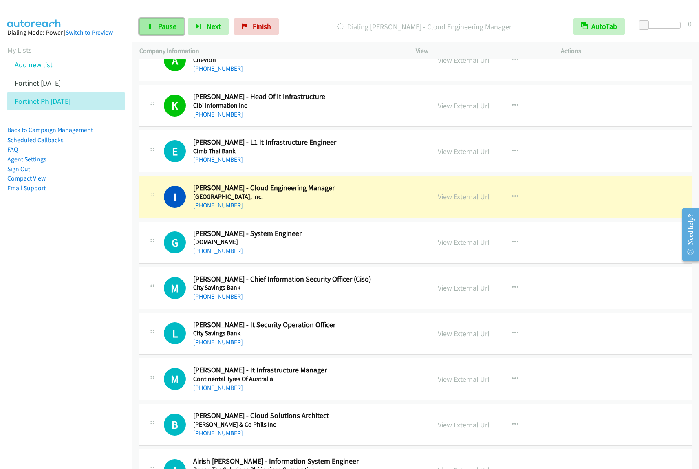
drag, startPoint x: 161, startPoint y: 28, endPoint x: 166, endPoint y: 28, distance: 4.9
click at [161, 28] on span "Pause" at bounding box center [167, 26] width 18 height 9
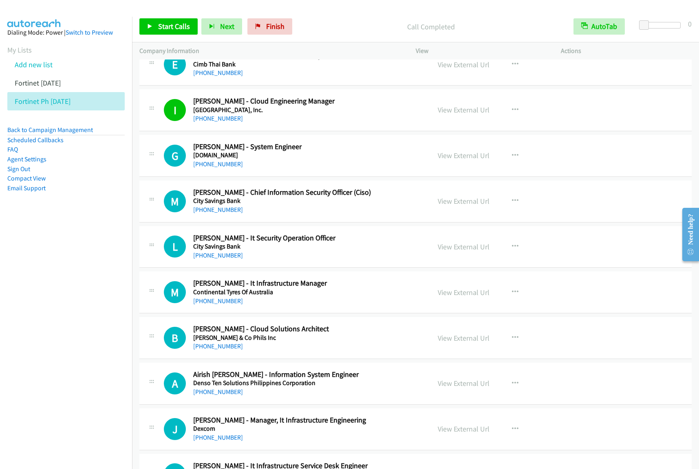
scroll to position [2087, 0]
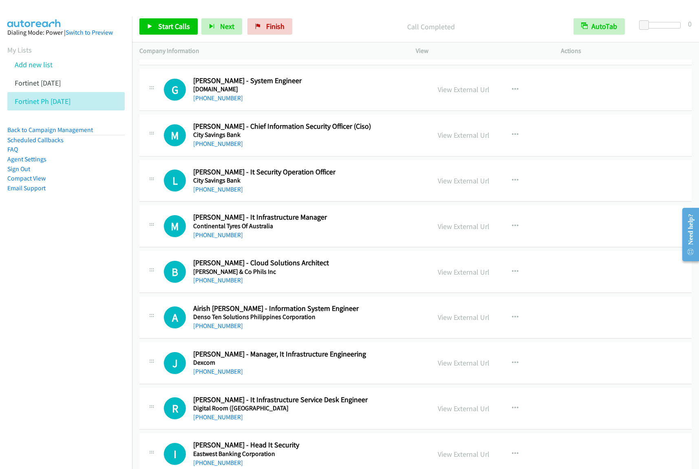
click at [367, 185] on h5 "City Savings Bank" at bounding box center [306, 180] width 226 height 8
click at [504, 184] on button "button" at bounding box center [515, 180] width 22 height 16
click at [457, 234] on link "Start Calls Here" at bounding box center [471, 234] width 108 height 16
click at [512, 184] on icon "button" at bounding box center [515, 180] width 7 height 7
click at [470, 237] on link "Start Calls Here" at bounding box center [471, 234] width 108 height 16
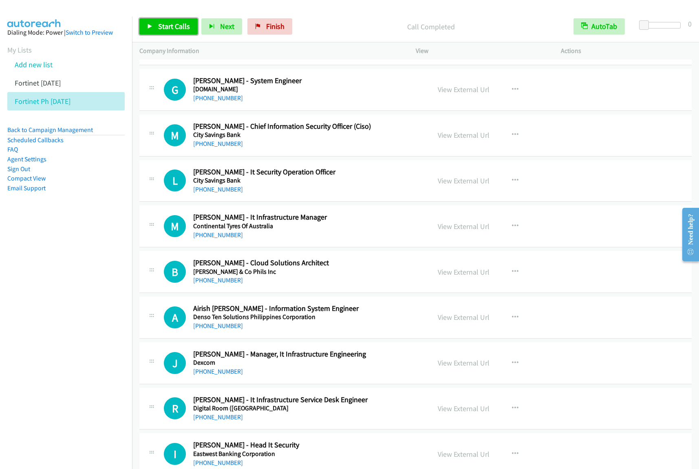
click at [182, 23] on span "Start Calls" at bounding box center [174, 26] width 32 height 9
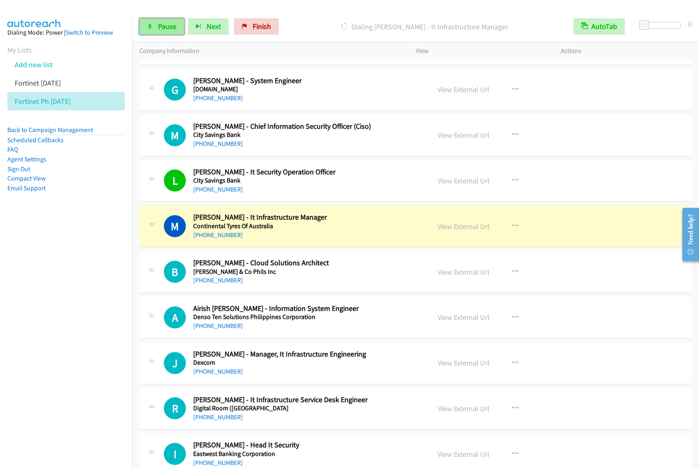
click at [164, 31] on span "Pause" at bounding box center [167, 26] width 18 height 9
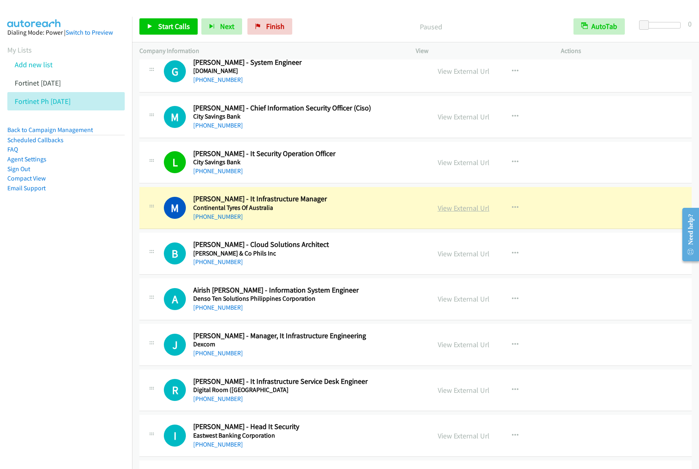
scroll to position [2138, 0]
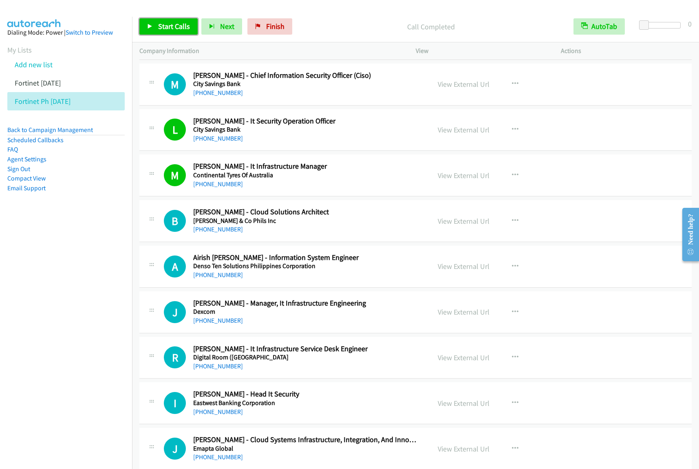
click at [163, 22] on span "Start Calls" at bounding box center [174, 26] width 32 height 9
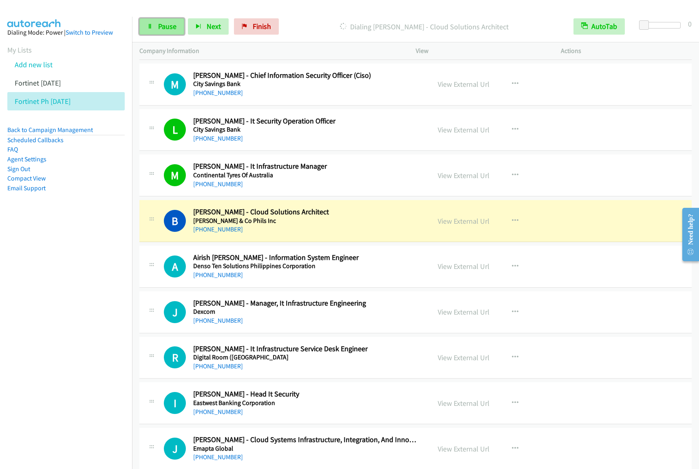
drag, startPoint x: 168, startPoint y: 27, endPoint x: 175, endPoint y: 28, distance: 7.4
click at [168, 27] on span "Pause" at bounding box center [167, 26] width 18 height 9
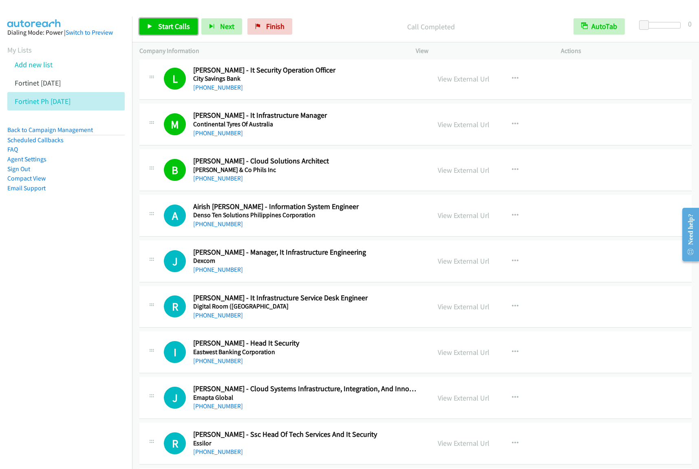
click at [180, 27] on span "Start Calls" at bounding box center [174, 26] width 32 height 9
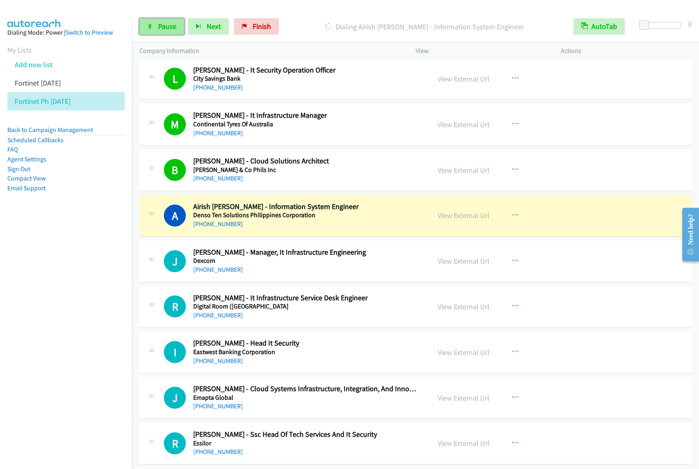
click at [174, 32] on link "Pause" at bounding box center [161, 26] width 45 height 16
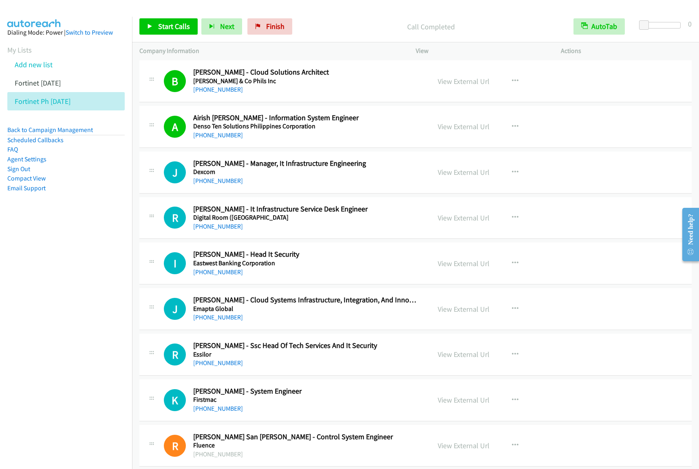
scroll to position [2291, 0]
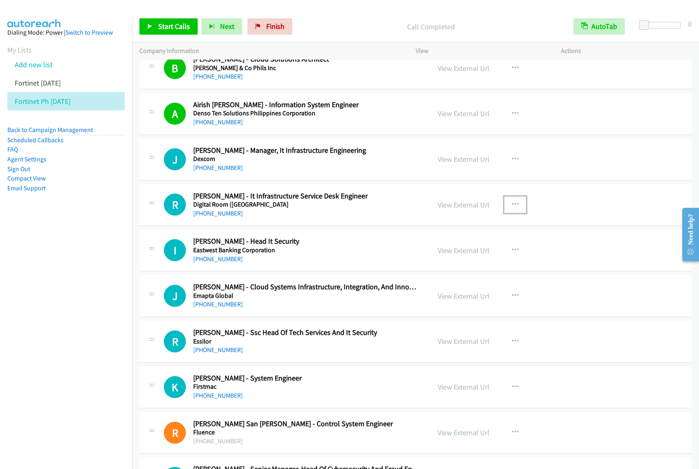
click at [518, 205] on button "button" at bounding box center [515, 204] width 22 height 16
click at [447, 261] on link "Start Calls Here" at bounding box center [471, 258] width 108 height 16
click at [516, 210] on button "button" at bounding box center [515, 204] width 22 height 16
click at [479, 261] on link "Start Calls Here" at bounding box center [471, 258] width 108 height 16
click at [176, 26] on span "Start Calls" at bounding box center [174, 26] width 32 height 9
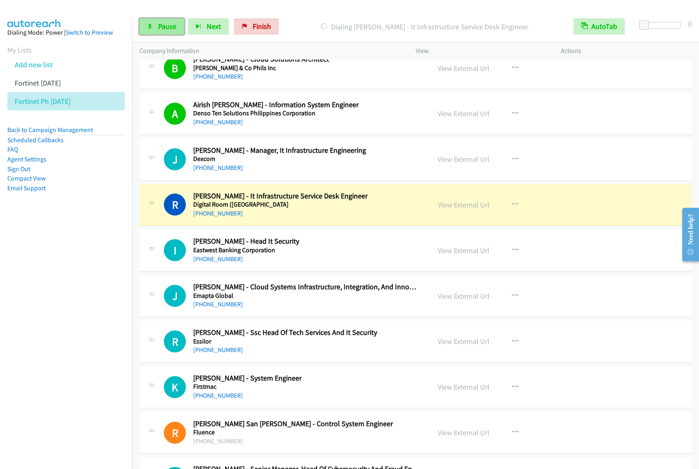
click at [163, 22] on span "Pause" at bounding box center [167, 26] width 18 height 9
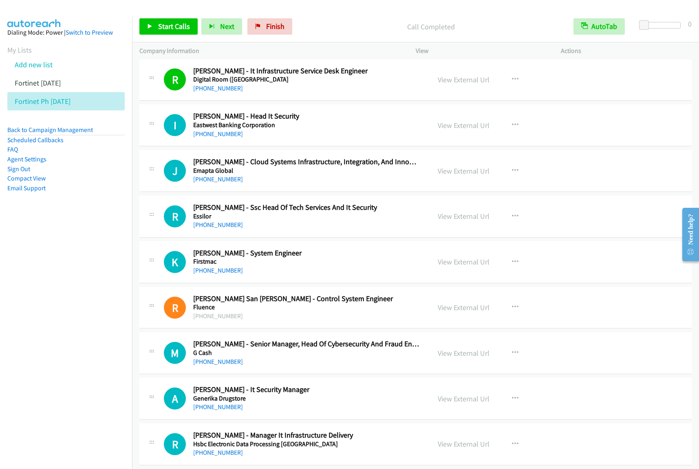
scroll to position [2393, 0]
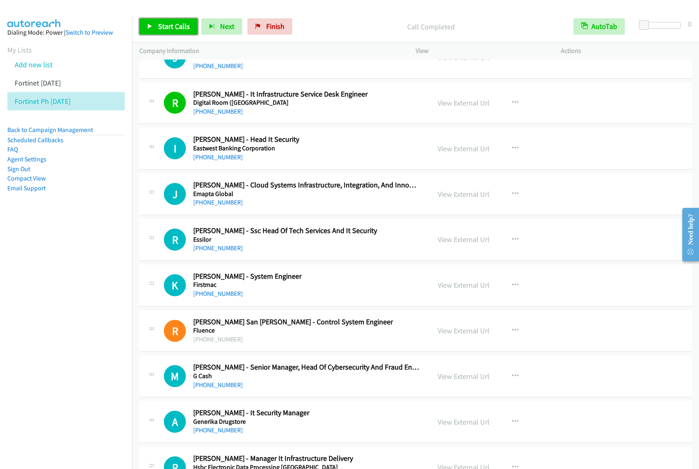
click at [176, 26] on span "Start Calls" at bounding box center [174, 26] width 32 height 9
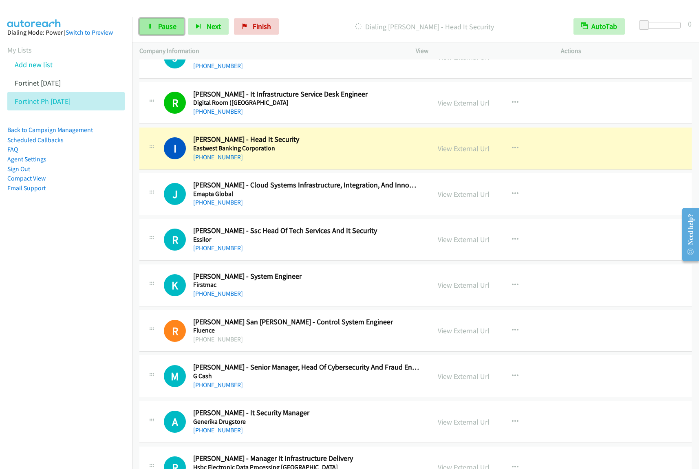
click at [153, 24] on link "Pause" at bounding box center [161, 26] width 45 height 16
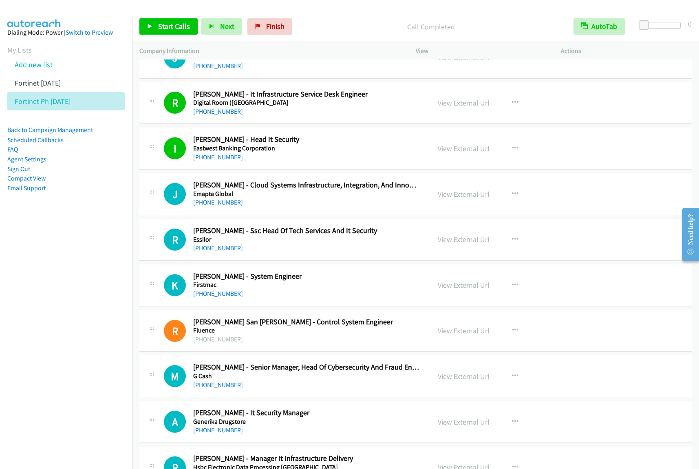
click at [90, 337] on nav "Dialing Mode: Power | Switch to Preview My Lists Add new list Fortinet [DATE] F…" at bounding box center [66, 251] width 132 height 469
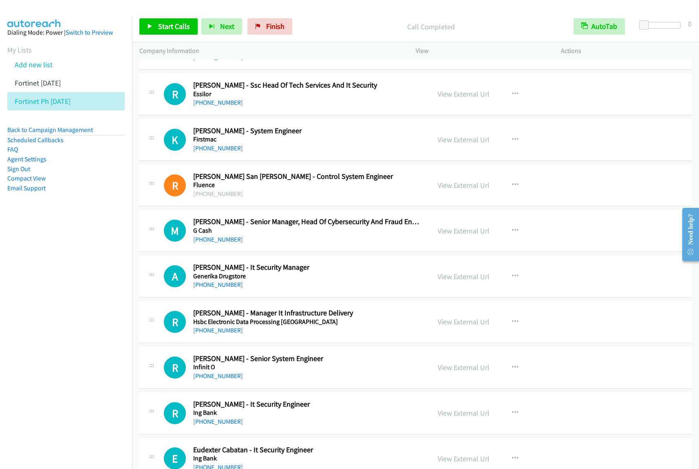
scroll to position [2546, 0]
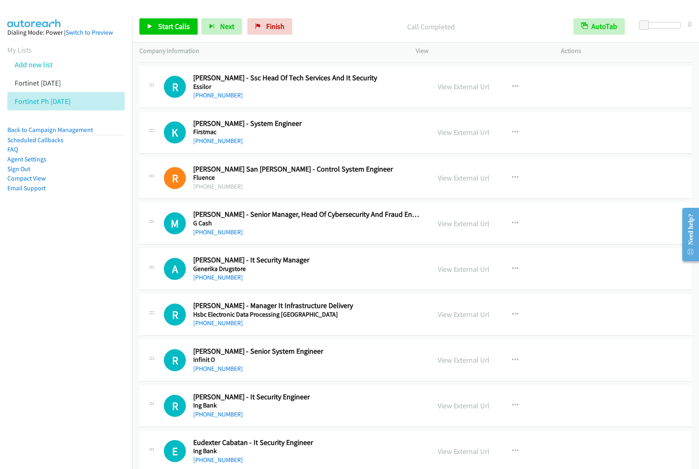
click at [367, 265] on h2 "[PERSON_NAME] - It Security Manager" at bounding box center [306, 259] width 226 height 9
click at [518, 271] on button "button" at bounding box center [515, 269] width 22 height 16
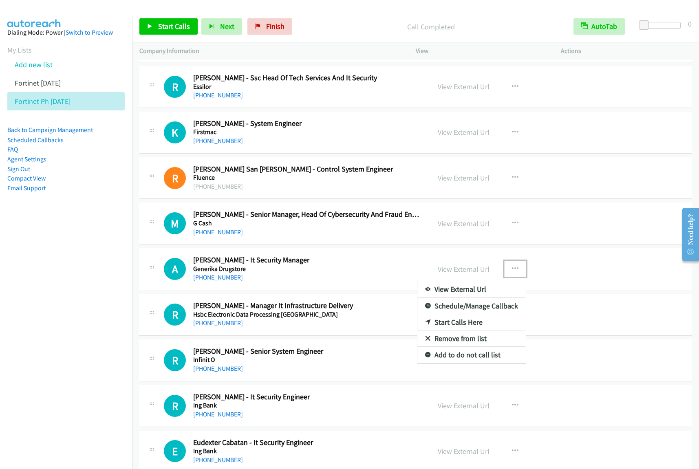
click at [477, 325] on link "Start Calls Here" at bounding box center [471, 322] width 108 height 16
click at [514, 273] on button "button" at bounding box center [515, 269] width 22 height 16
click at [494, 326] on link "Start Calls Here" at bounding box center [471, 322] width 108 height 16
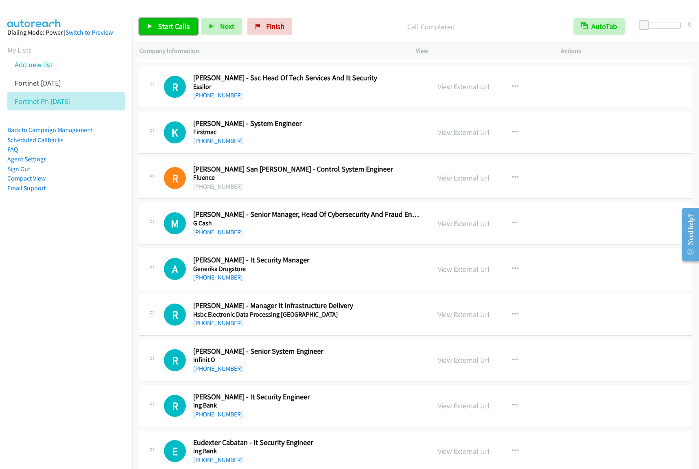
click at [182, 24] on span "Start Calls" at bounding box center [174, 26] width 32 height 9
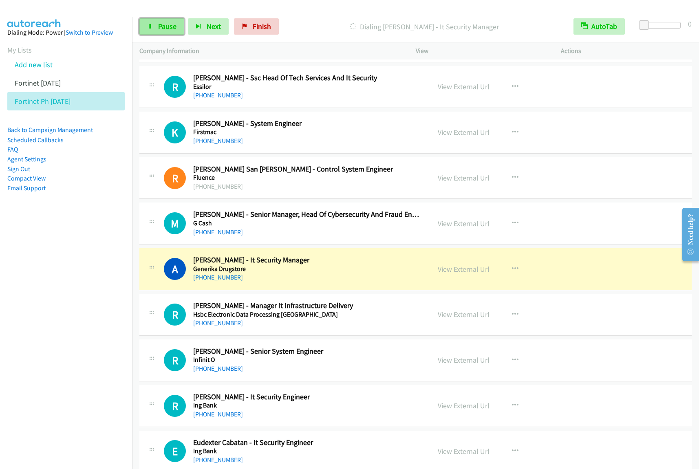
click at [168, 31] on link "Pause" at bounding box center [161, 26] width 45 height 16
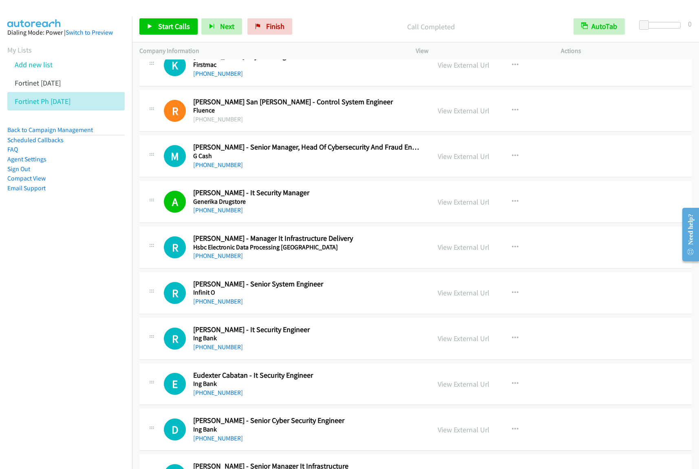
scroll to position [2647, 0]
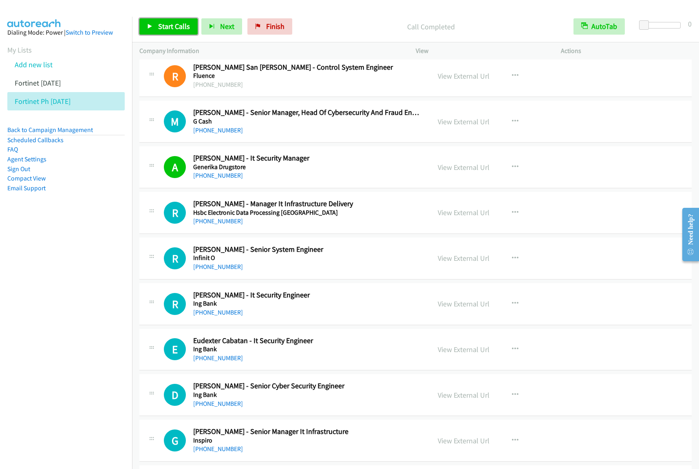
click at [174, 33] on link "Start Calls" at bounding box center [168, 26] width 58 height 16
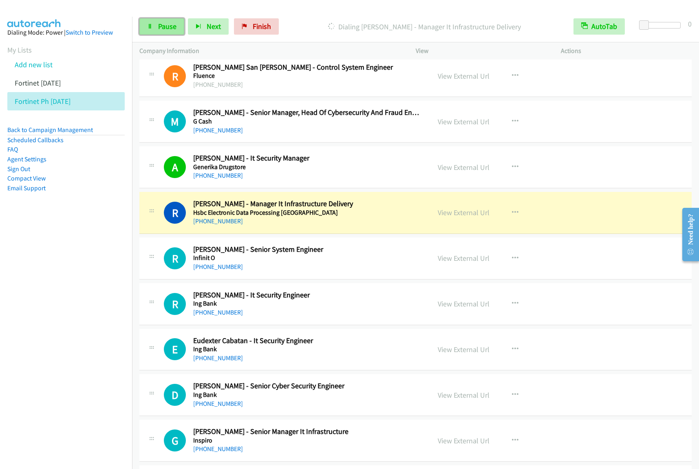
click at [174, 30] on span "Pause" at bounding box center [167, 26] width 18 height 9
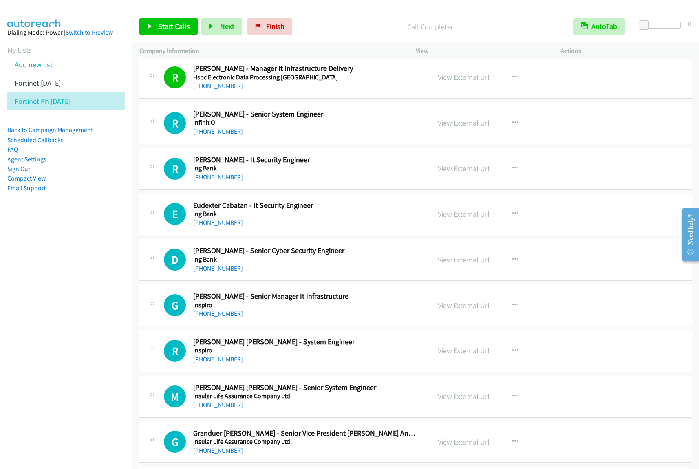
scroll to position [2800, 0]
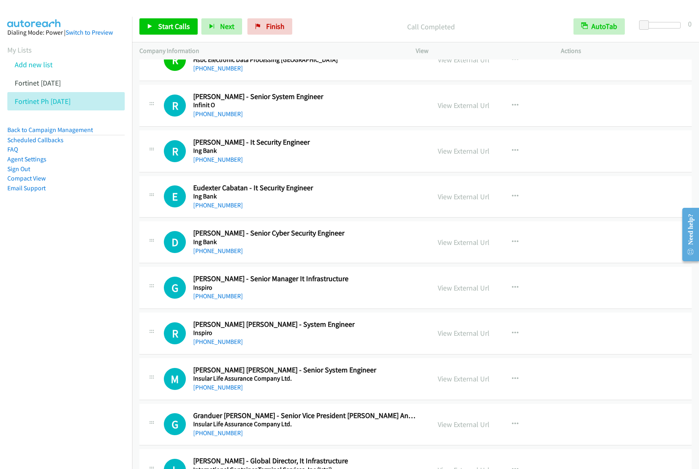
click at [371, 200] on h5 "Ing Bank" at bounding box center [306, 196] width 226 height 8
click at [504, 202] on button "button" at bounding box center [515, 196] width 22 height 16
click at [477, 256] on link "Start Calls Here" at bounding box center [471, 250] width 108 height 16
click at [512, 200] on icon "button" at bounding box center [515, 196] width 7 height 7
click at [488, 253] on link "Start Calls Here" at bounding box center [471, 250] width 108 height 16
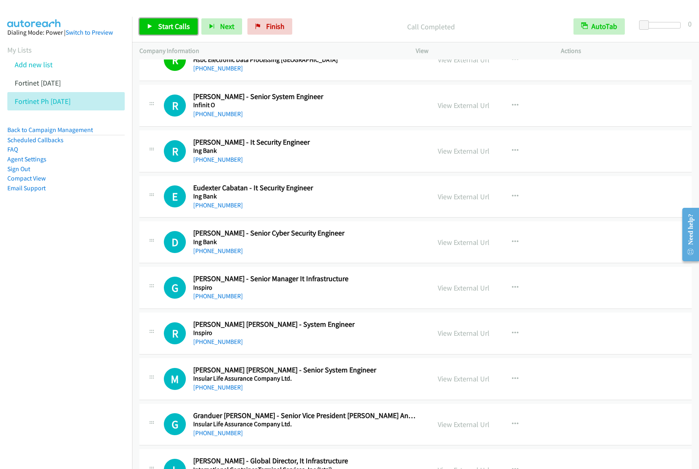
click at [168, 28] on span "Start Calls" at bounding box center [174, 26] width 32 height 9
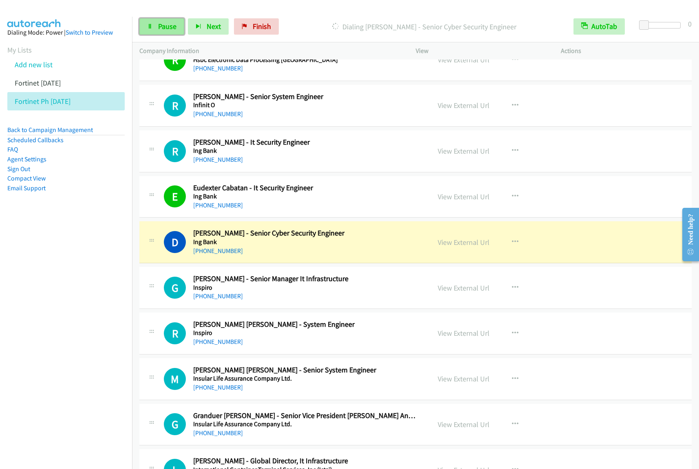
click at [170, 26] on span "Pause" at bounding box center [167, 26] width 18 height 9
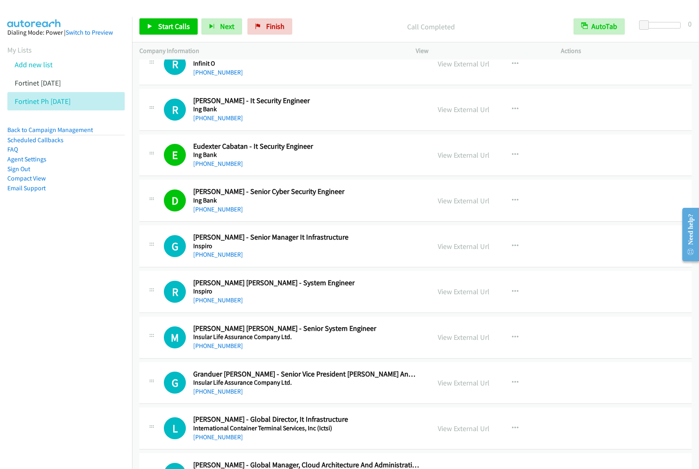
scroll to position [2902, 0]
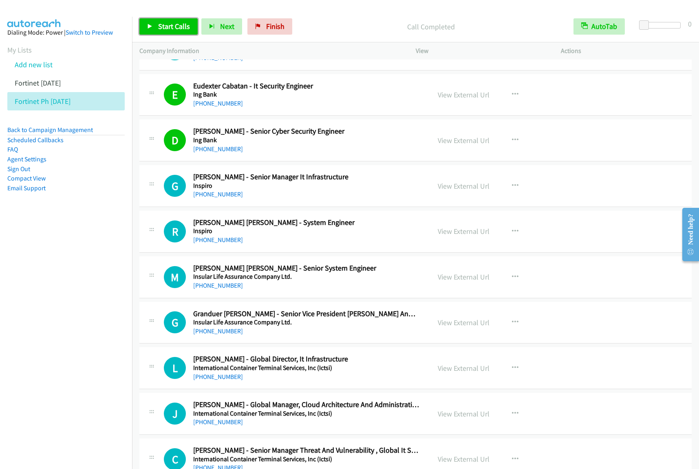
click at [176, 28] on span "Start Calls" at bounding box center [174, 26] width 32 height 9
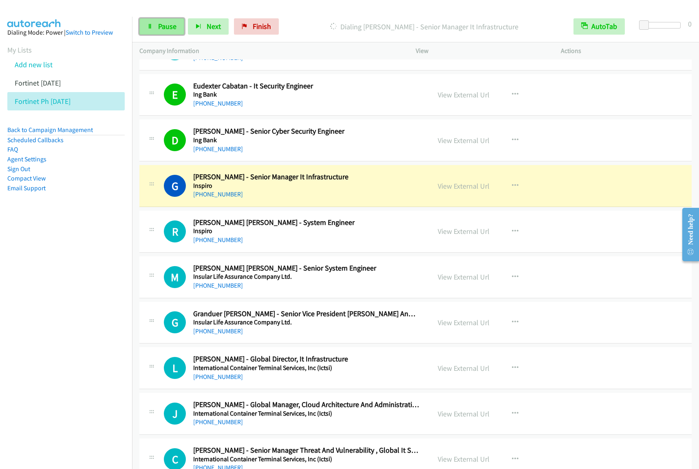
click at [169, 24] on span "Pause" at bounding box center [167, 26] width 18 height 9
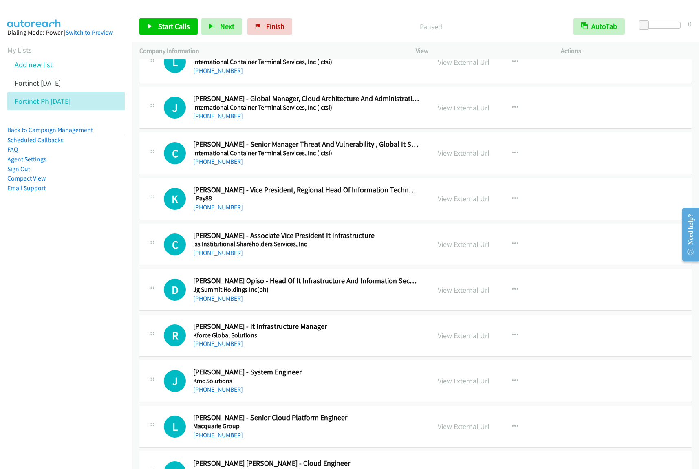
scroll to position [3207, 0]
drag, startPoint x: 86, startPoint y: 273, endPoint x: 143, endPoint y: 263, distance: 57.5
click at [86, 273] on nav "Dialing Mode: Power | Switch to Preview My Lists Add new list Fortinet [DATE] F…" at bounding box center [66, 251] width 132 height 469
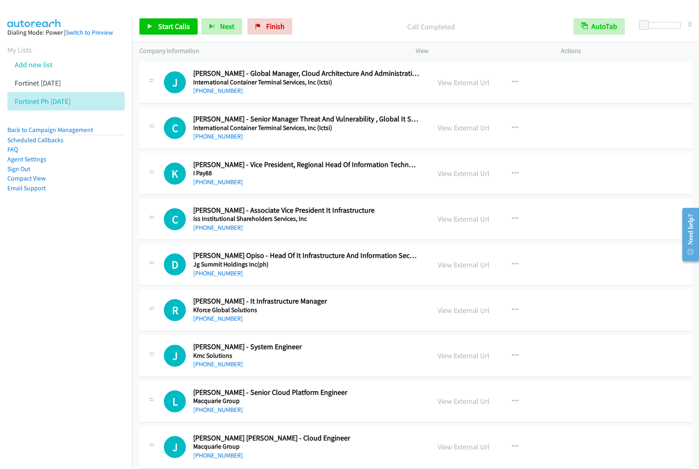
scroll to position [3309, 0]
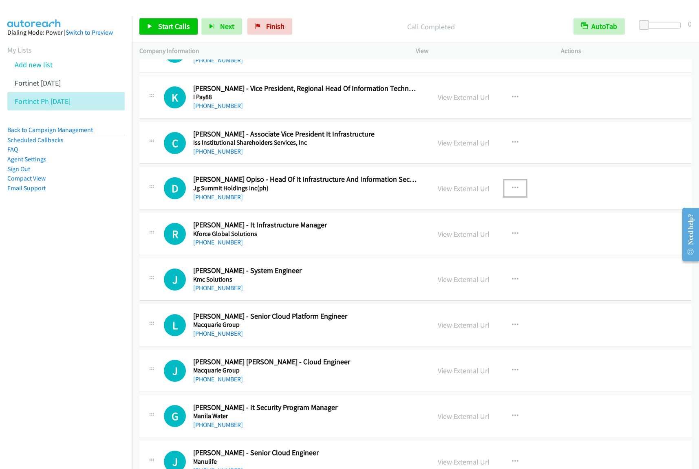
click at [512, 191] on icon "button" at bounding box center [515, 188] width 7 height 7
click at [473, 244] on link "Start Calls Here" at bounding box center [471, 241] width 108 height 16
click at [512, 191] on icon "button" at bounding box center [515, 188] width 7 height 7
click at [485, 243] on link "Start Calls Here" at bounding box center [471, 241] width 108 height 16
click at [170, 18] on link "Start Calls" at bounding box center [168, 26] width 58 height 16
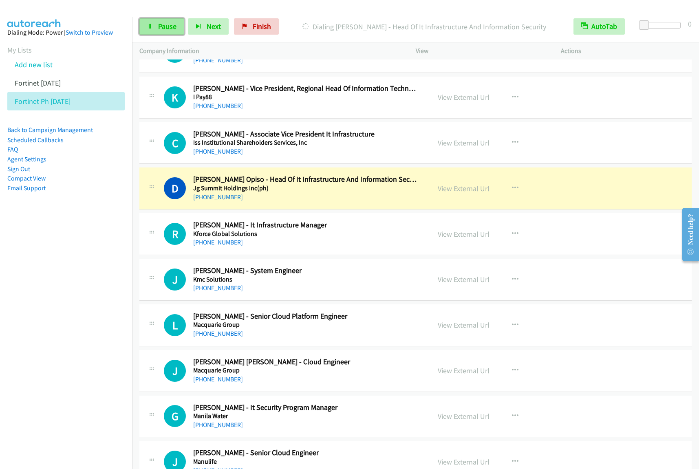
click at [174, 30] on span "Pause" at bounding box center [167, 26] width 18 height 9
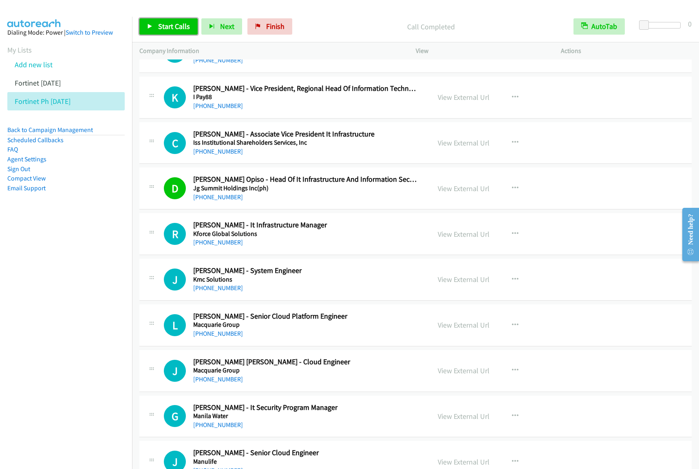
click at [163, 26] on span "Start Calls" at bounding box center [174, 26] width 32 height 9
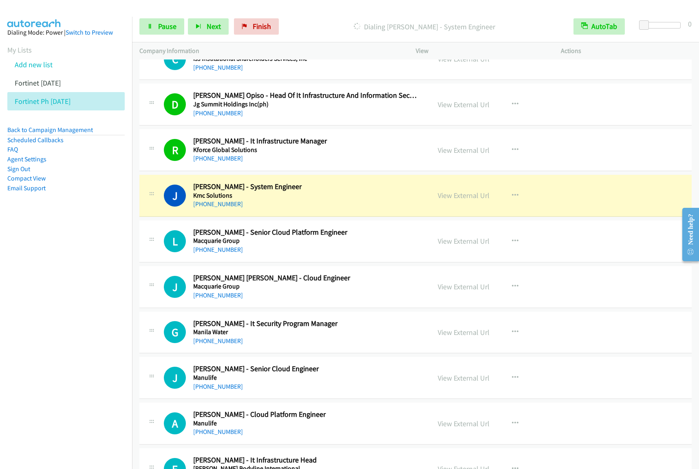
scroll to position [3411, 0]
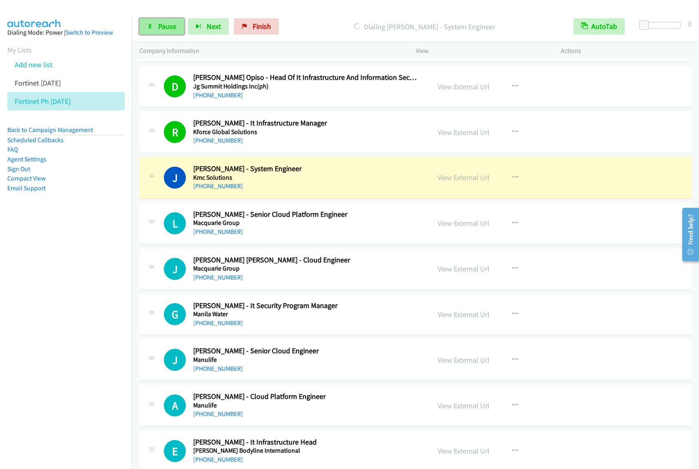
click at [170, 27] on span "Pause" at bounding box center [167, 26] width 18 height 9
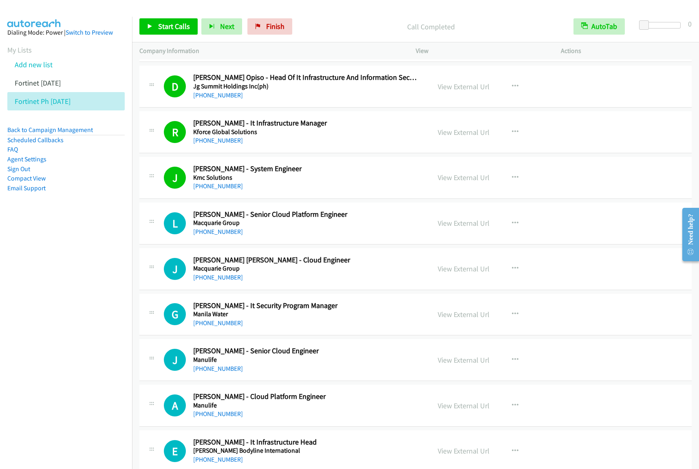
scroll to position [3462, 0]
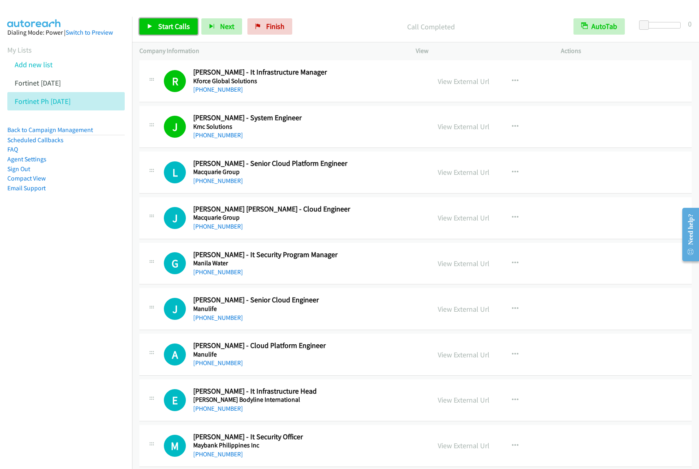
click at [179, 21] on link "Start Calls" at bounding box center [168, 26] width 58 height 16
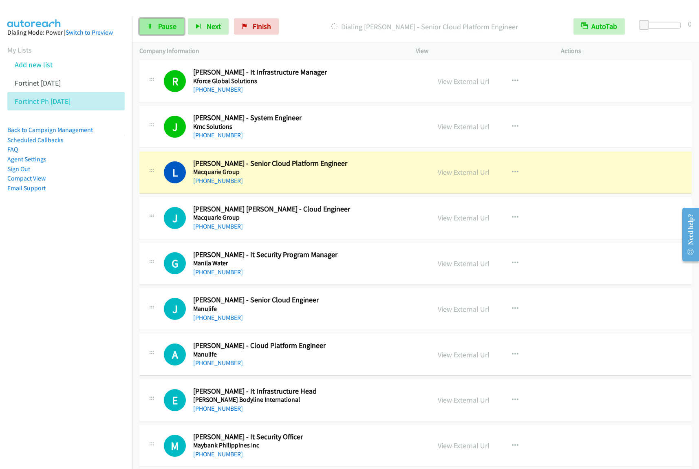
click at [161, 33] on link "Pause" at bounding box center [161, 26] width 45 height 16
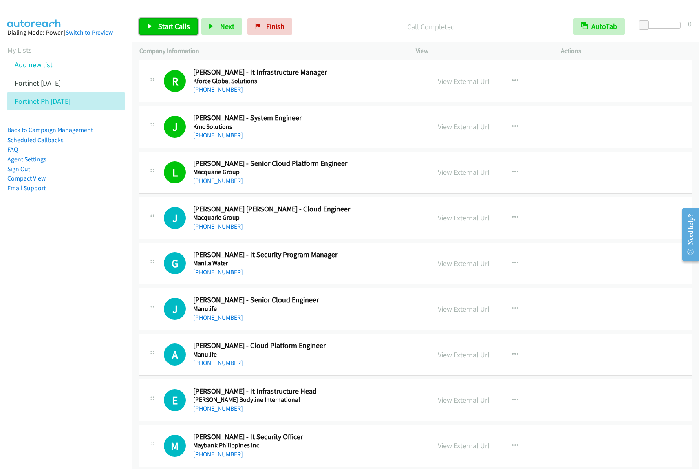
drag, startPoint x: 181, startPoint y: 31, endPoint x: 192, endPoint y: 40, distance: 13.7
click at [181, 31] on link "Start Calls" at bounding box center [168, 26] width 58 height 16
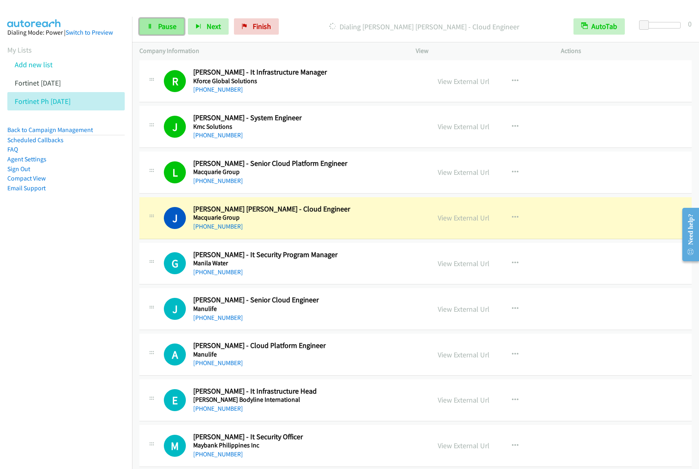
click at [164, 32] on link "Pause" at bounding box center [161, 26] width 45 height 16
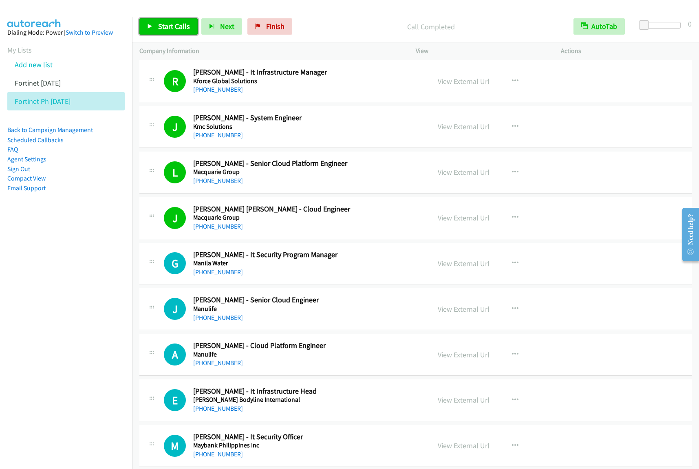
click at [153, 23] on link "Start Calls" at bounding box center [168, 26] width 58 height 16
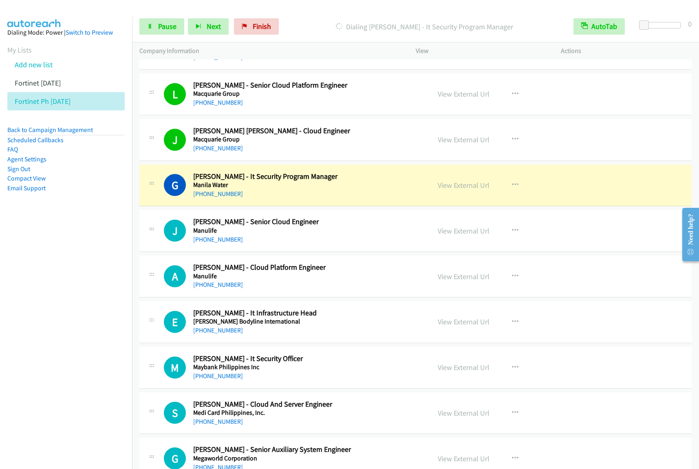
scroll to position [3564, 0]
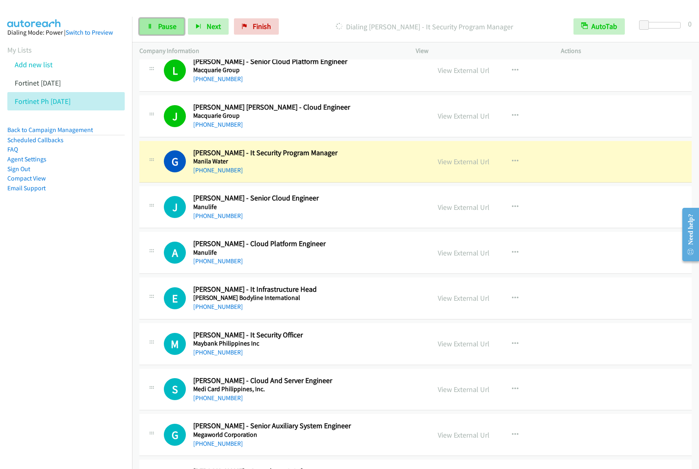
click at [173, 29] on span "Pause" at bounding box center [167, 26] width 18 height 9
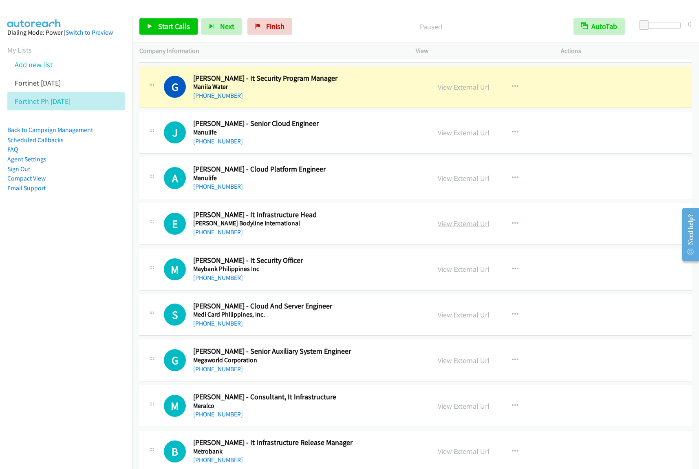
scroll to position [3615, 0]
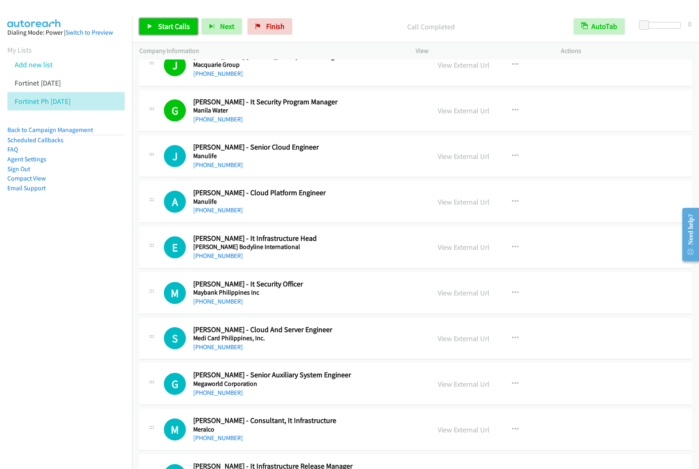
click at [147, 25] on icon at bounding box center [150, 27] width 6 height 6
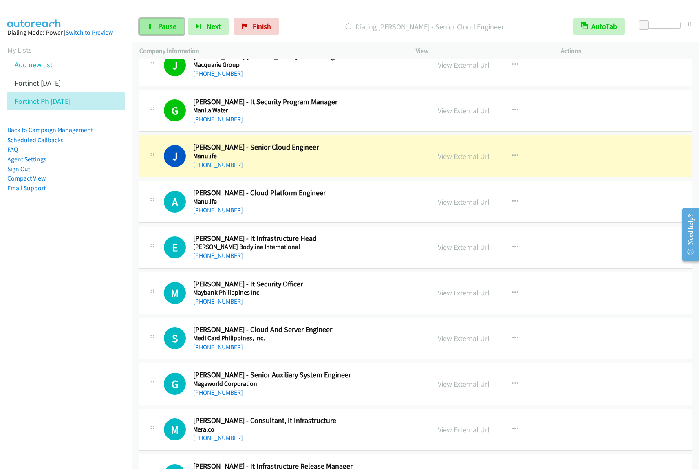
click at [170, 27] on span "Pause" at bounding box center [167, 26] width 18 height 9
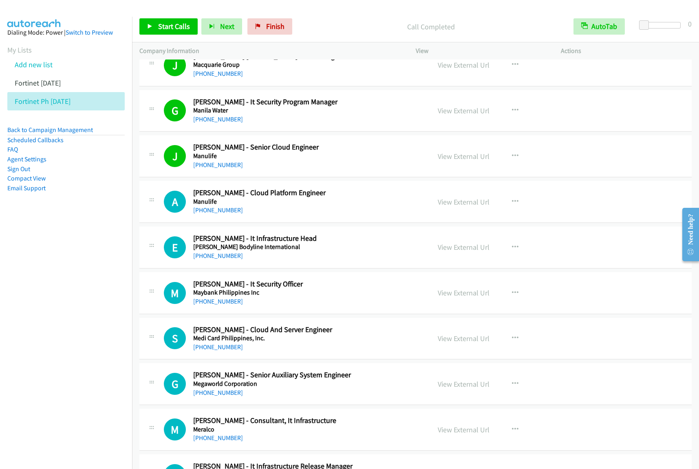
click at [110, 270] on nav "Dialing Mode: Power | Switch to Preview My Lists Add new list Fortinet [DATE] F…" at bounding box center [66, 251] width 132 height 469
click at [178, 31] on span "Start Calls" at bounding box center [174, 26] width 32 height 9
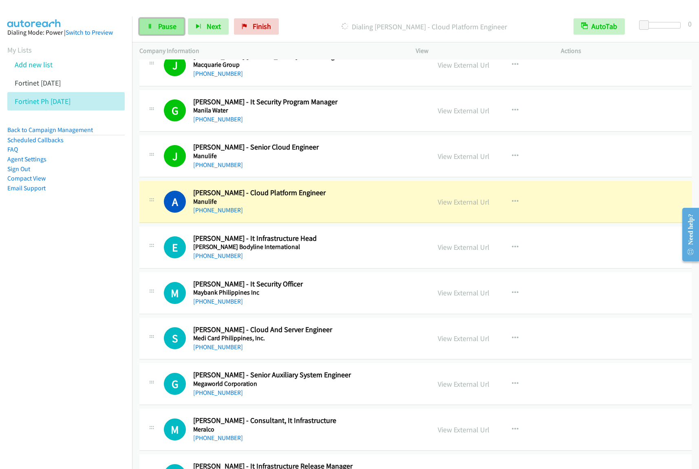
click at [155, 26] on link "Pause" at bounding box center [161, 26] width 45 height 16
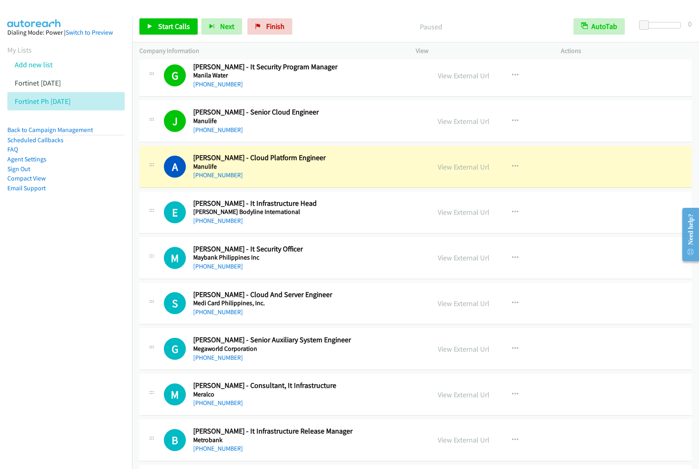
scroll to position [3666, 0]
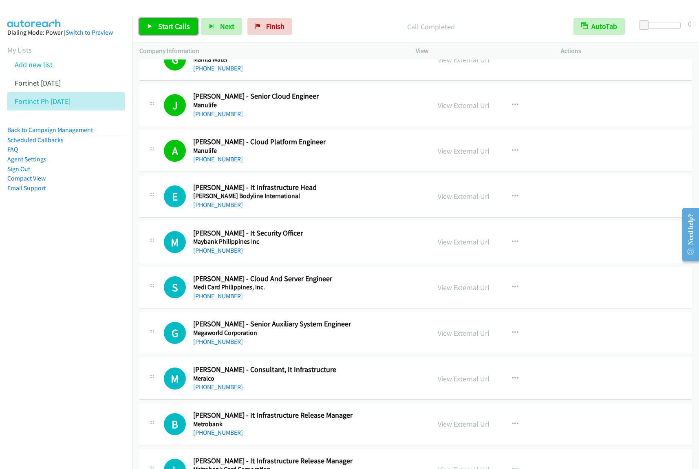
click at [180, 25] on span "Start Calls" at bounding box center [174, 26] width 32 height 9
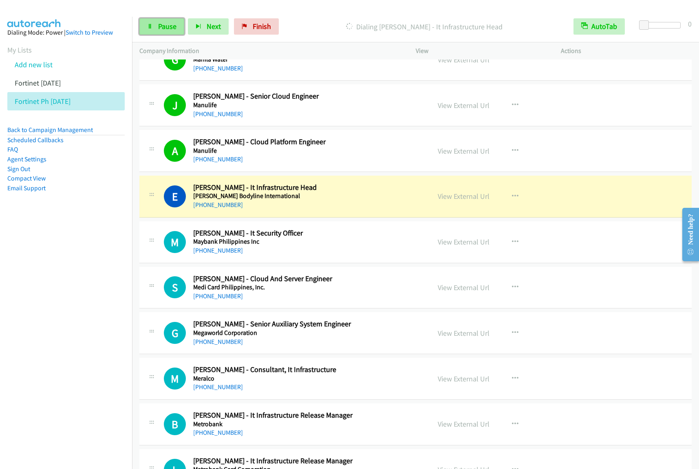
click at [166, 27] on span "Pause" at bounding box center [167, 26] width 18 height 9
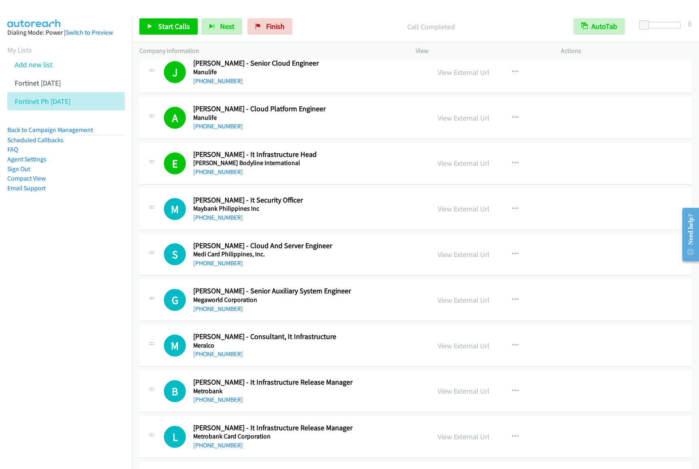
scroll to position [3717, 0]
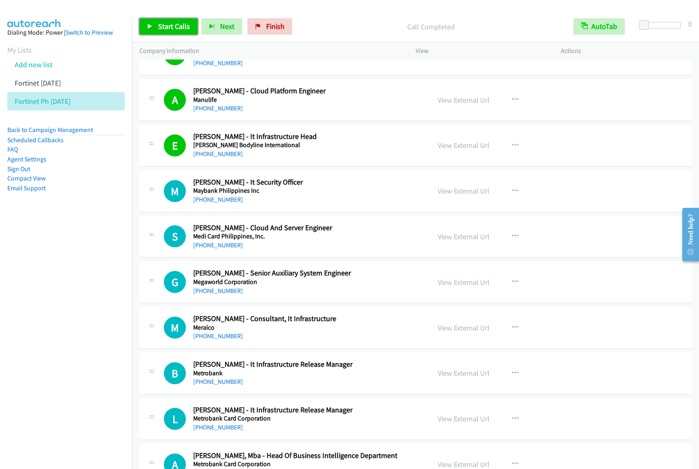
click at [156, 25] on link "Start Calls" at bounding box center [168, 26] width 58 height 16
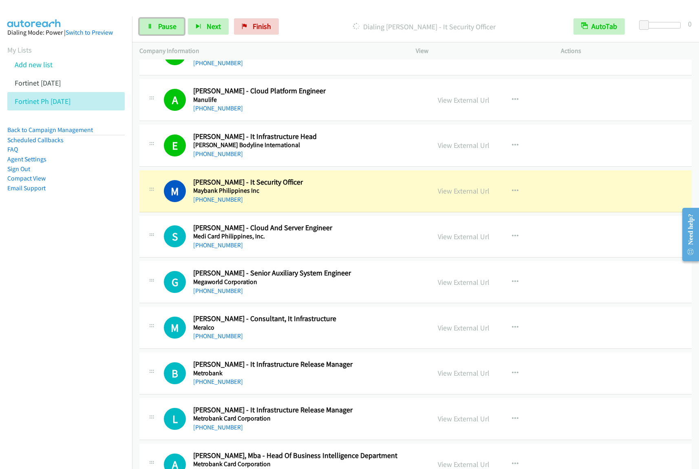
drag, startPoint x: 170, startPoint y: 26, endPoint x: 241, endPoint y: 43, distance: 72.8
click at [170, 26] on span "Pause" at bounding box center [167, 26] width 18 height 9
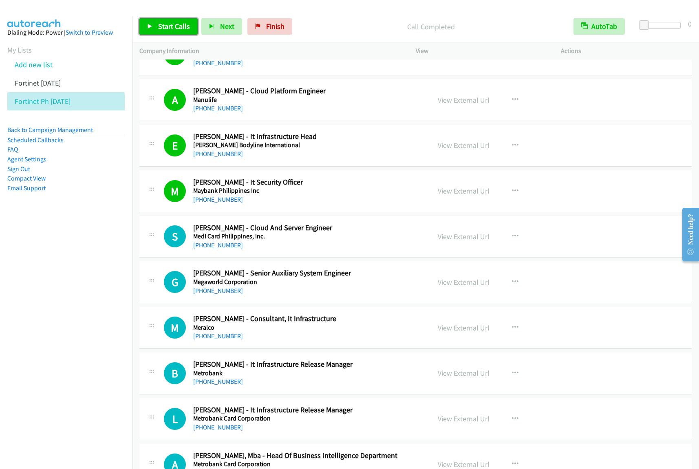
click at [191, 26] on link "Start Calls" at bounding box center [168, 26] width 58 height 16
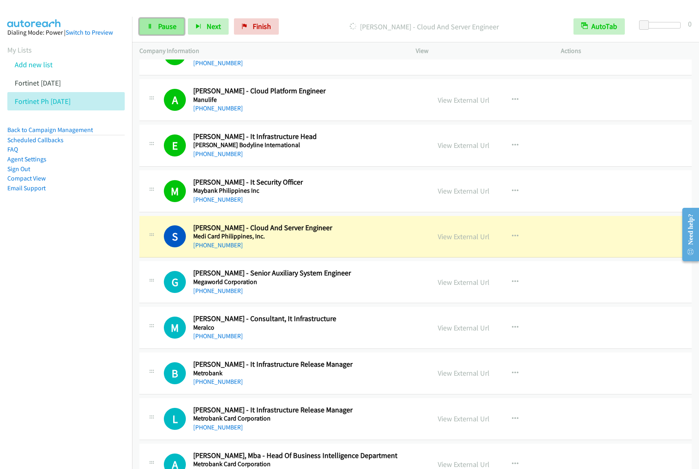
click at [156, 31] on link "Pause" at bounding box center [161, 26] width 45 height 16
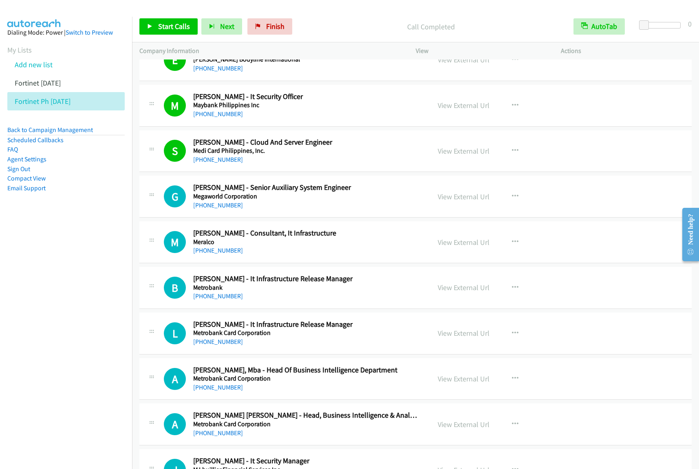
scroll to position [3818, 0]
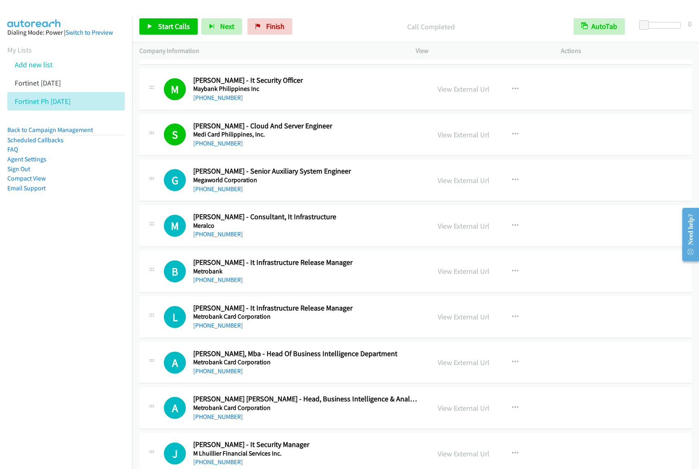
click at [379, 239] on div "[PHONE_NUMBER]" at bounding box center [306, 234] width 226 height 10
click at [512, 229] on icon "button" at bounding box center [515, 225] width 7 height 7
click at [469, 287] on link "Start Calls Here" at bounding box center [471, 279] width 108 height 16
click at [512, 228] on icon "button" at bounding box center [515, 225] width 7 height 7
click at [472, 286] on link "Start Calls Here" at bounding box center [471, 279] width 108 height 16
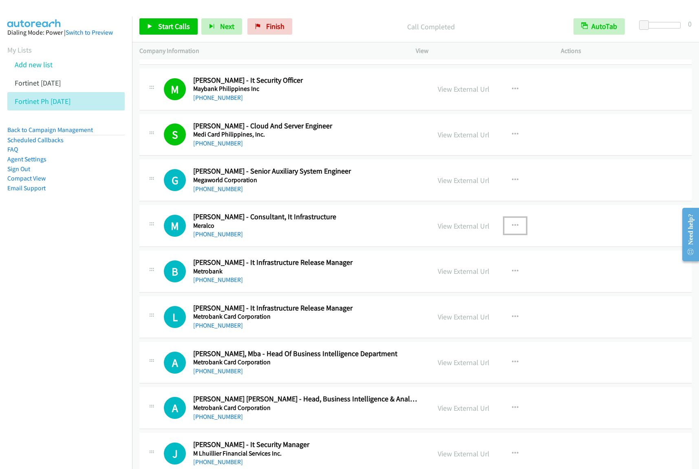
click at [512, 229] on icon "button" at bounding box center [515, 225] width 7 height 7
click at [478, 284] on link "Start Calls Here" at bounding box center [471, 279] width 108 height 16
click at [176, 27] on span "Start Calls" at bounding box center [174, 26] width 32 height 9
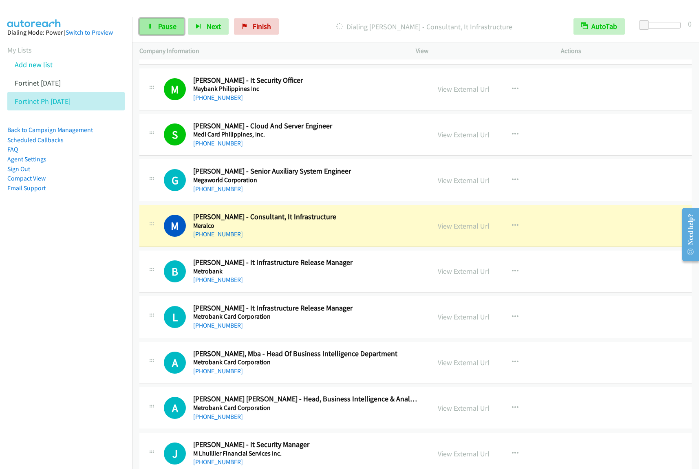
click at [176, 26] on span "Pause" at bounding box center [167, 26] width 18 height 9
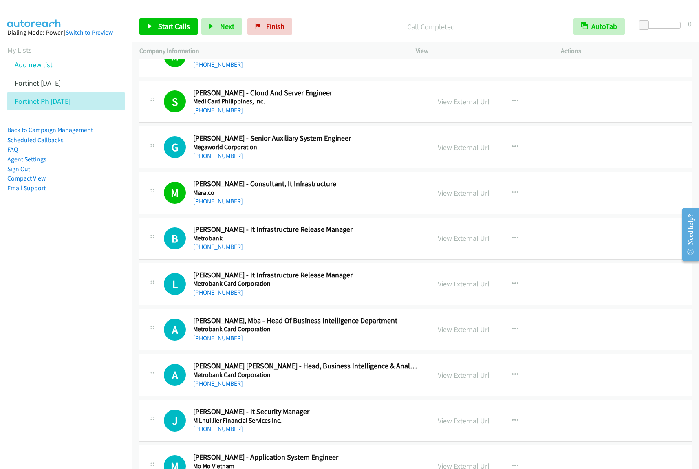
scroll to position [3869, 0]
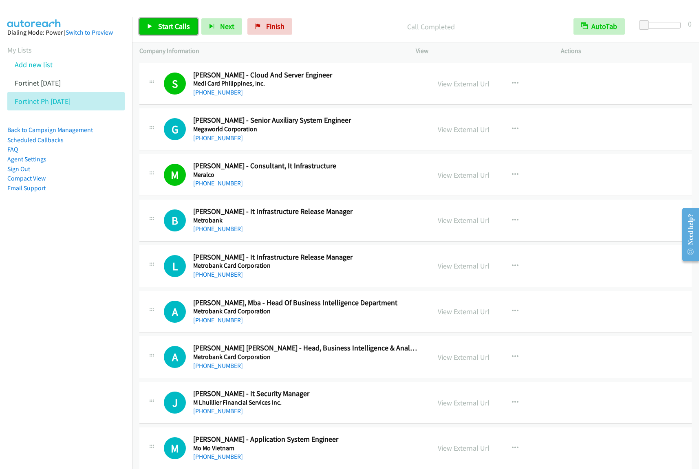
click at [176, 26] on span "Start Calls" at bounding box center [174, 26] width 32 height 9
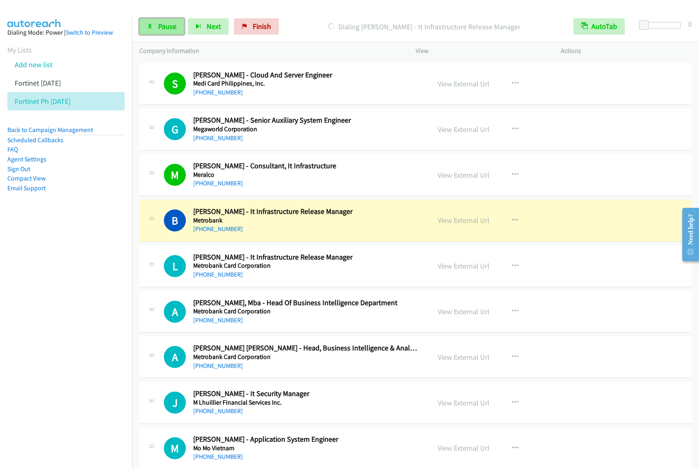
click at [174, 24] on span "Pause" at bounding box center [167, 26] width 18 height 9
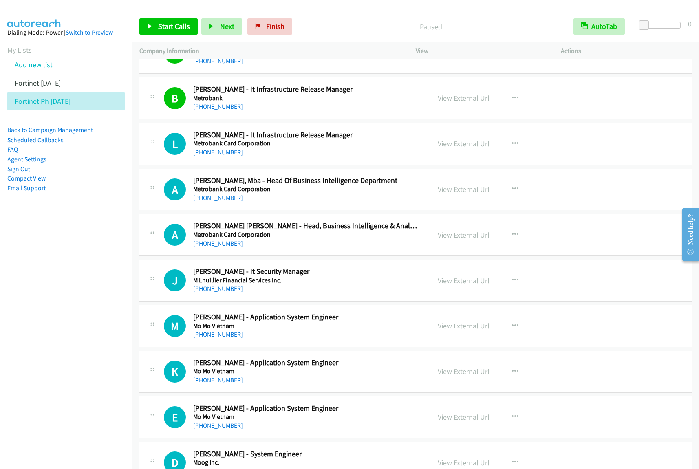
scroll to position [4022, 0]
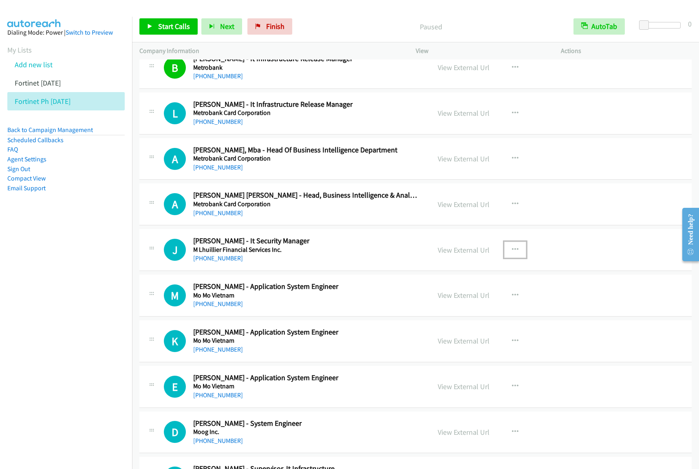
click at [512, 253] on icon "button" at bounding box center [515, 249] width 7 height 7
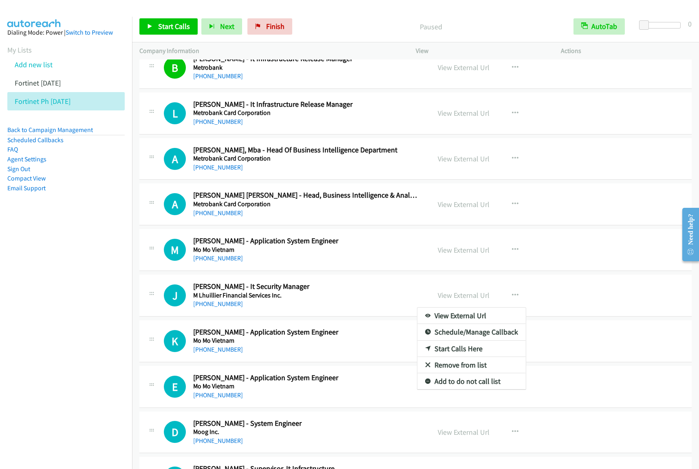
click at [347, 293] on div at bounding box center [349, 234] width 699 height 469
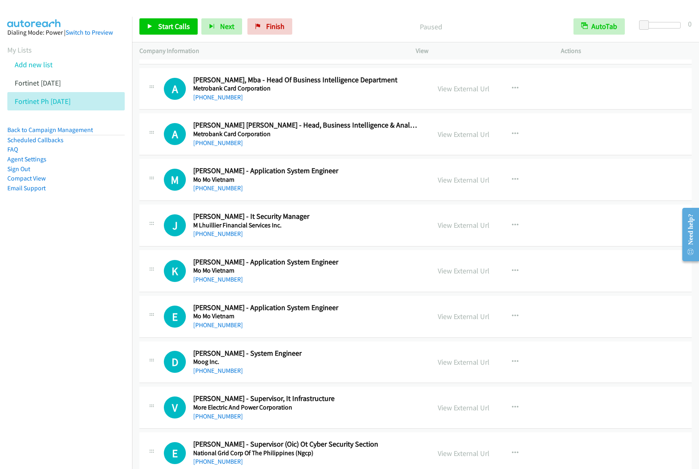
scroll to position [4124, 0]
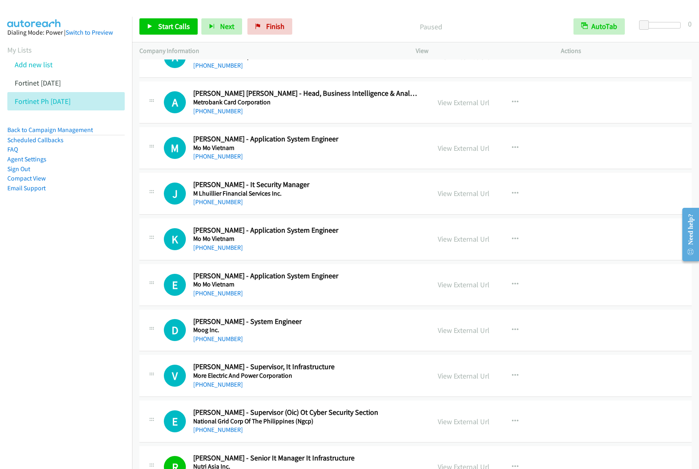
click at [495, 195] on div "View External Url View External Url Schedule/Manage Callback Start Calls Here R…" at bounding box center [506, 193] width 153 height 27
click at [506, 198] on button "button" at bounding box center [515, 193] width 22 height 16
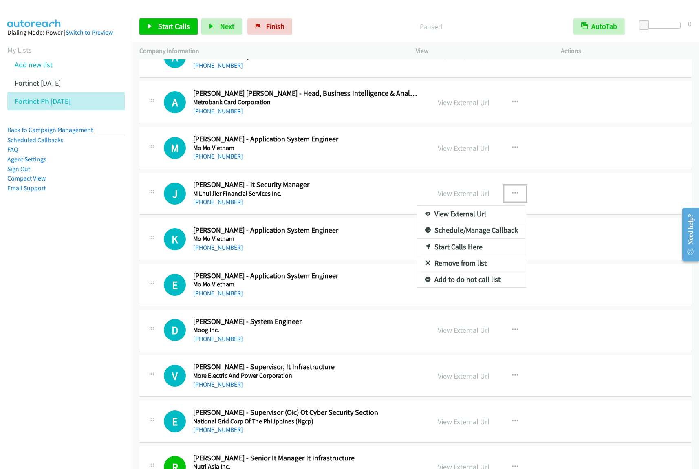
click at [483, 251] on link "Start Calls Here" at bounding box center [471, 247] width 108 height 16
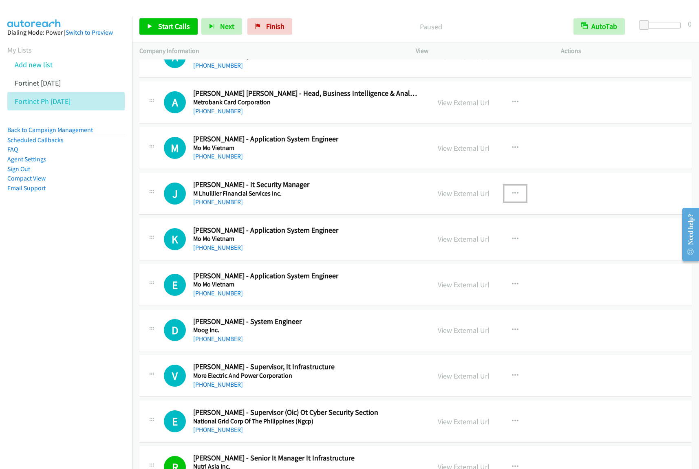
click at [512, 197] on icon "button" at bounding box center [515, 193] width 7 height 7
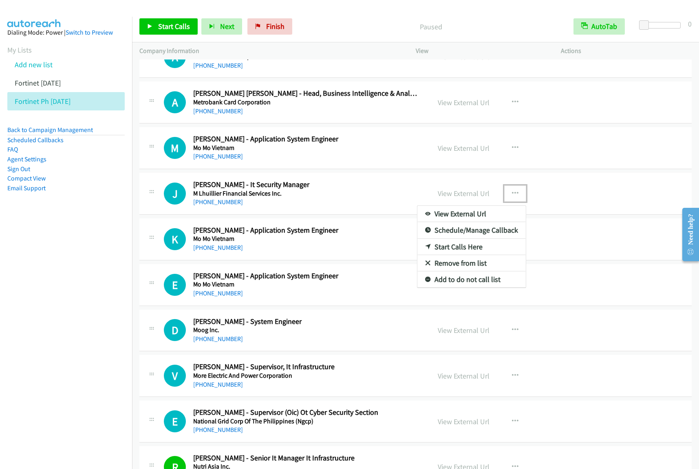
click at [487, 254] on link "Start Calls Here" at bounding box center [471, 247] width 108 height 16
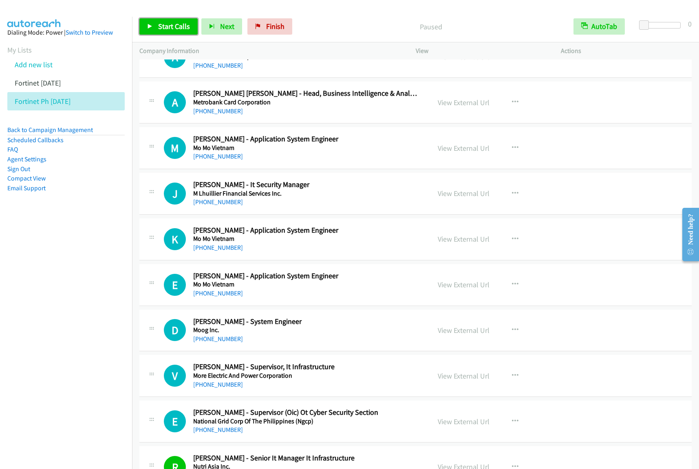
click at [170, 22] on span "Start Calls" at bounding box center [174, 26] width 32 height 9
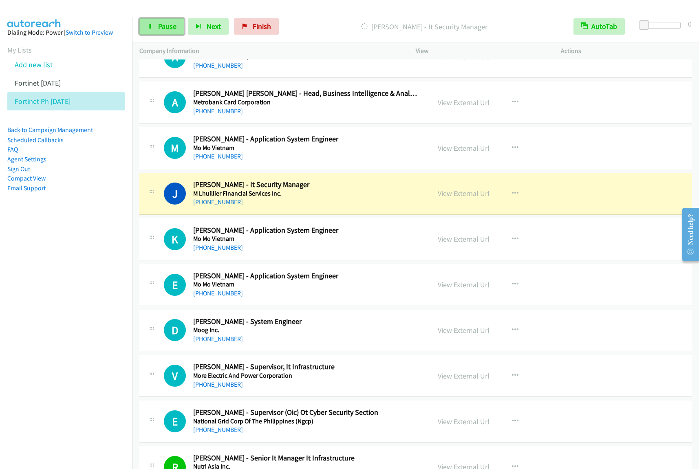
click at [178, 29] on link "Pause" at bounding box center [161, 26] width 45 height 16
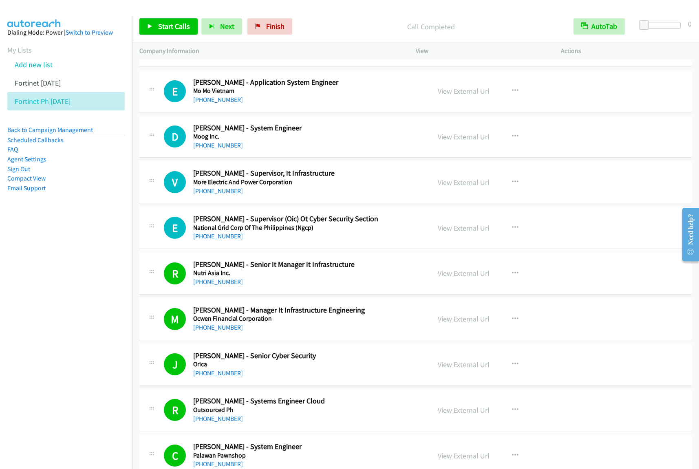
scroll to position [4327, 0]
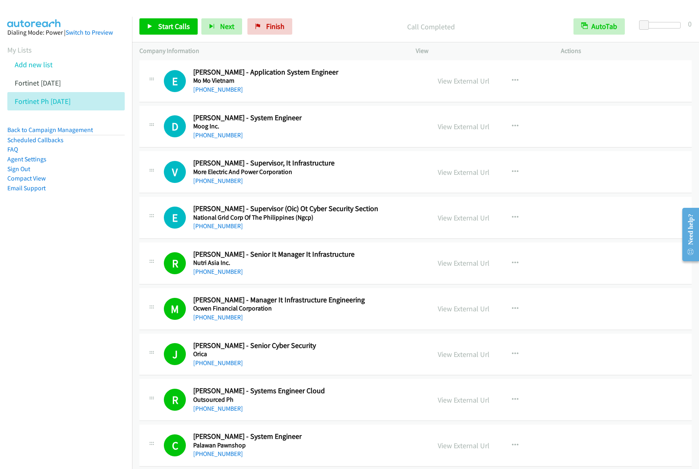
click at [371, 176] on h5 "More Electric And Power Corporation" at bounding box center [306, 172] width 226 height 8
click at [506, 178] on button "button" at bounding box center [515, 172] width 22 height 16
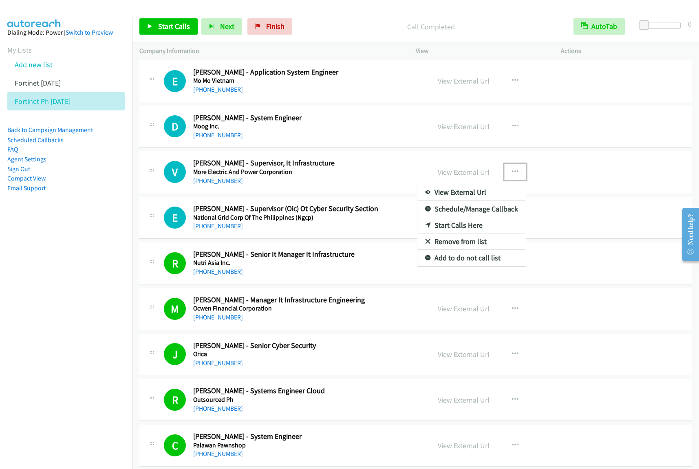
click at [449, 233] on link "Start Calls Here" at bounding box center [471, 225] width 108 height 16
click at [522, 180] on div "View External Url View External Url Schedule/Manage Callback Start Calls Here R…" at bounding box center [506, 171] width 153 height 27
click at [516, 180] on button "button" at bounding box center [515, 172] width 22 height 16
click at [483, 233] on link "Start Calls Here" at bounding box center [471, 225] width 108 height 16
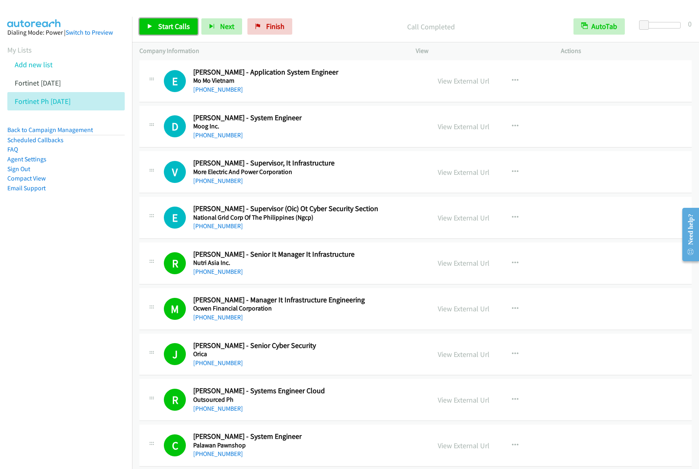
click at [181, 26] on span "Start Calls" at bounding box center [174, 26] width 32 height 9
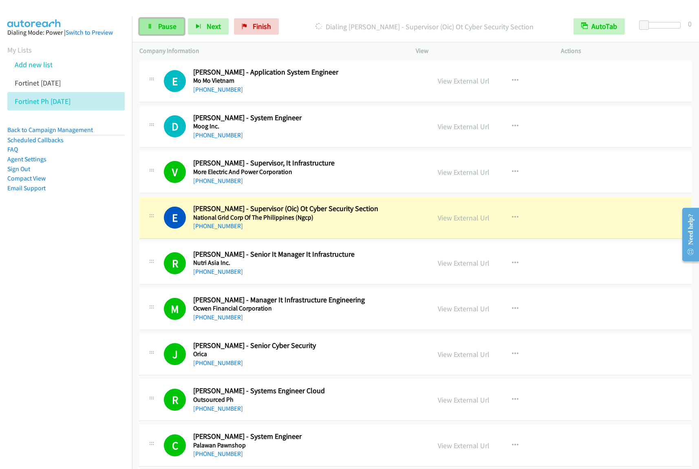
click at [155, 25] on link "Pause" at bounding box center [161, 26] width 45 height 16
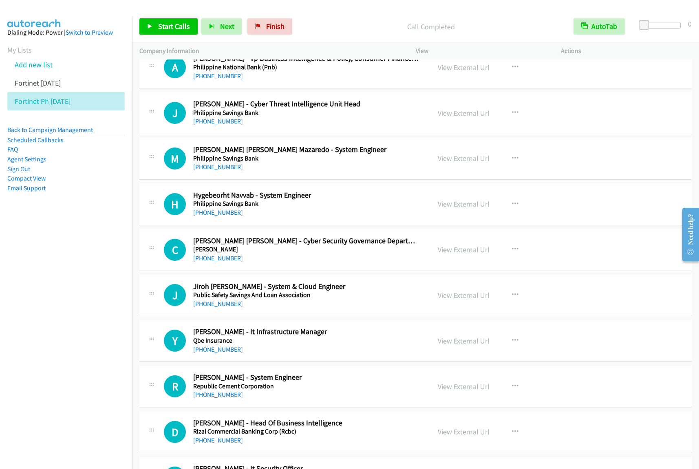
scroll to position [4938, 0]
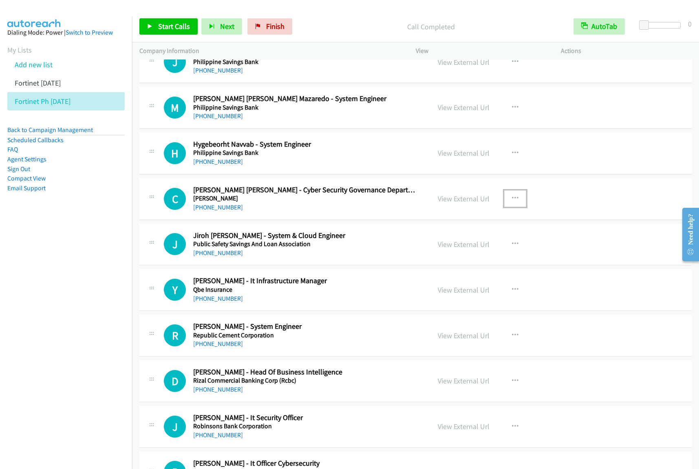
click at [512, 202] on icon "button" at bounding box center [515, 198] width 7 height 7
click at [471, 260] on link "Start Calls Here" at bounding box center [471, 252] width 108 height 16
click at [516, 206] on button "button" at bounding box center [515, 198] width 22 height 16
click at [485, 260] on link "Start Calls Here" at bounding box center [471, 252] width 108 height 16
click at [177, 28] on span "Start Calls" at bounding box center [174, 26] width 32 height 9
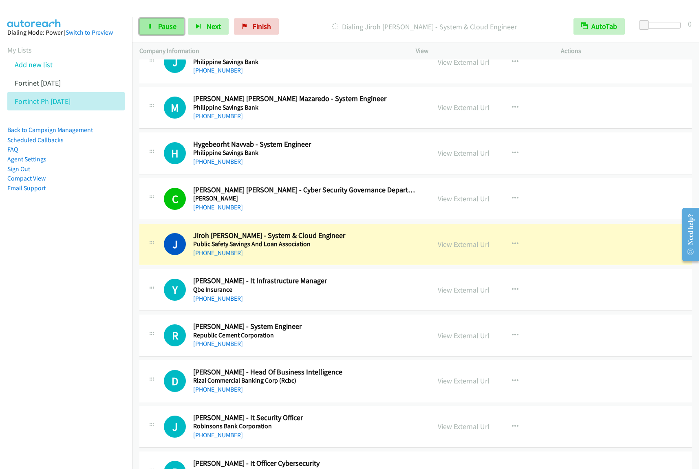
click at [174, 23] on span "Pause" at bounding box center [167, 26] width 18 height 9
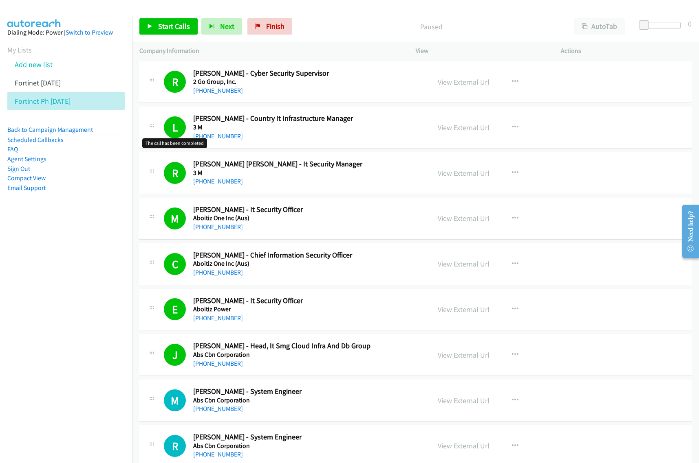
click at [101, 249] on nav "Dialing Mode: Power | Switch to Preview My Lists Add new list Fortinet [DATE] F…" at bounding box center [66, 248] width 132 height 463
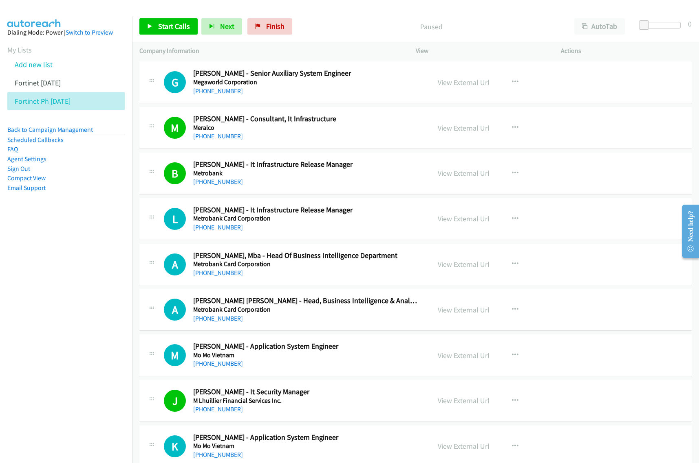
scroll to position [3920, 0]
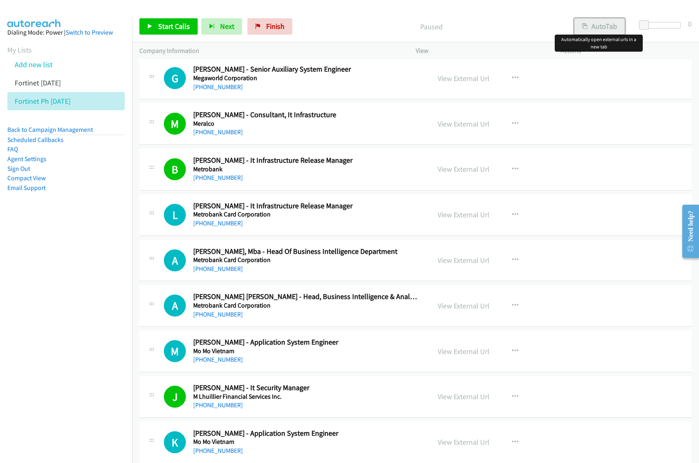
click at [604, 24] on button "AutoTab" at bounding box center [599, 26] width 51 height 16
drag, startPoint x: 92, startPoint y: 332, endPoint x: 140, endPoint y: 310, distance: 52.7
click at [92, 332] on nav "Dialing Mode: Power | Switch to Preview My Lists Add new list Fortinet [DATE] F…" at bounding box center [66, 248] width 132 height 463
click at [512, 218] on icon "button" at bounding box center [515, 215] width 7 height 7
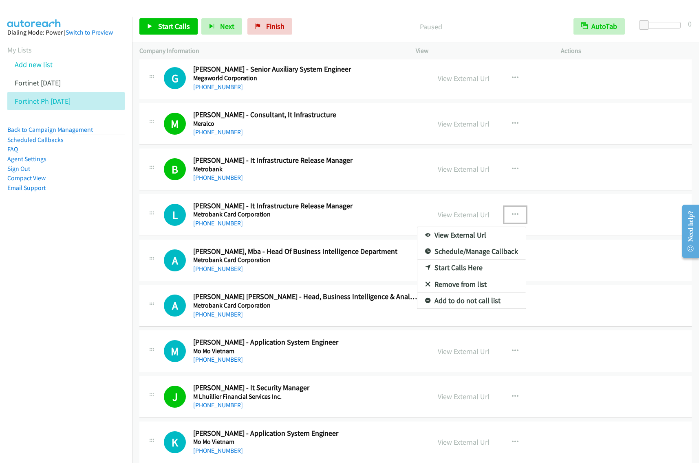
click at [469, 274] on link "Start Calls Here" at bounding box center [471, 268] width 108 height 16
click at [512, 218] on icon "button" at bounding box center [515, 215] width 7 height 7
click at [466, 276] on link "Start Calls Here" at bounding box center [471, 268] width 108 height 16
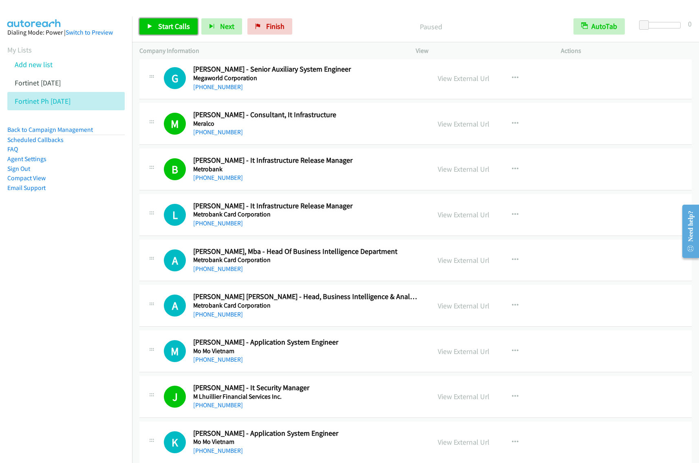
click at [183, 26] on span "Start Calls" at bounding box center [174, 26] width 32 height 9
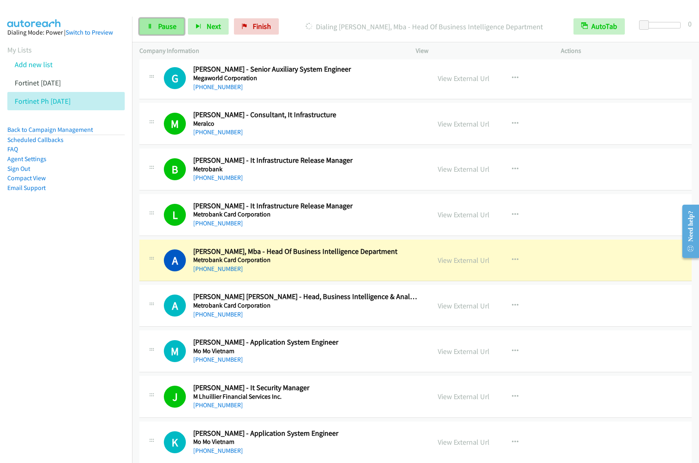
click at [165, 27] on span "Pause" at bounding box center [167, 26] width 18 height 9
drag, startPoint x: 90, startPoint y: 297, endPoint x: 247, endPoint y: 213, distance: 178.8
click at [90, 297] on nav "Dialing Mode: Power | Switch to Preview My Lists Add new list Fortinet [DATE] F…" at bounding box center [66, 248] width 132 height 463
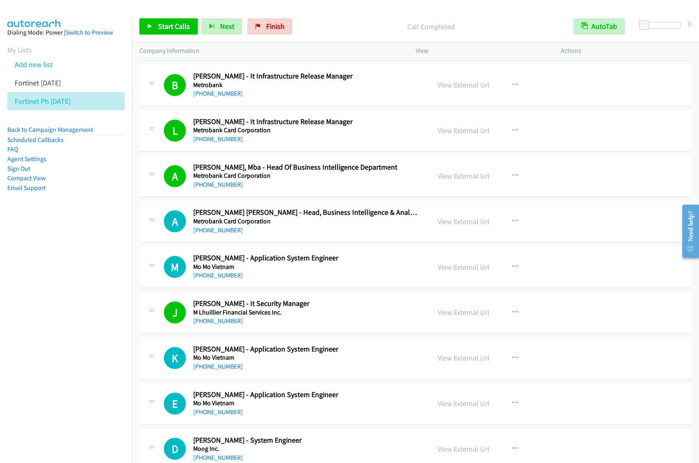
scroll to position [4022, 0]
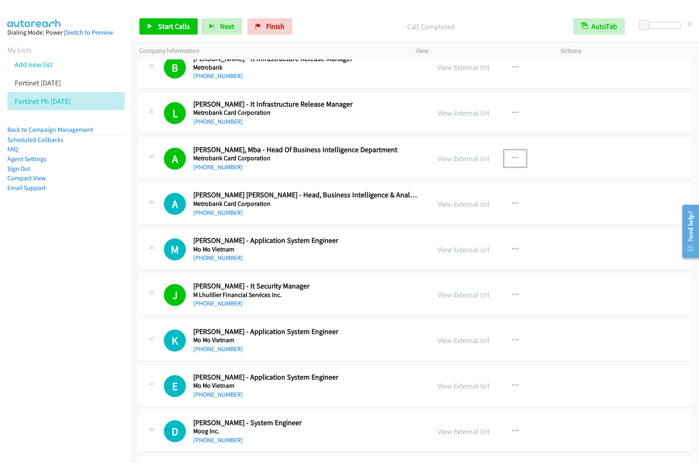
click at [512, 162] on icon "button" at bounding box center [515, 158] width 7 height 7
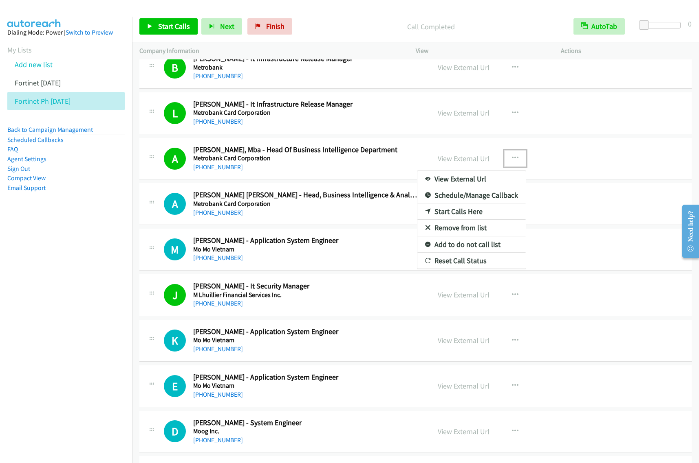
click at [482, 186] on link "View External Url" at bounding box center [471, 179] width 108 height 16
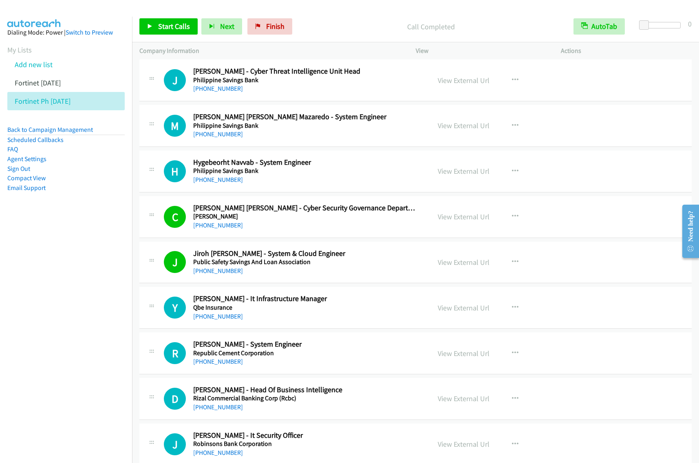
scroll to position [4989, 0]
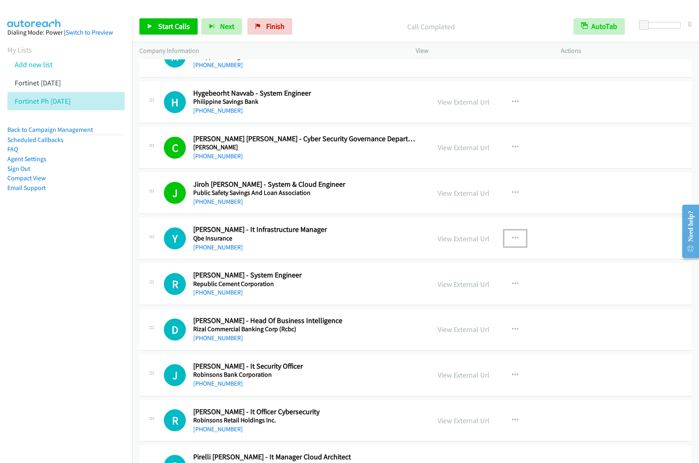
click at [512, 242] on icon "button" at bounding box center [515, 238] width 7 height 7
click at [463, 299] on link "Start Calls Here" at bounding box center [471, 292] width 108 height 16
click at [514, 245] on button "button" at bounding box center [515, 239] width 22 height 16
click at [472, 300] on link "Start Calls Here" at bounding box center [471, 292] width 108 height 16
click at [172, 26] on span "Start Calls" at bounding box center [174, 26] width 32 height 9
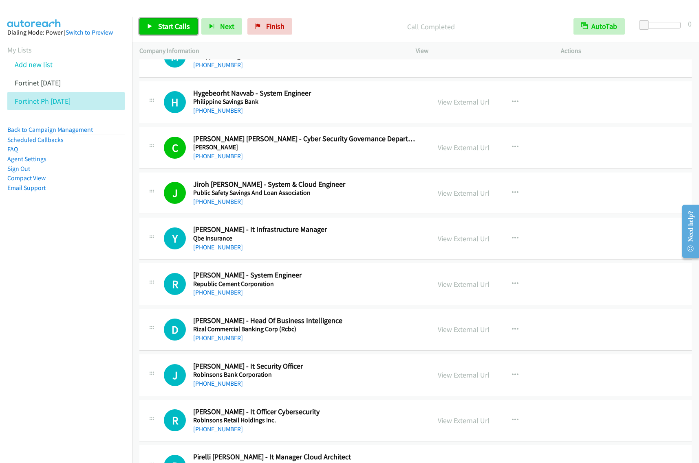
click at [168, 26] on span "Start Calls" at bounding box center [174, 26] width 32 height 9
click at [389, 243] on h5 "Qbe Insurance" at bounding box center [306, 239] width 226 height 8
click at [514, 242] on icon "button" at bounding box center [515, 238] width 7 height 7
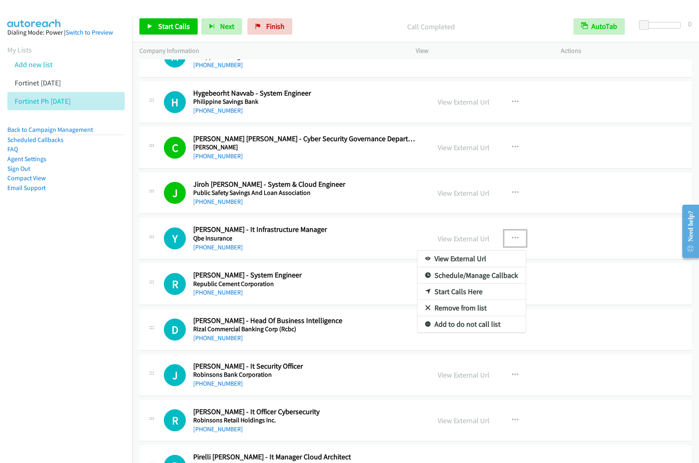
click at [477, 267] on link "View External Url" at bounding box center [471, 259] width 108 height 16
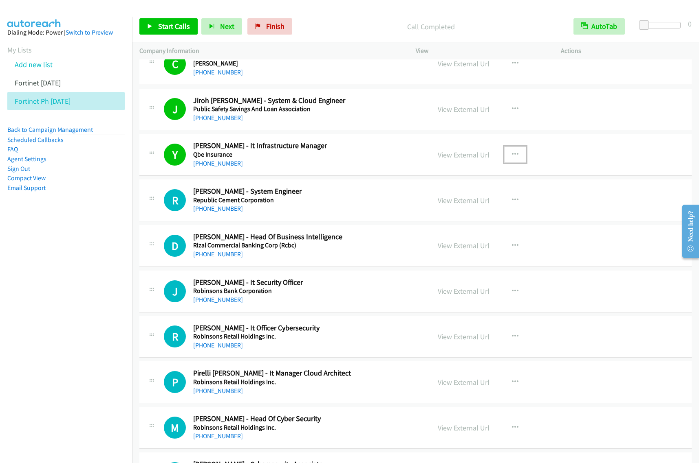
scroll to position [5091, 0]
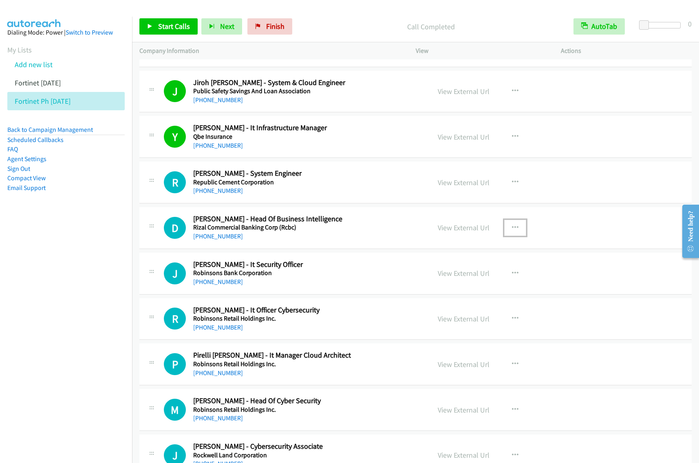
click at [513, 231] on icon "button" at bounding box center [515, 228] width 7 height 7
click at [367, 283] on div at bounding box center [349, 231] width 699 height 463
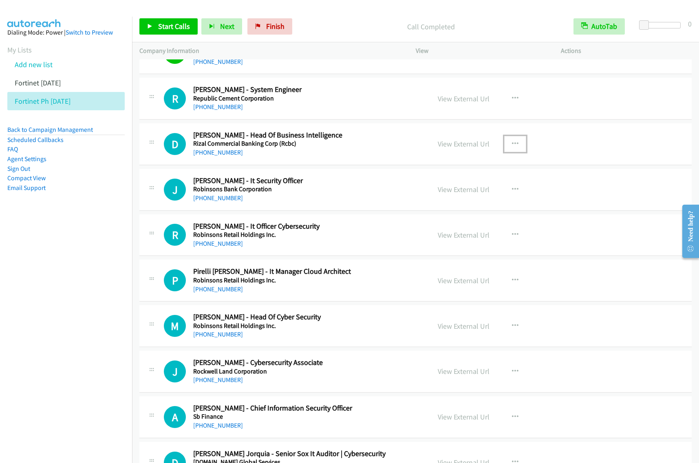
scroll to position [5193, 0]
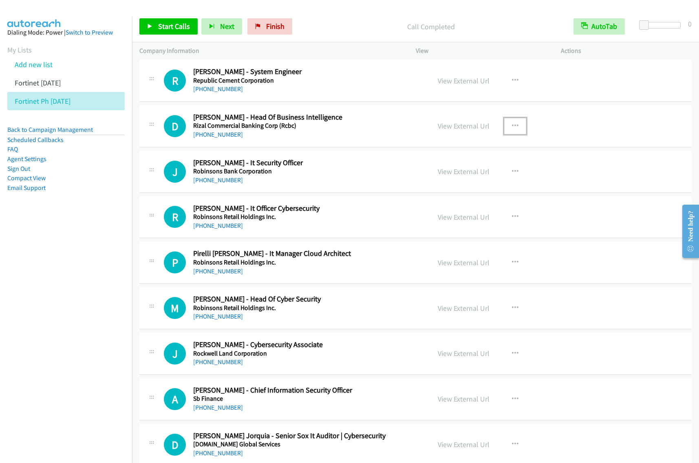
click at [365, 168] on h2 "[PERSON_NAME] - It Security Officer" at bounding box center [306, 162] width 226 height 9
click at [512, 174] on button "button" at bounding box center [515, 172] width 22 height 16
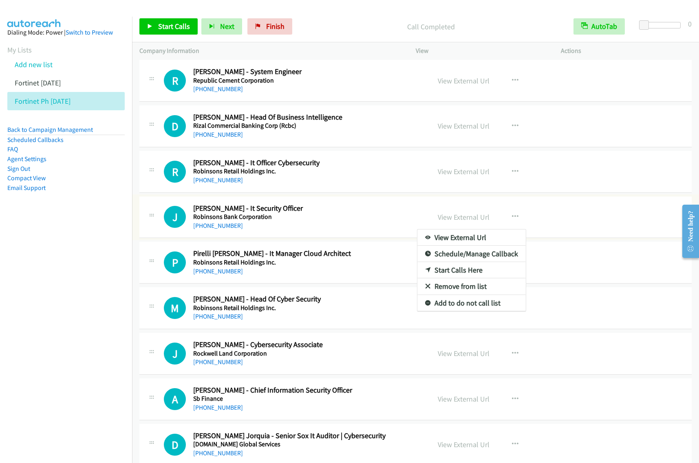
click at [510, 180] on div at bounding box center [349, 231] width 699 height 463
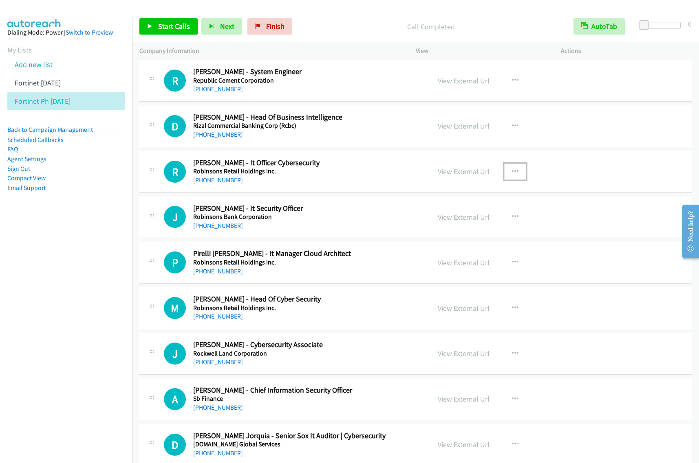
click at [512, 175] on icon "button" at bounding box center [515, 172] width 7 height 7
click at [479, 233] on link "Start Calls Here" at bounding box center [471, 225] width 108 height 16
click at [187, 26] on span "Start Calls" at bounding box center [174, 26] width 32 height 9
click at [166, 29] on span "Start Calls" at bounding box center [174, 26] width 32 height 9
click at [375, 193] on div "R Callback Scheduled [PERSON_NAME] - It Officer Cybersecurity Robinsons Retail …" at bounding box center [415, 172] width 552 height 42
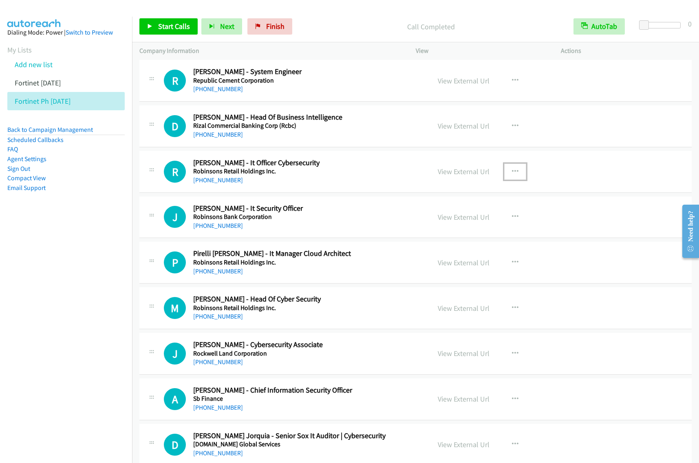
click at [512, 175] on icon "button" at bounding box center [515, 172] width 7 height 7
click at [479, 196] on link "View External Url" at bounding box center [471, 192] width 108 height 16
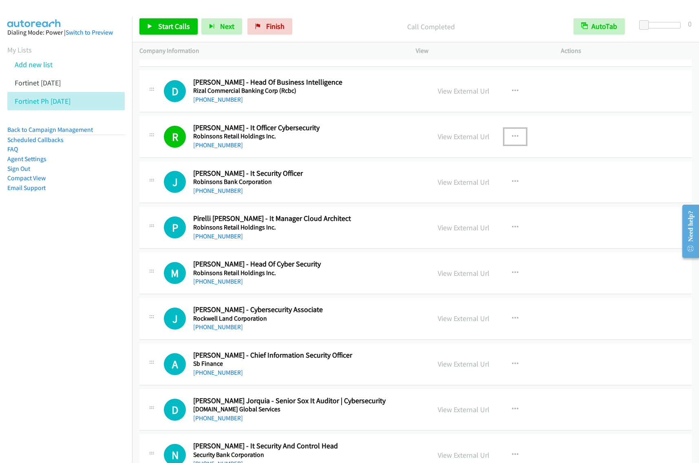
scroll to position [5244, 0]
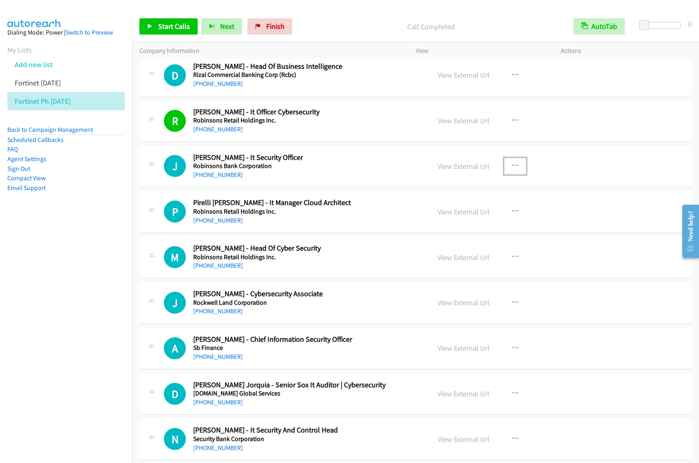
click at [507, 169] on button "button" at bounding box center [515, 166] width 22 height 16
click at [492, 195] on link "View External Url" at bounding box center [471, 187] width 108 height 16
click at [371, 216] on h5 "Robinsons Retail Holdings Inc." at bounding box center [306, 212] width 226 height 8
click at [512, 215] on icon "button" at bounding box center [515, 212] width 7 height 7
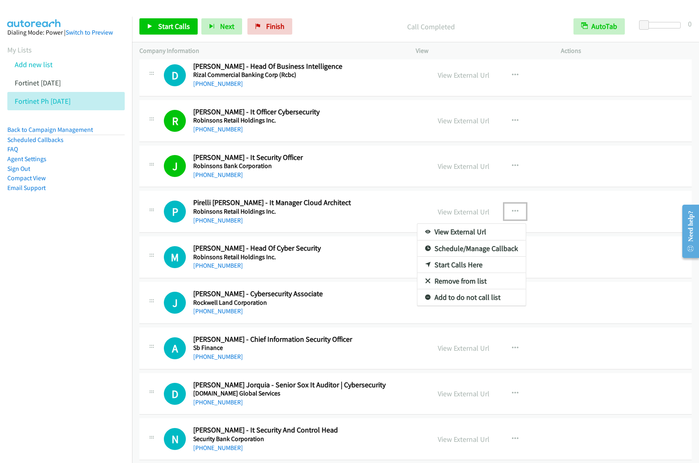
click at [475, 273] on link "Start Calls Here" at bounding box center [471, 265] width 108 height 16
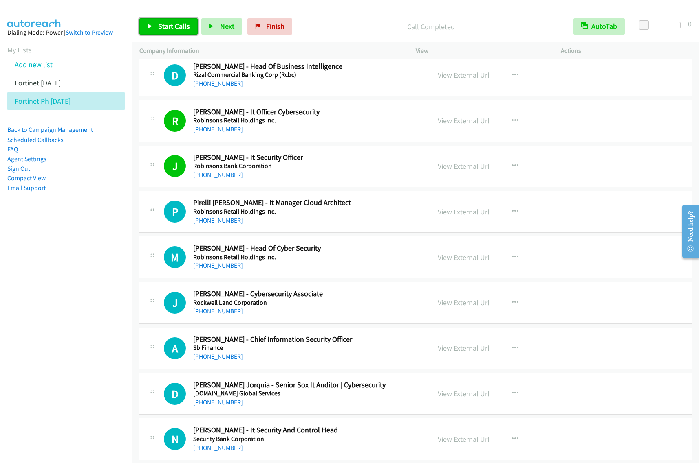
click at [159, 23] on span "Start Calls" at bounding box center [174, 26] width 32 height 9
click at [512, 215] on icon "button" at bounding box center [515, 212] width 7 height 7
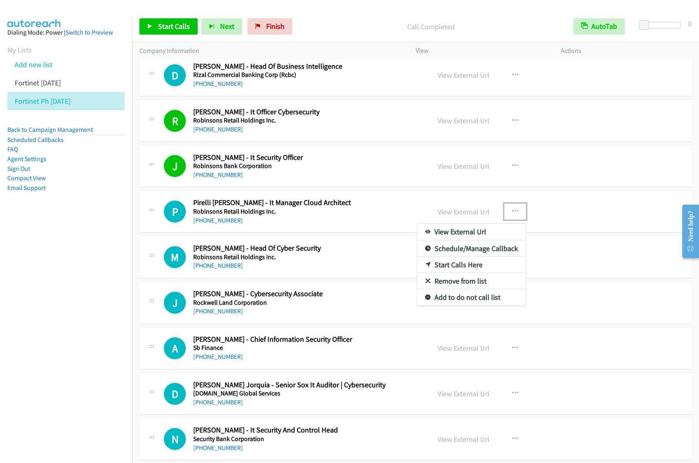
click at [481, 239] on link "View External Url" at bounding box center [471, 232] width 108 height 16
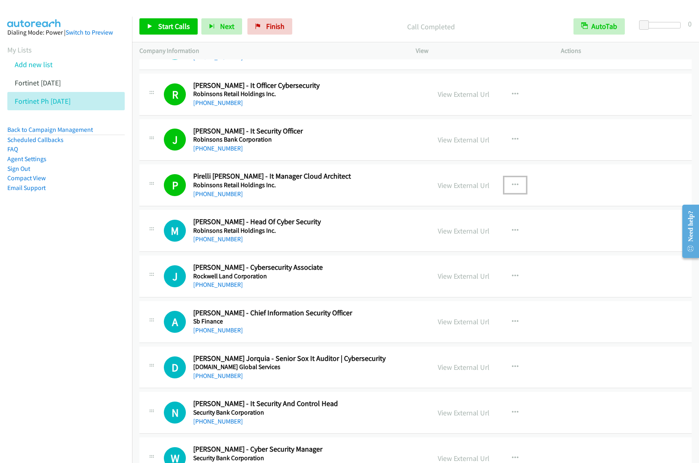
scroll to position [5295, 0]
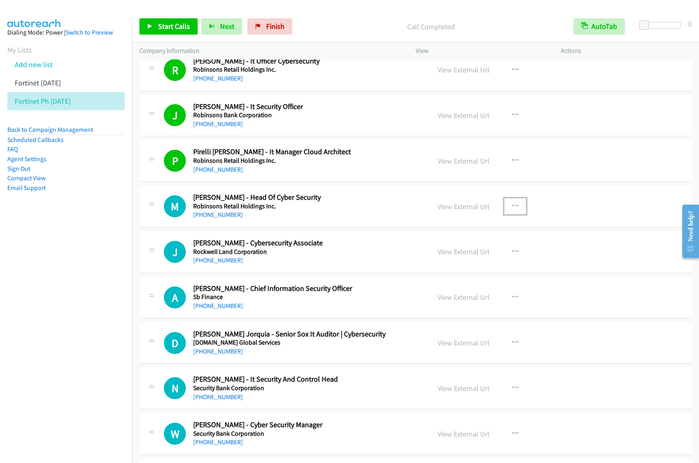
click at [512, 210] on icon "button" at bounding box center [515, 206] width 7 height 7
click at [488, 235] on link "View External Url" at bounding box center [471, 227] width 108 height 16
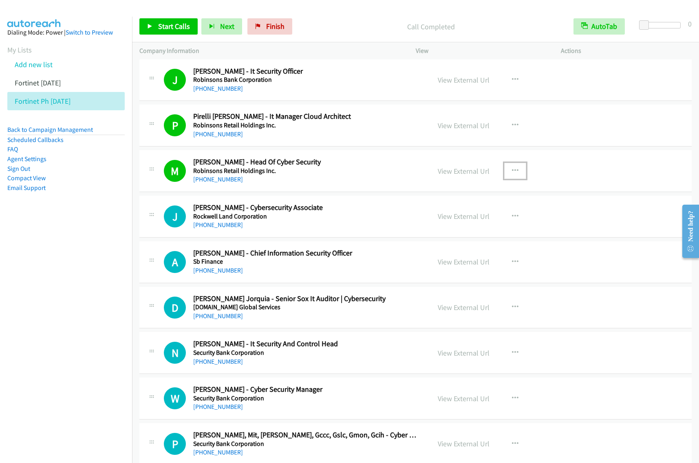
scroll to position [5397, 0]
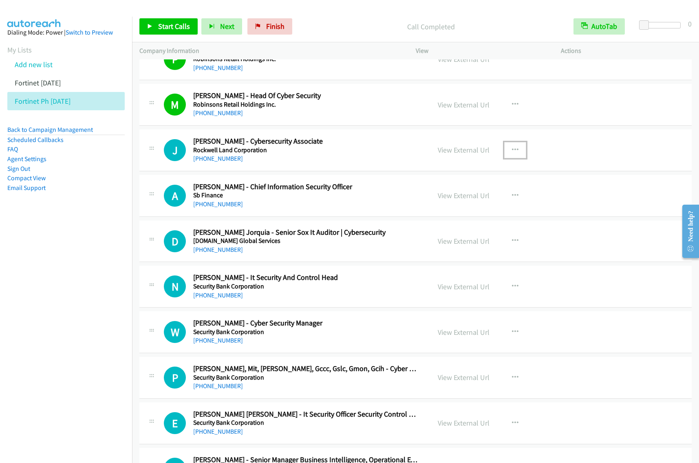
click at [512, 154] on icon "button" at bounding box center [515, 150] width 7 height 7
click at [469, 179] on link "View External Url" at bounding box center [471, 171] width 108 height 16
